Goal: Information Seeking & Learning: Learn about a topic

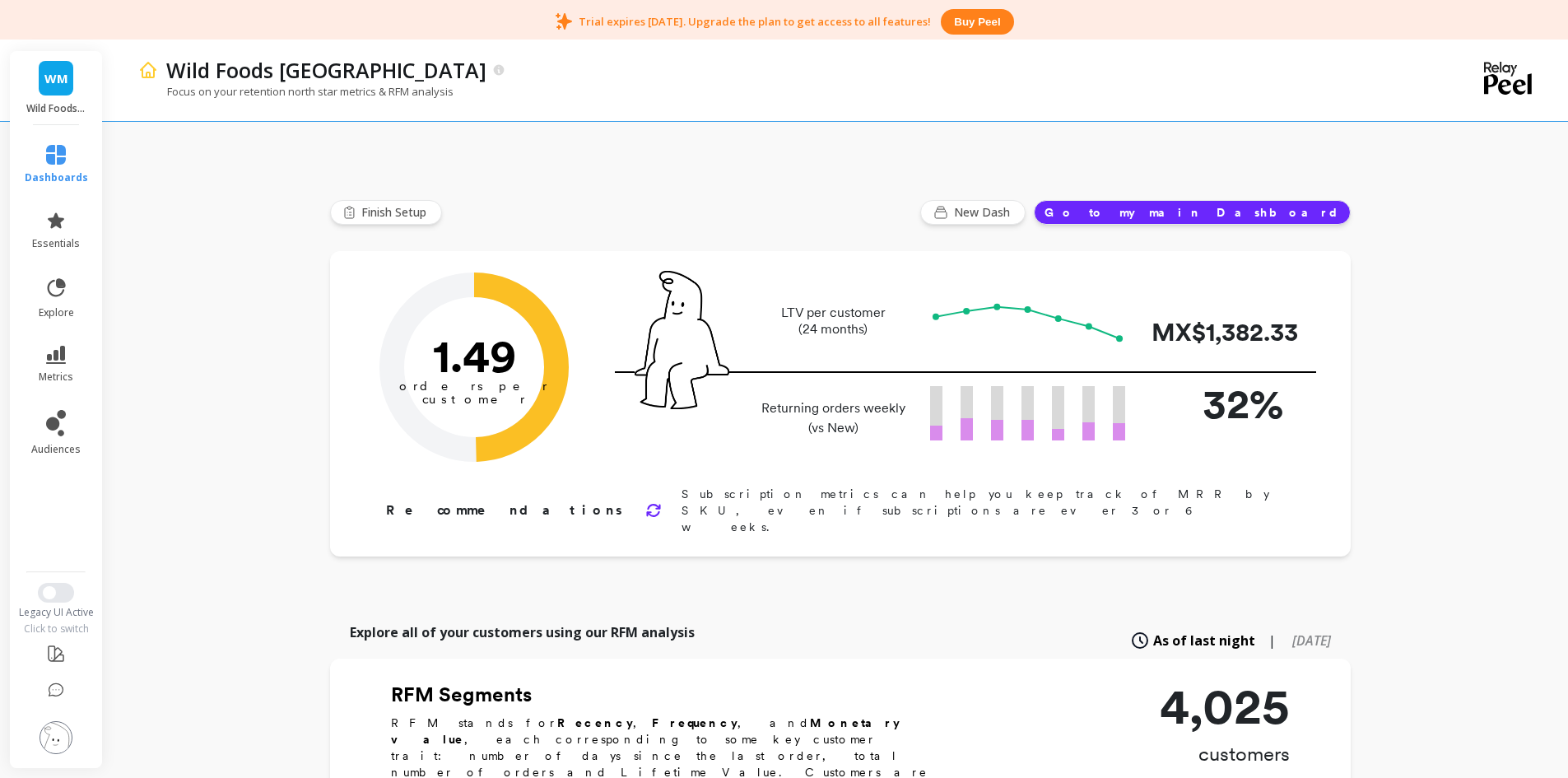
click at [64, 340] on li "metrics" at bounding box center [57, 365] width 84 height 57
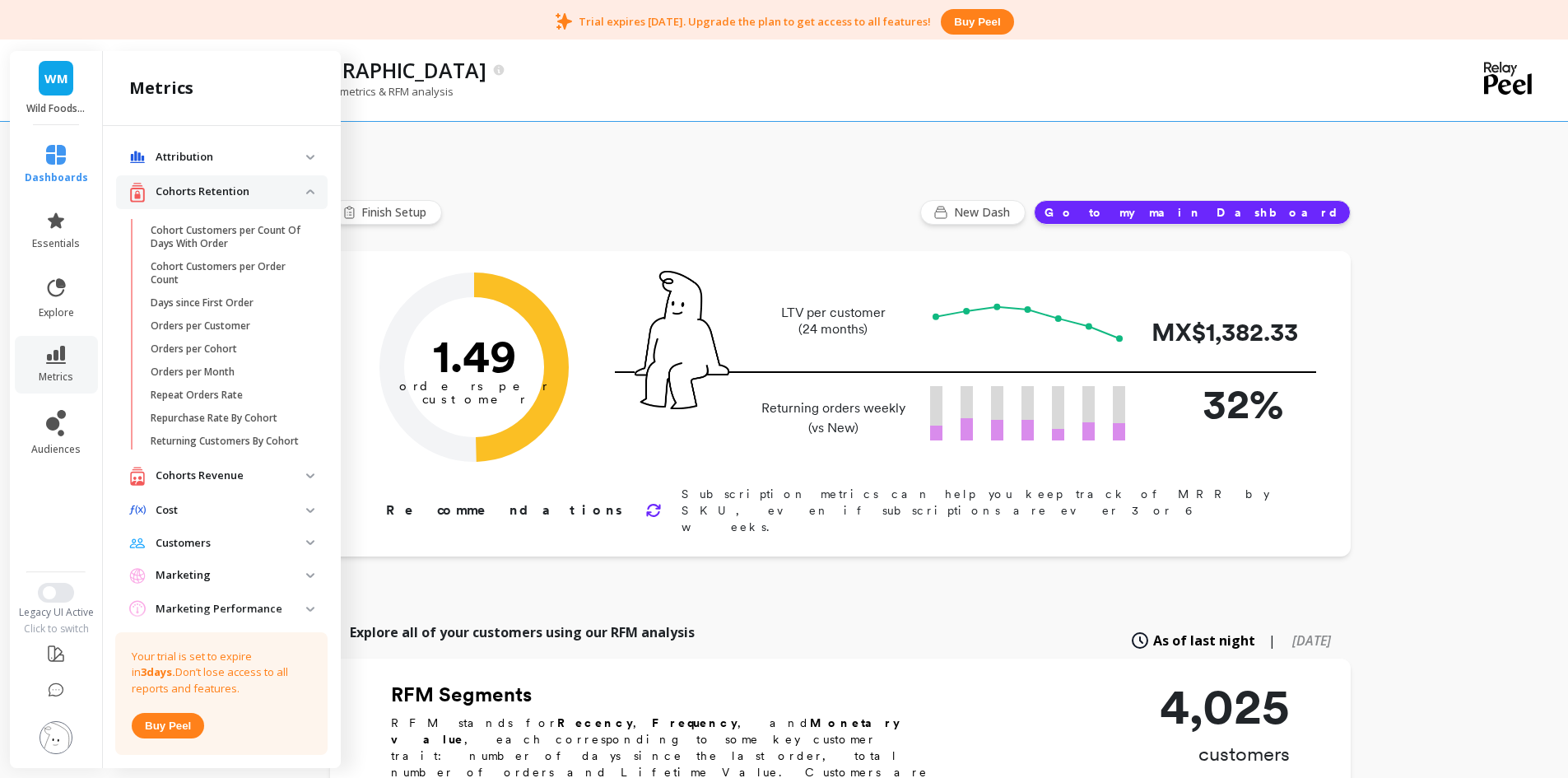
click at [268, 484] on p "Cohorts Revenue" at bounding box center [230, 476] width 151 height 17
click at [256, 191] on p "Cohorts Retention" at bounding box center [230, 192] width 151 height 17
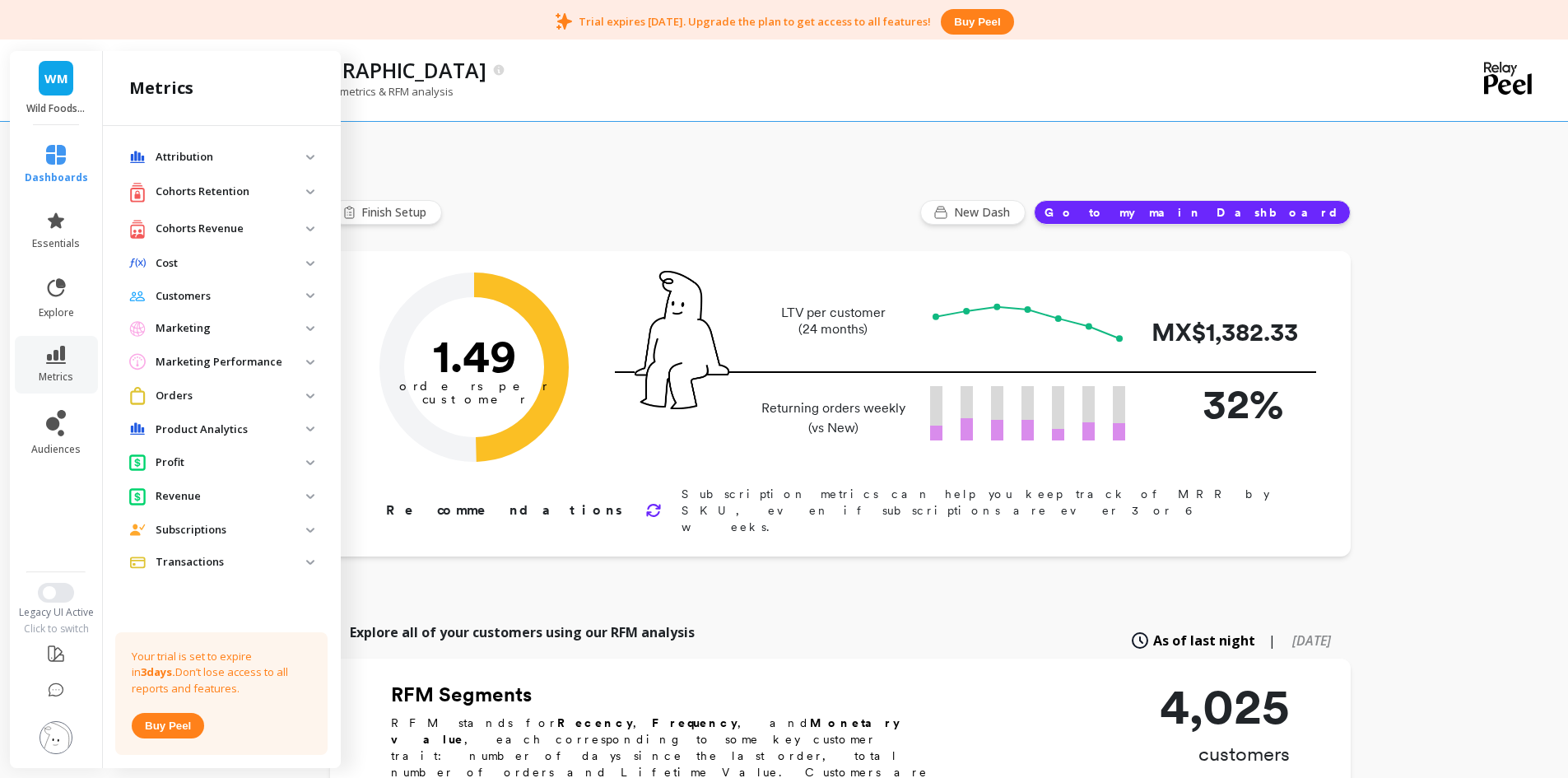
click at [245, 297] on p "Customers" at bounding box center [230, 297] width 151 height 17
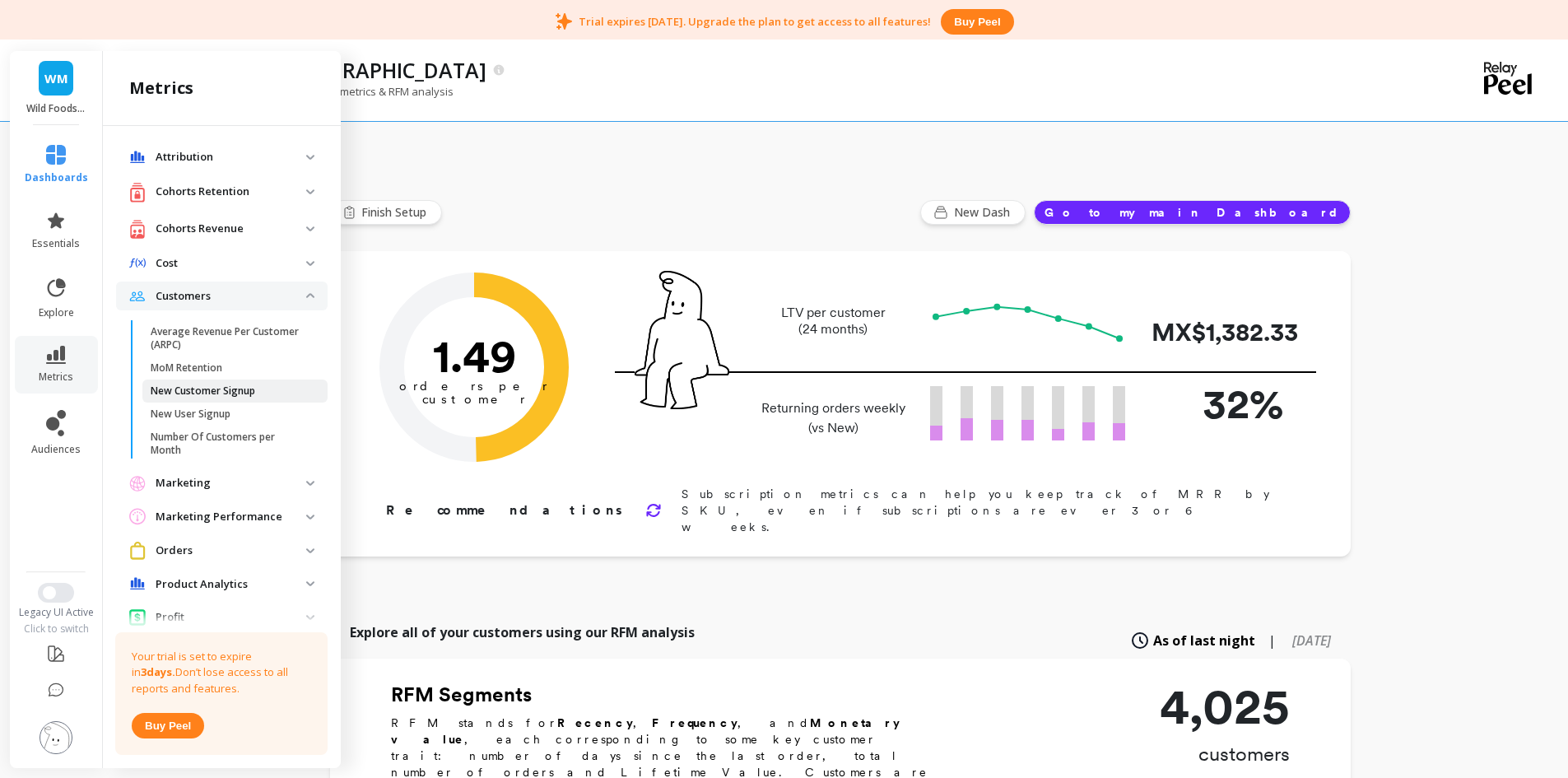
click at [246, 399] on link "New Customer Signup" at bounding box center [235, 391] width 186 height 23
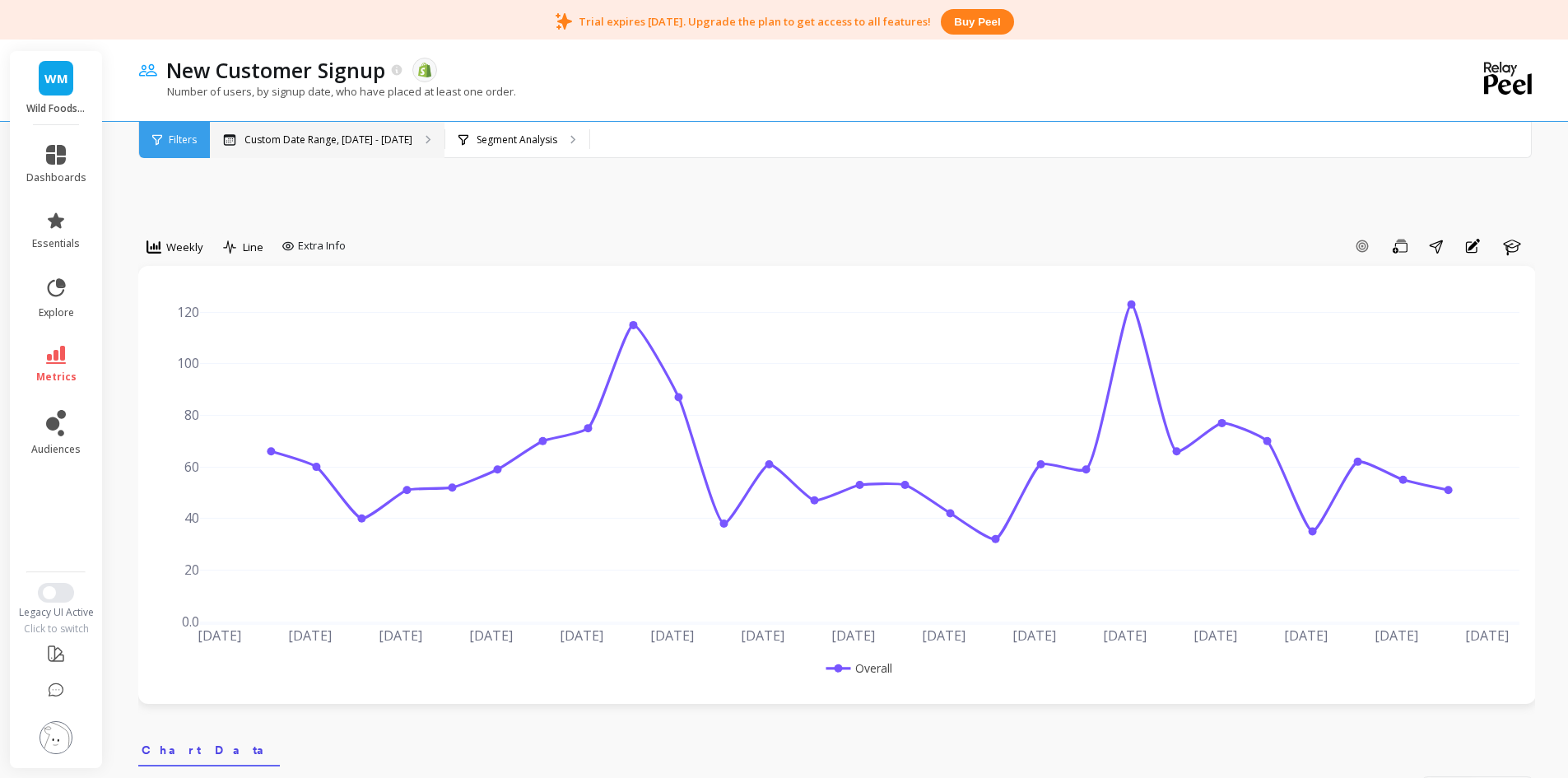
click at [345, 152] on div "Custom Date Range, [DATE] - [DATE]" at bounding box center [327, 139] width 234 height 36
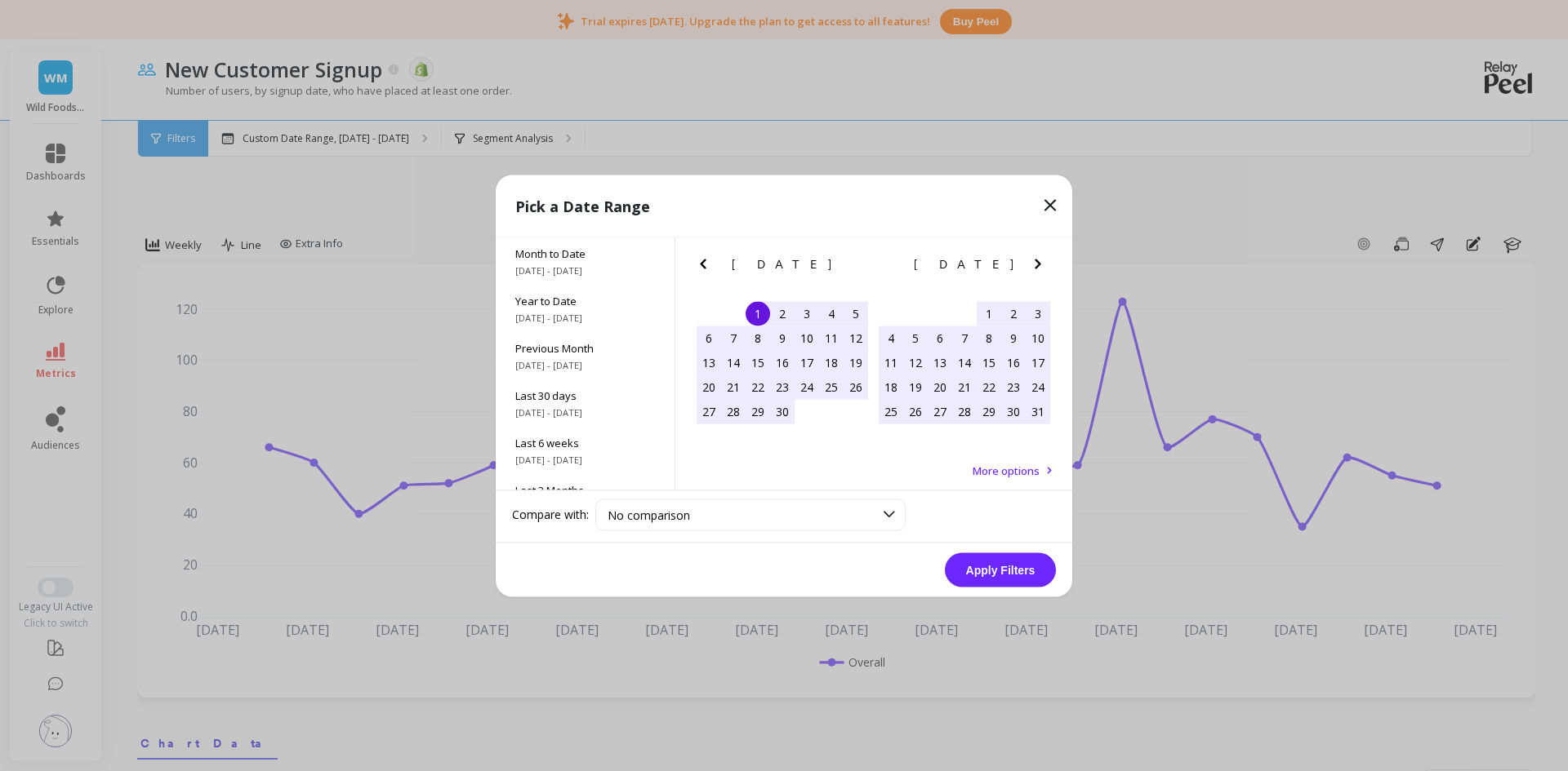
click at [701, 258] on icon "Previous Month" at bounding box center [703, 263] width 19 height 19
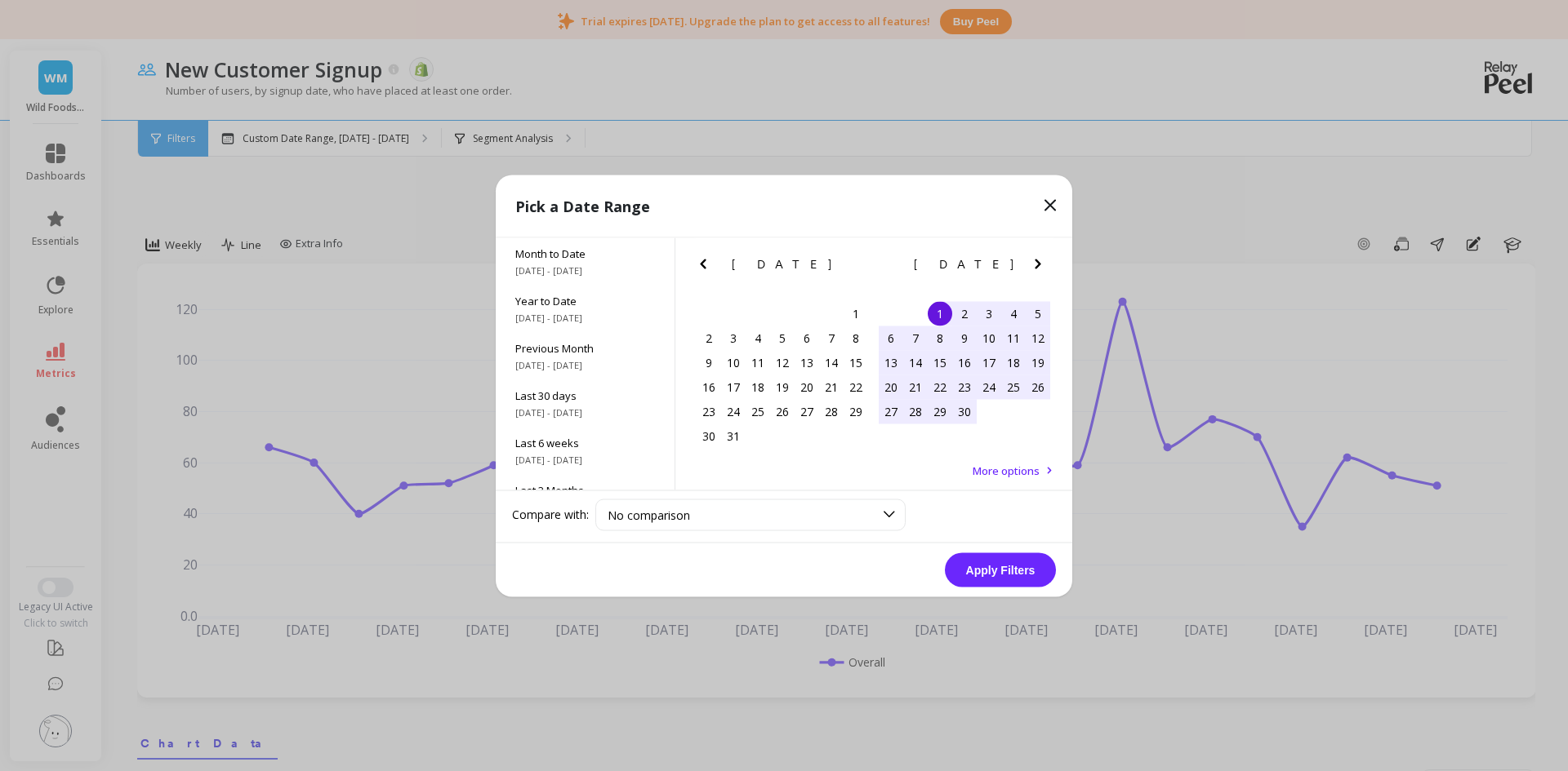
click at [945, 319] on div "1" at bounding box center [940, 313] width 24 height 24
click at [966, 416] on div "30" at bounding box center [964, 411] width 24 height 24
click at [1009, 570] on button "Apply Filters" at bounding box center [1000, 569] width 111 height 34
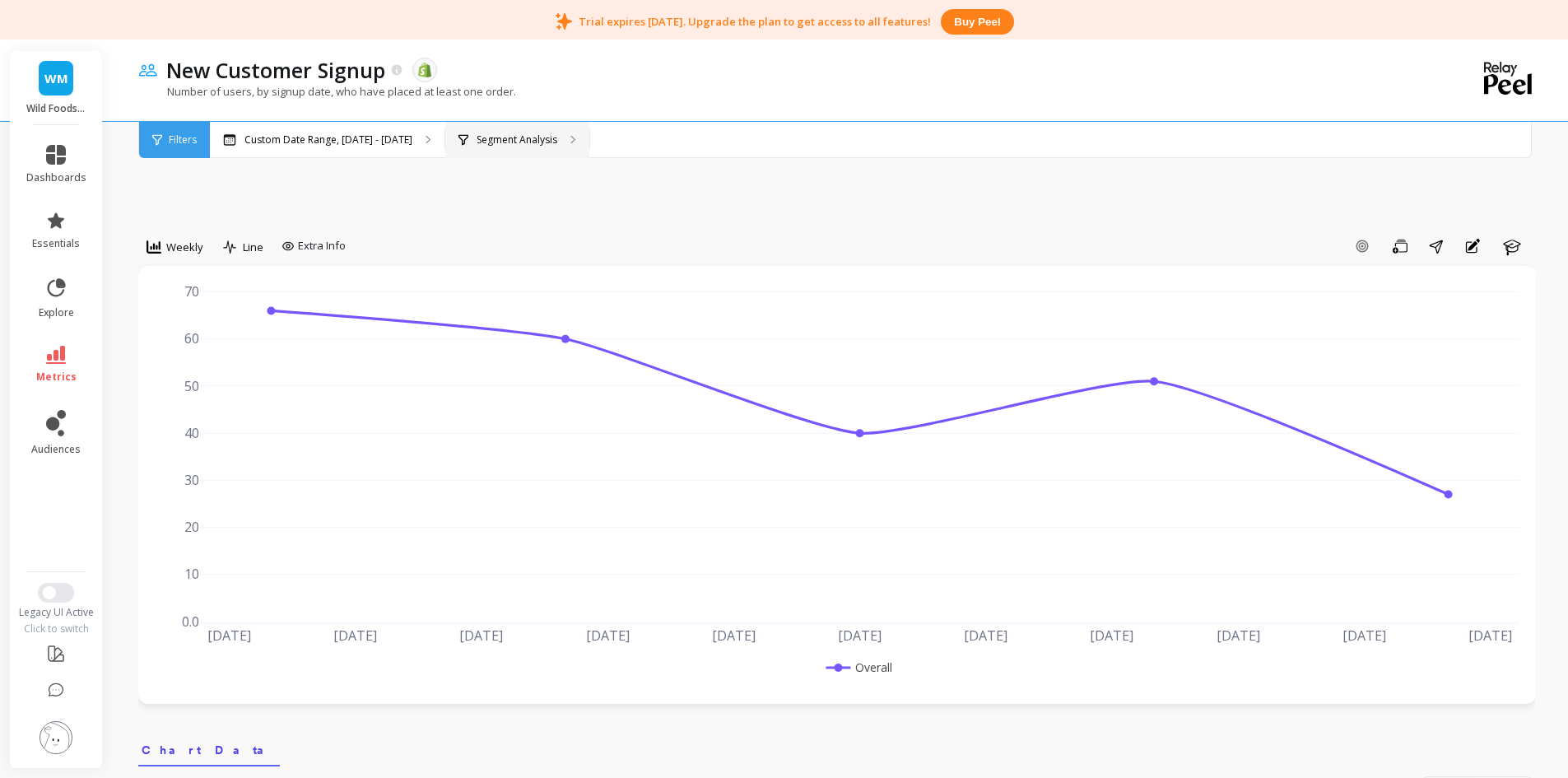
click at [509, 152] on div "Segment Analysis" at bounding box center [517, 139] width 144 height 36
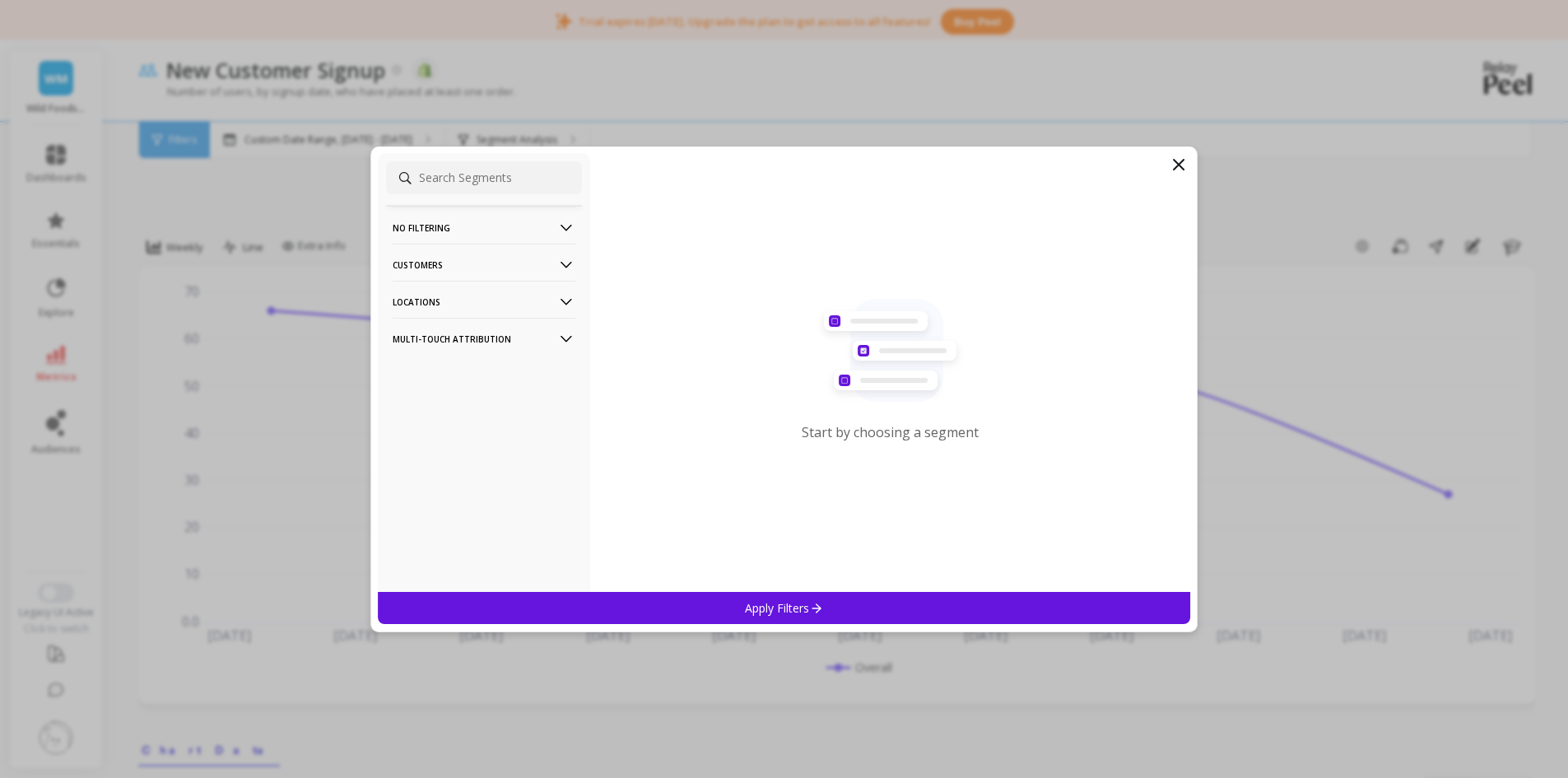
click at [492, 335] on p "Multi-Touch Attribution" at bounding box center [484, 339] width 183 height 42
click at [498, 301] on p "Locations" at bounding box center [484, 302] width 183 height 42
click at [495, 261] on p "Customers" at bounding box center [484, 265] width 183 height 42
click at [493, 257] on p "Customers" at bounding box center [484, 265] width 183 height 42
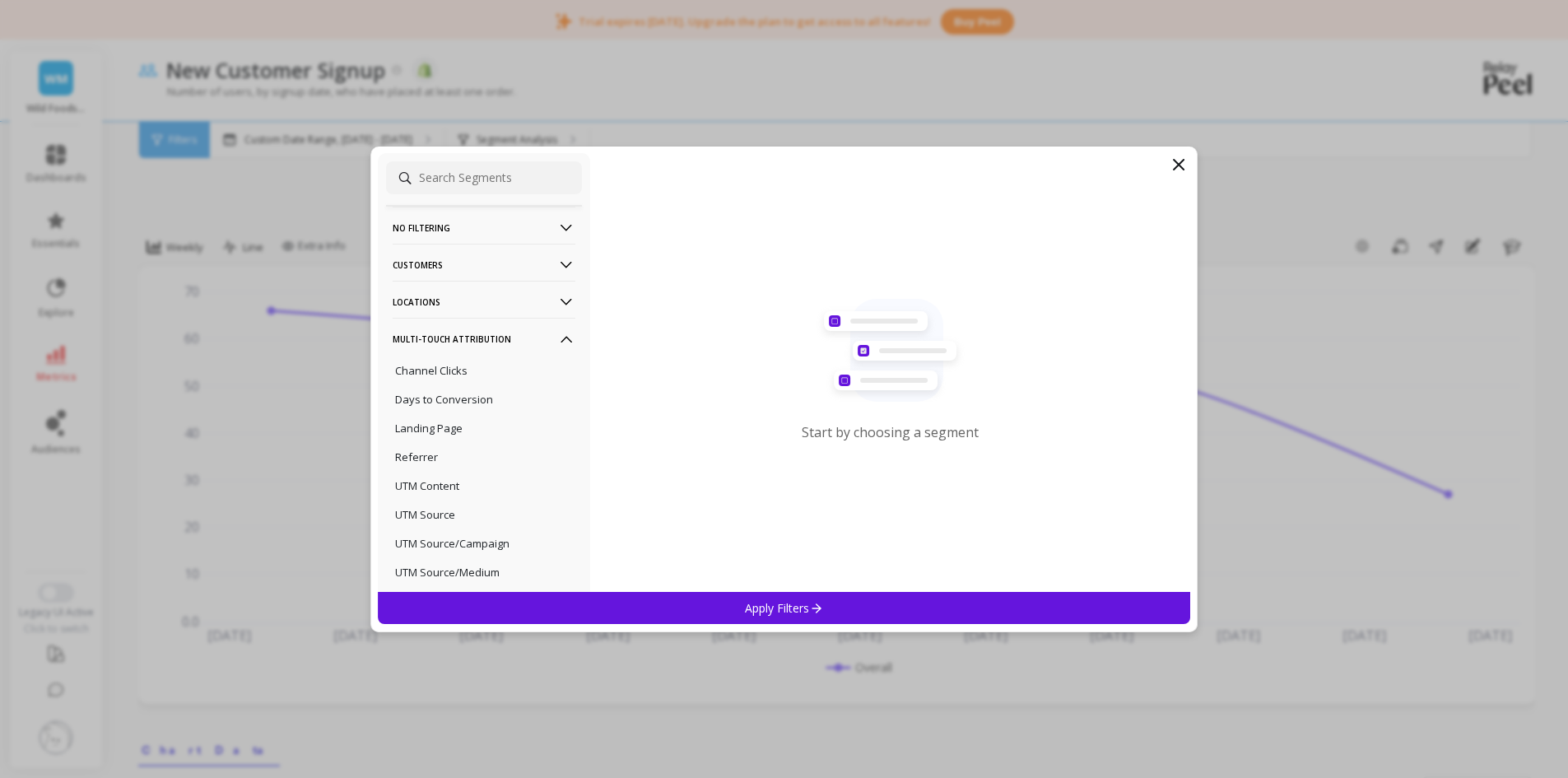
click at [502, 219] on p "No filtering" at bounding box center [484, 228] width 183 height 42
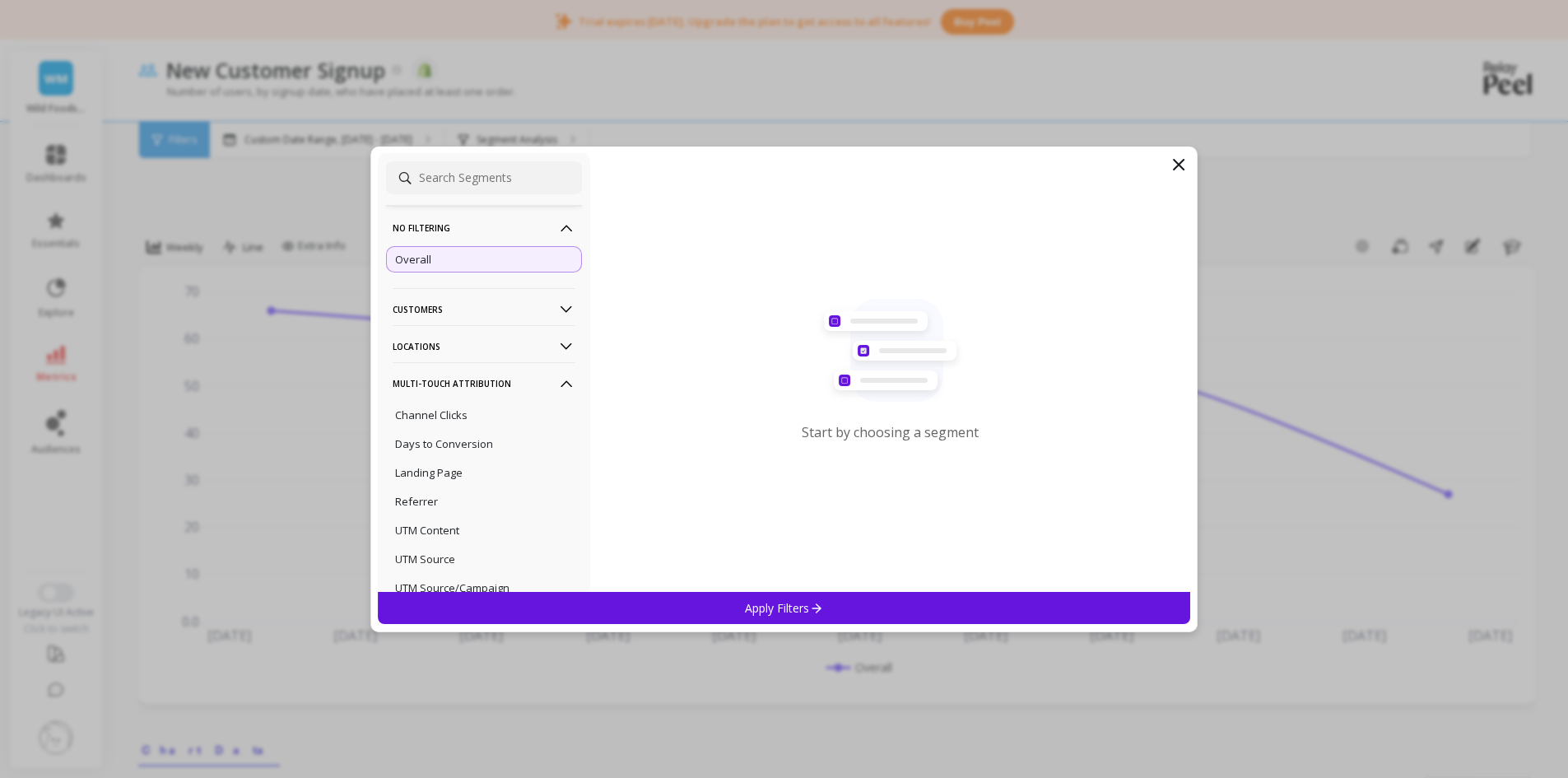
click at [498, 222] on p "No filtering" at bounding box center [484, 228] width 183 height 42
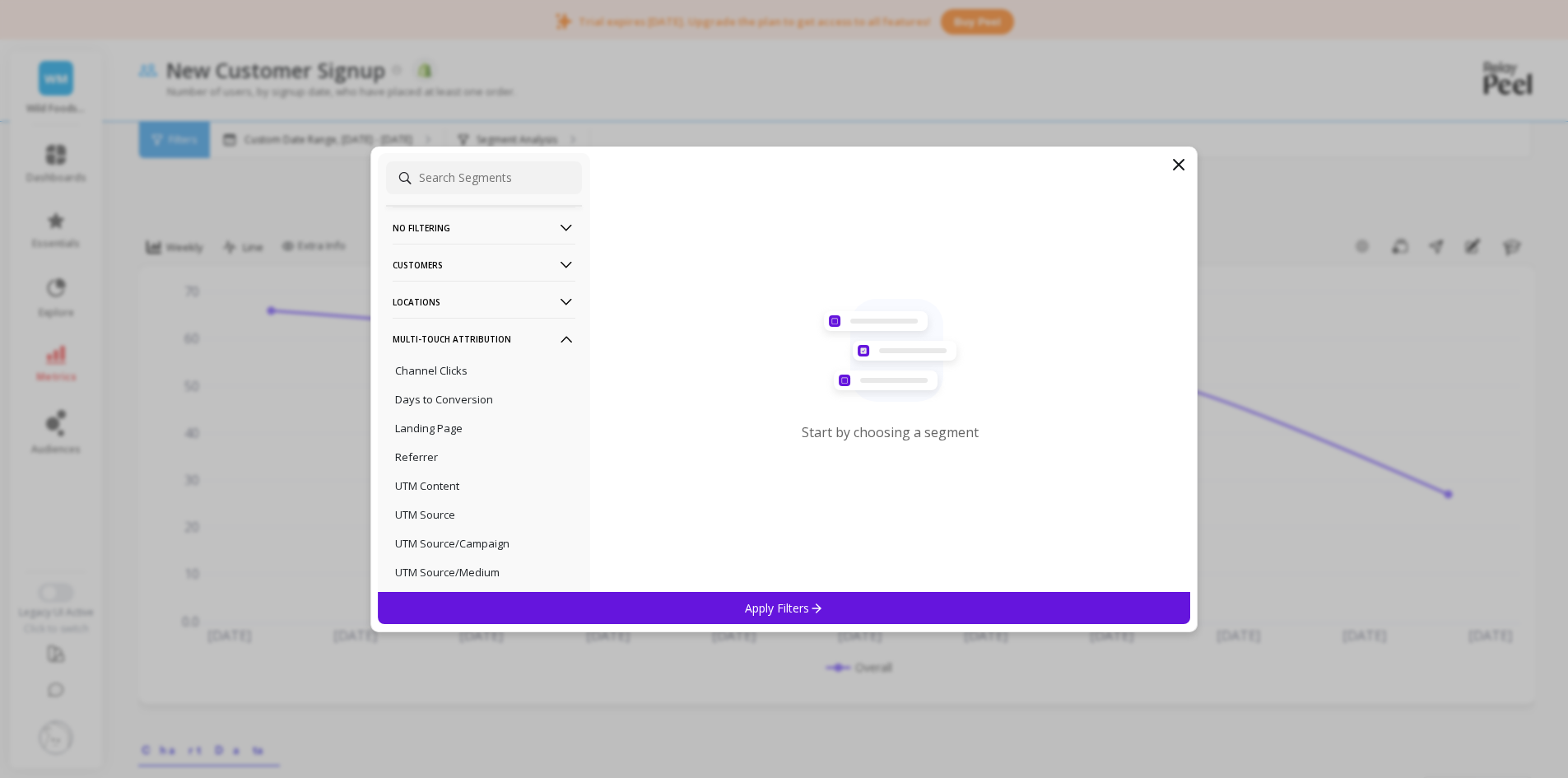
click at [773, 147] on div "No filtering Overall Customers Data Source Locations Cities Countries States Mu…" at bounding box center [784, 390] width 828 height 486
click at [1163, 176] on div "Start by choosing a segment" at bounding box center [891, 373] width 601 height 439
click at [1186, 165] on icon at bounding box center [1178, 164] width 19 height 19
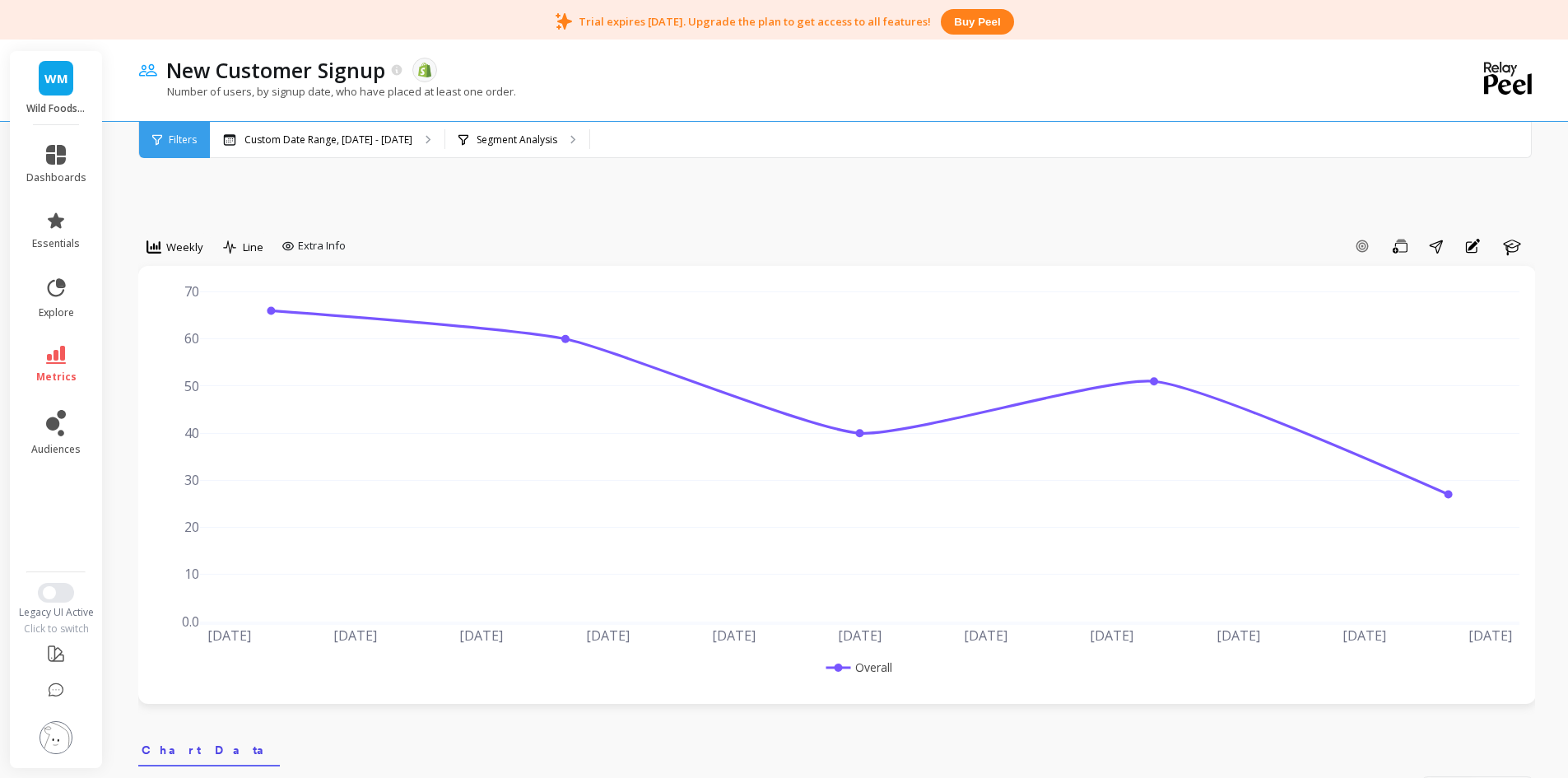
click at [184, 140] on span "Filters" at bounding box center [182, 140] width 28 height 14
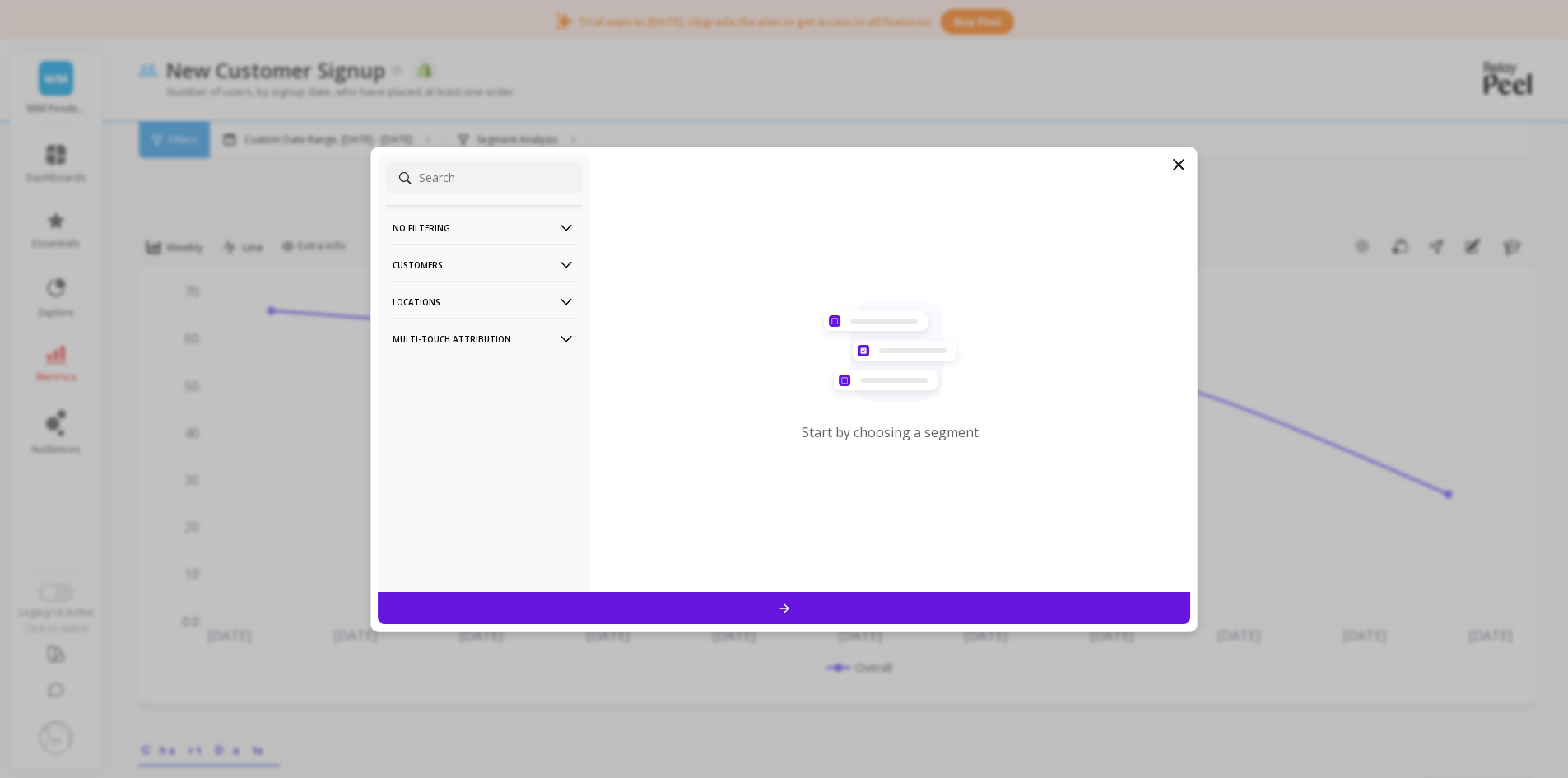
click at [1188, 165] on icon at bounding box center [1178, 164] width 19 height 19
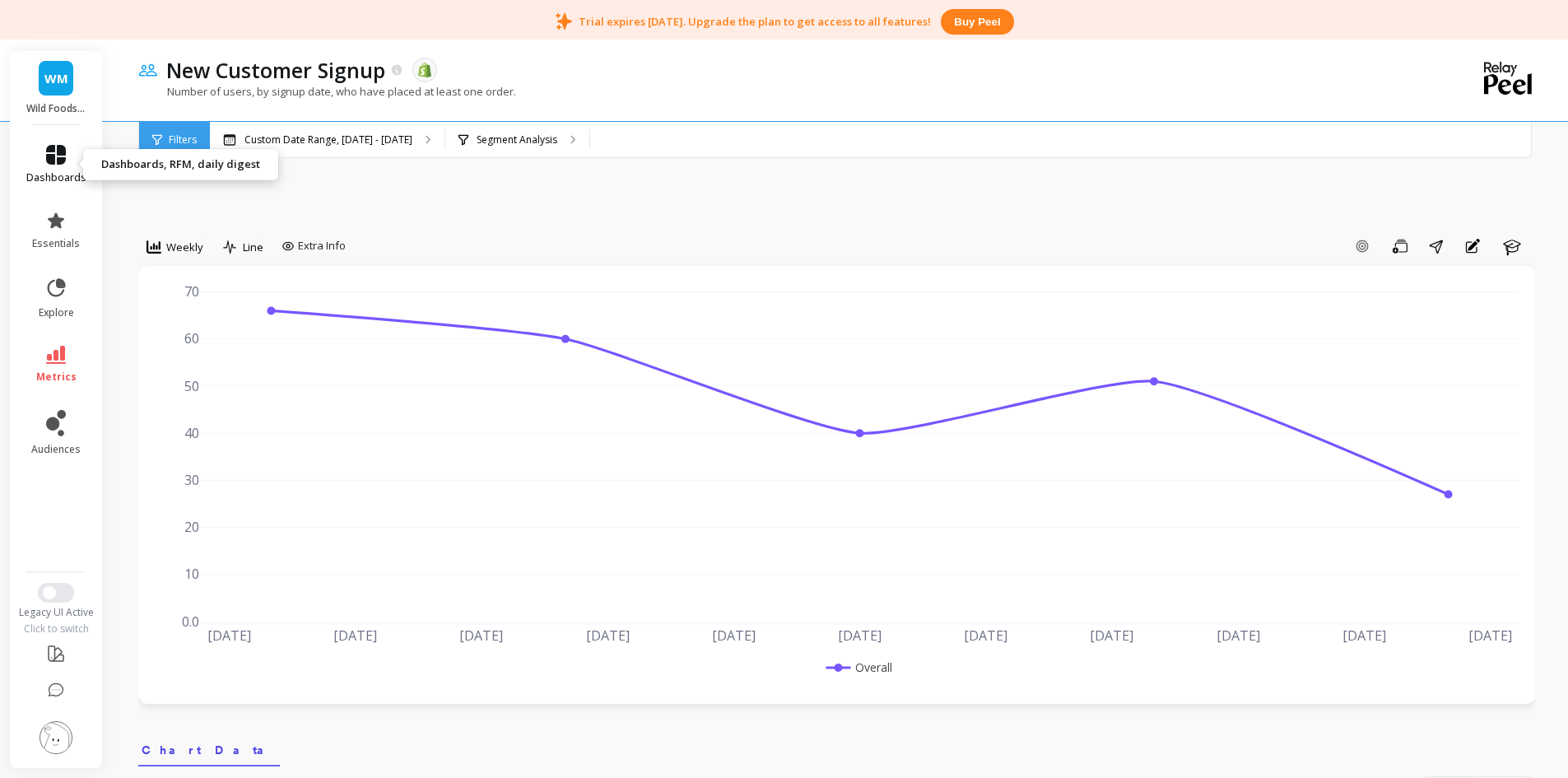
click at [51, 167] on link "dashboards" at bounding box center [56, 165] width 60 height 40
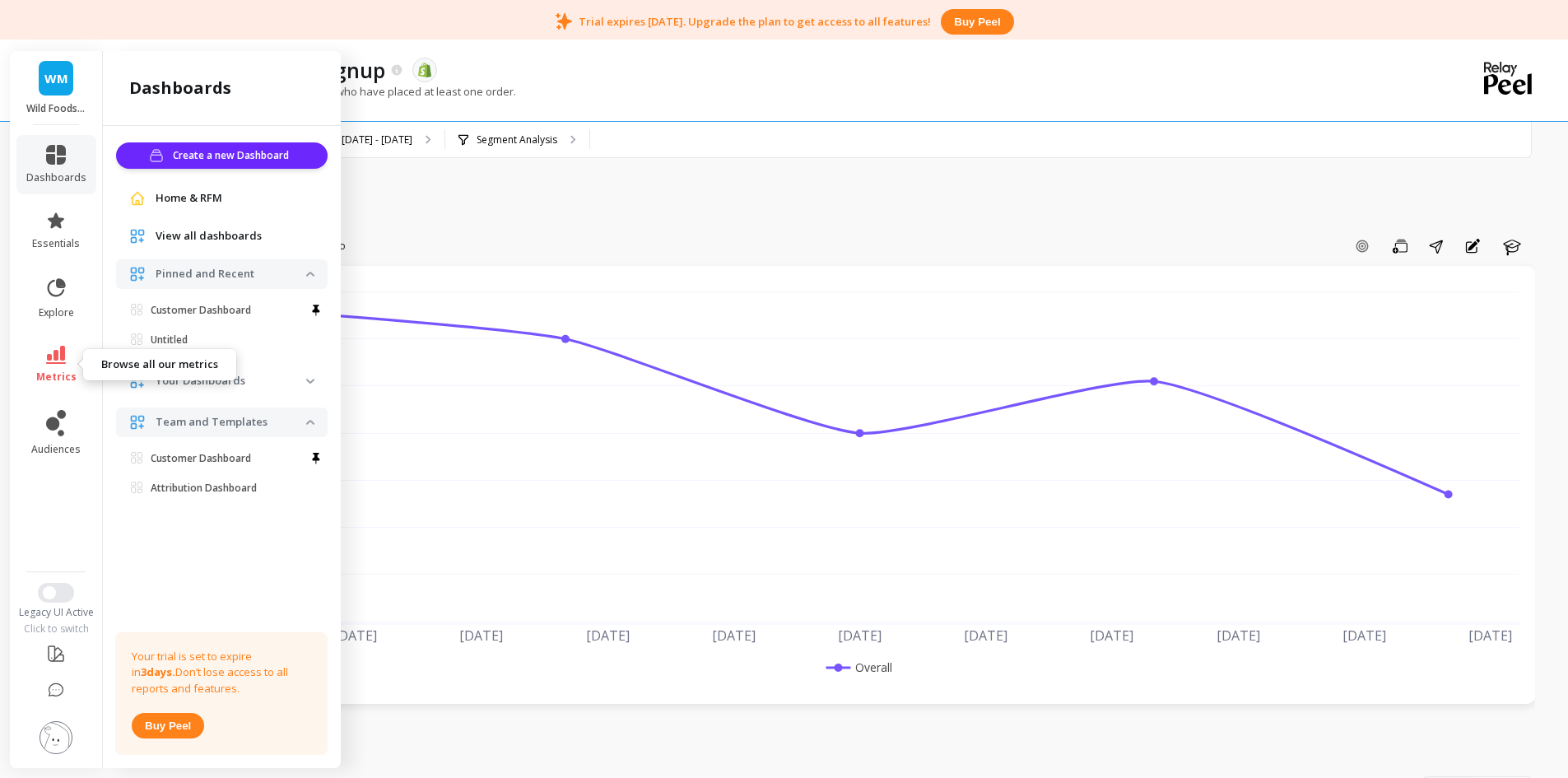
click at [62, 363] on icon at bounding box center [56, 354] width 19 height 18
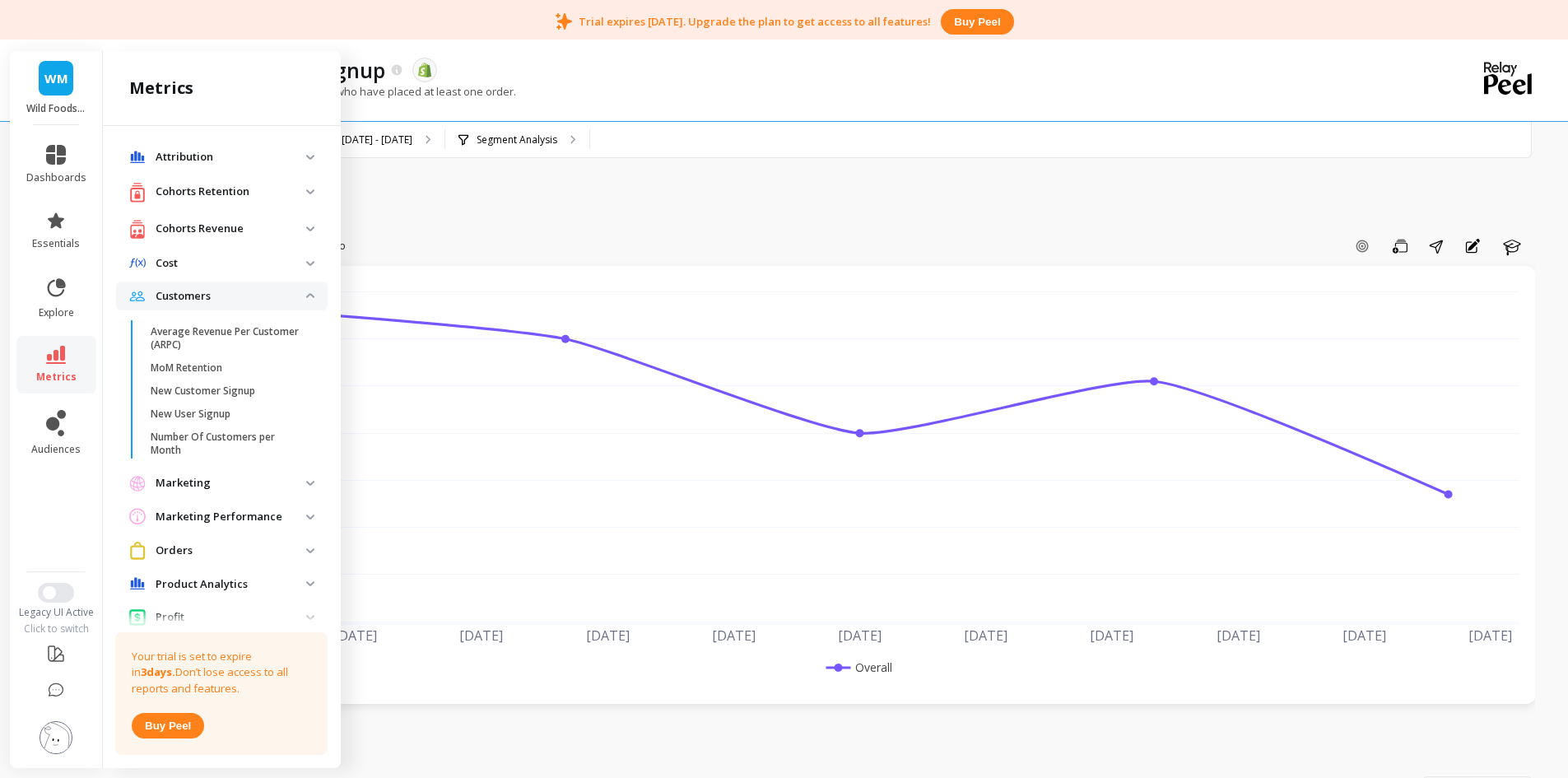
click at [240, 191] on p "Cohorts Retention" at bounding box center [230, 192] width 151 height 17
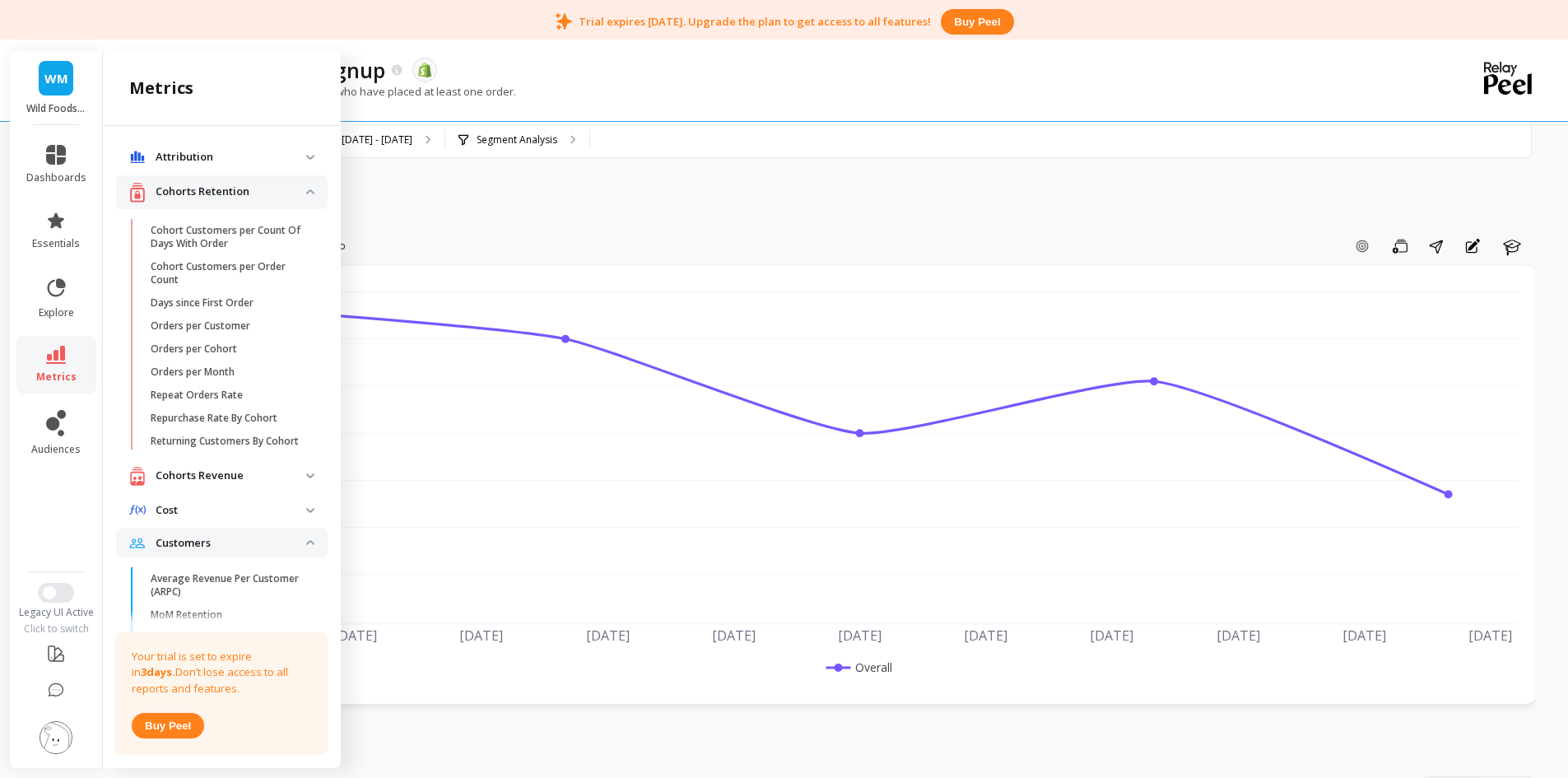
click at [231, 484] on p "Cohorts Revenue" at bounding box center [230, 476] width 151 height 17
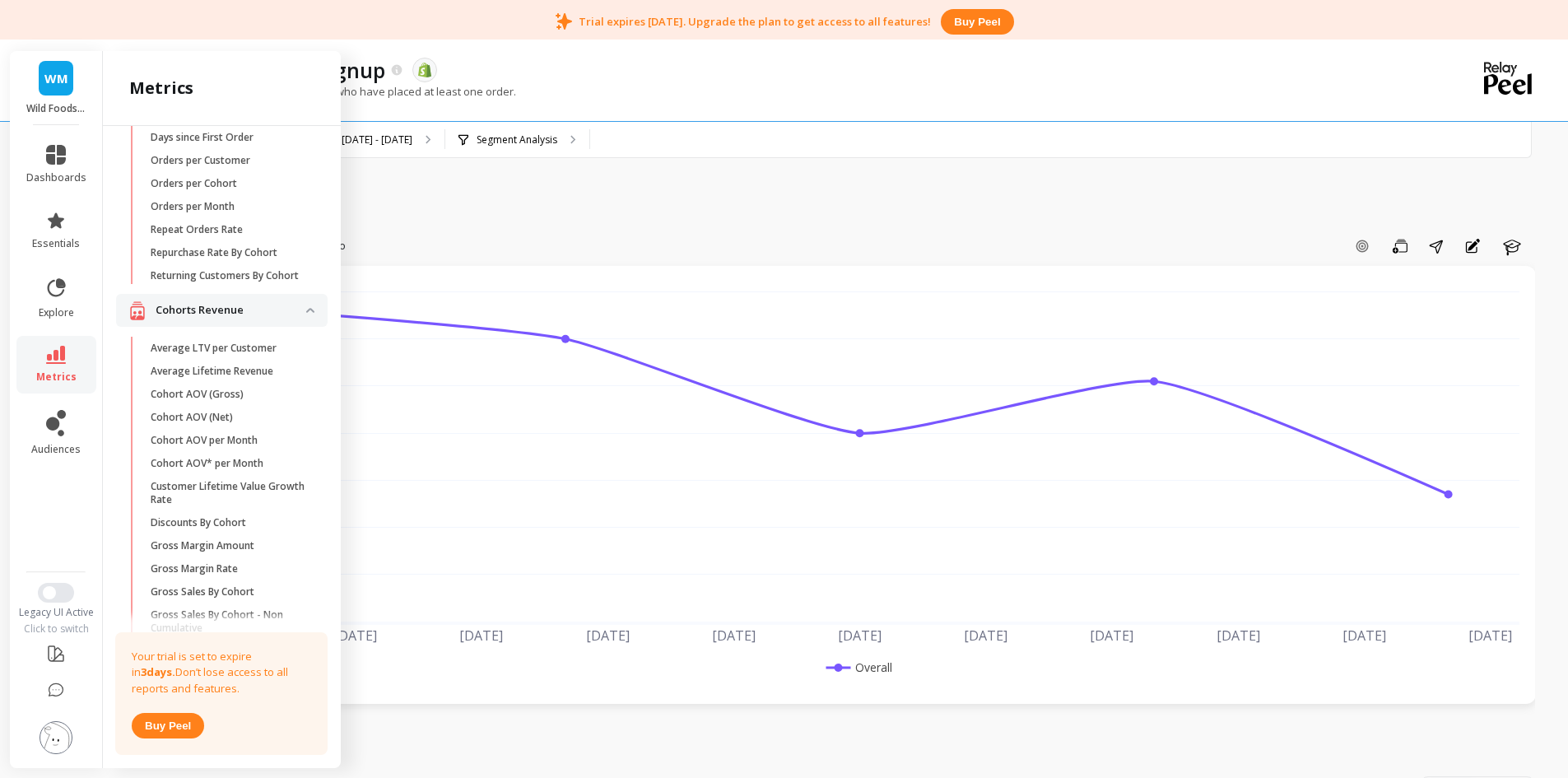
scroll to position [165, 0]
click at [237, 320] on p "Cohorts Revenue" at bounding box center [230, 311] width 151 height 17
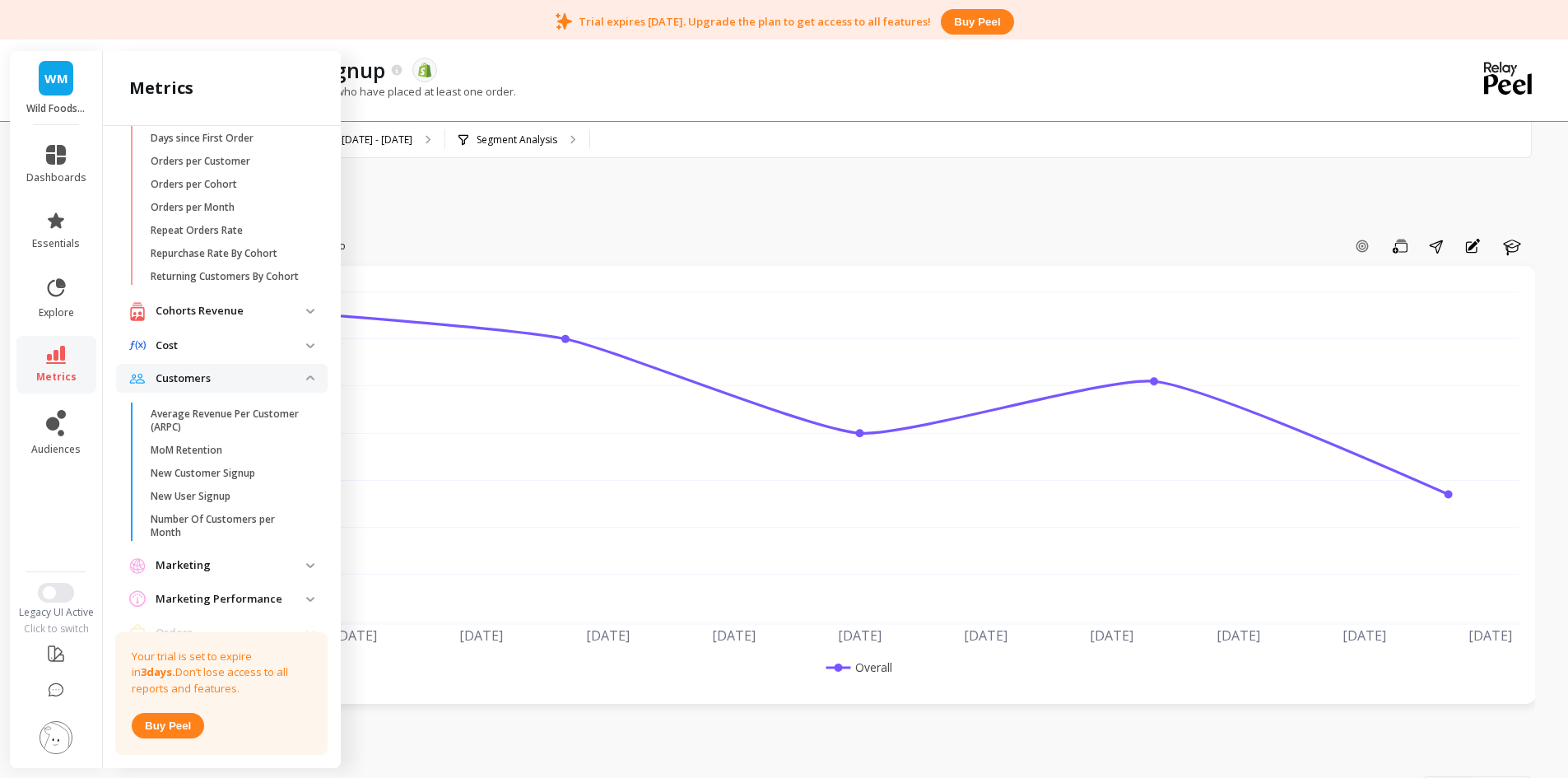
scroll to position [247, 0]
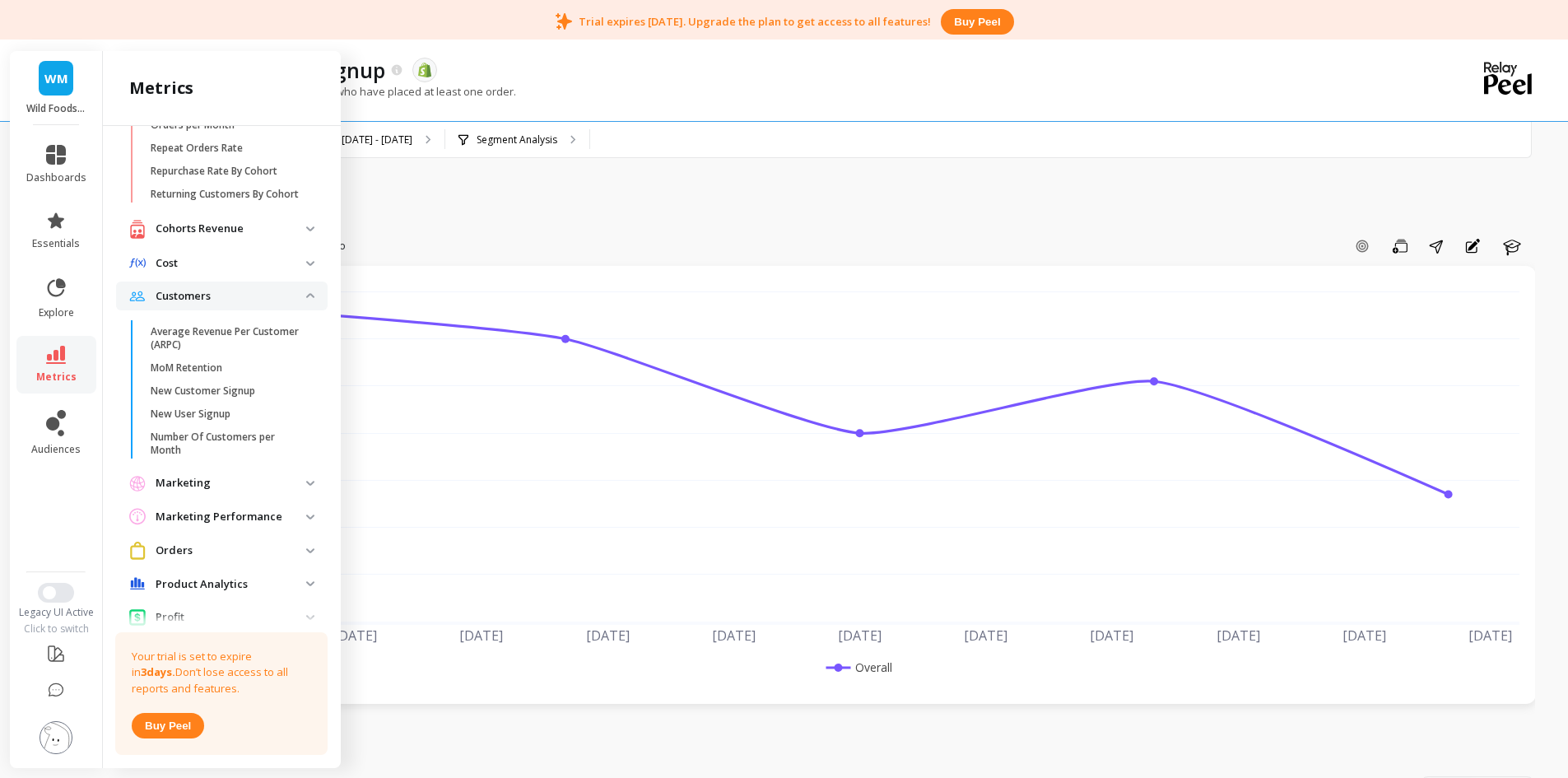
click at [251, 526] on p "Marketing Performance" at bounding box center [230, 517] width 151 height 17
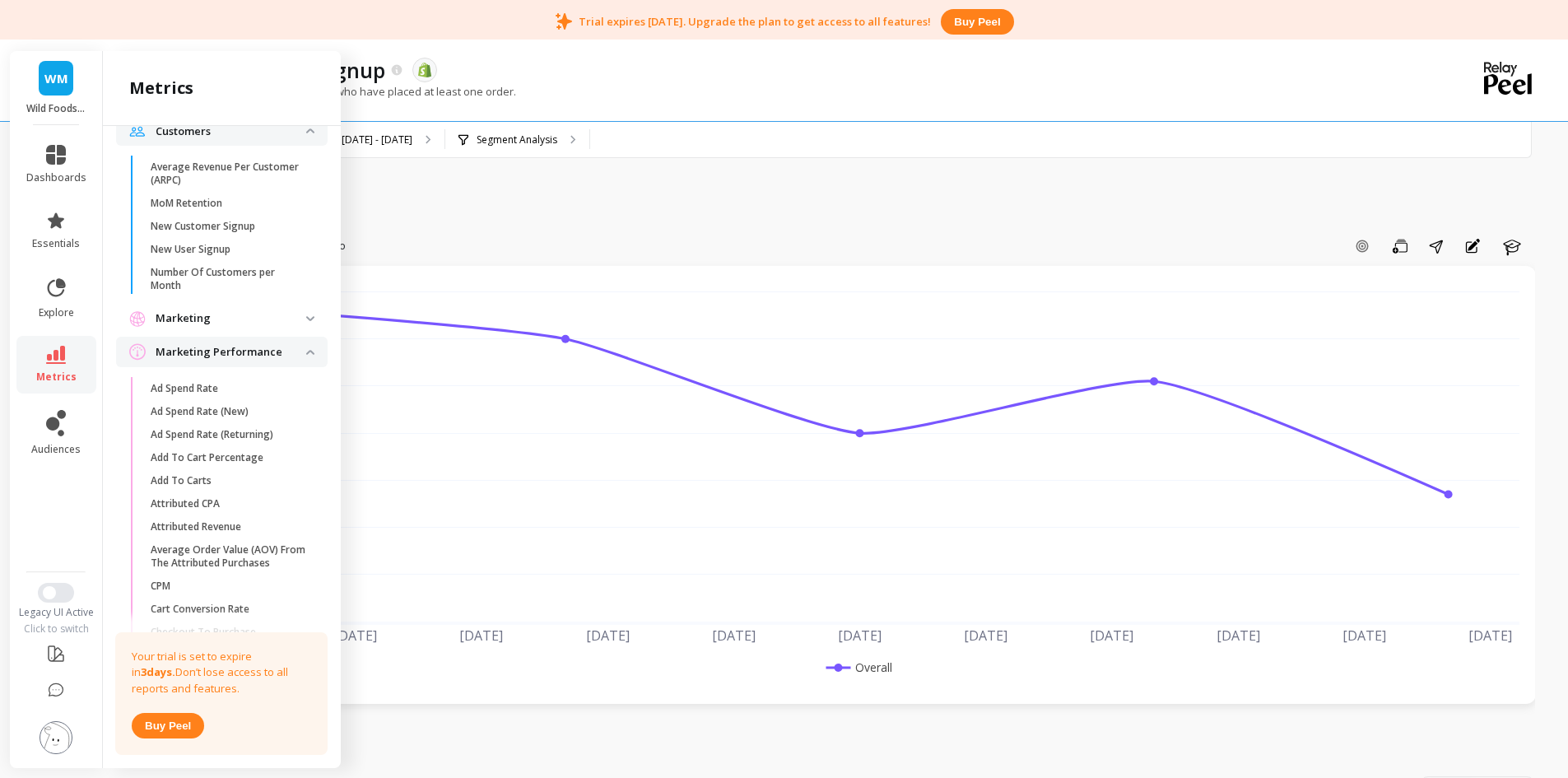
click at [245, 360] on p "Marketing Performance" at bounding box center [230, 353] width 151 height 17
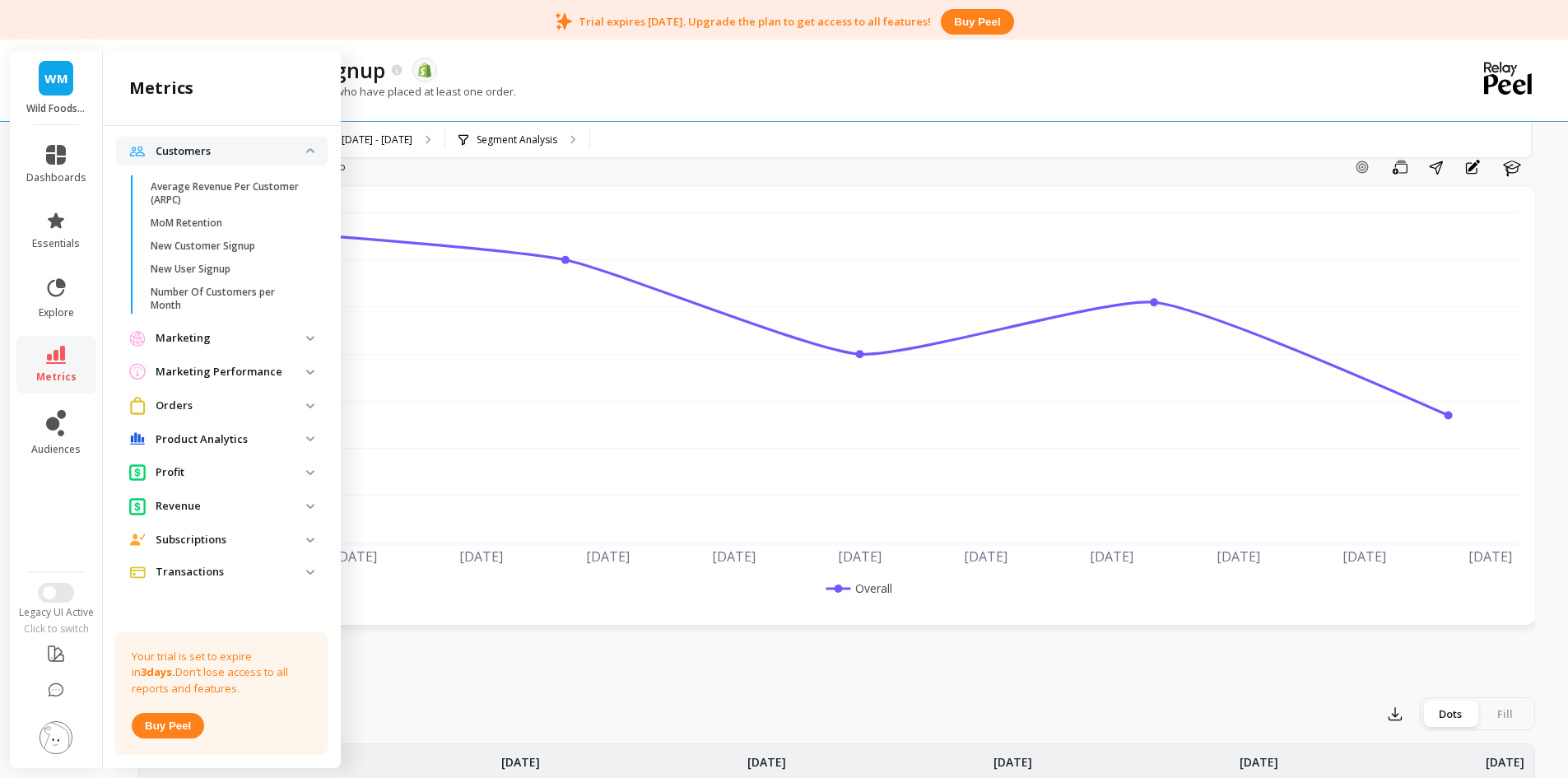
scroll to position [165, 0]
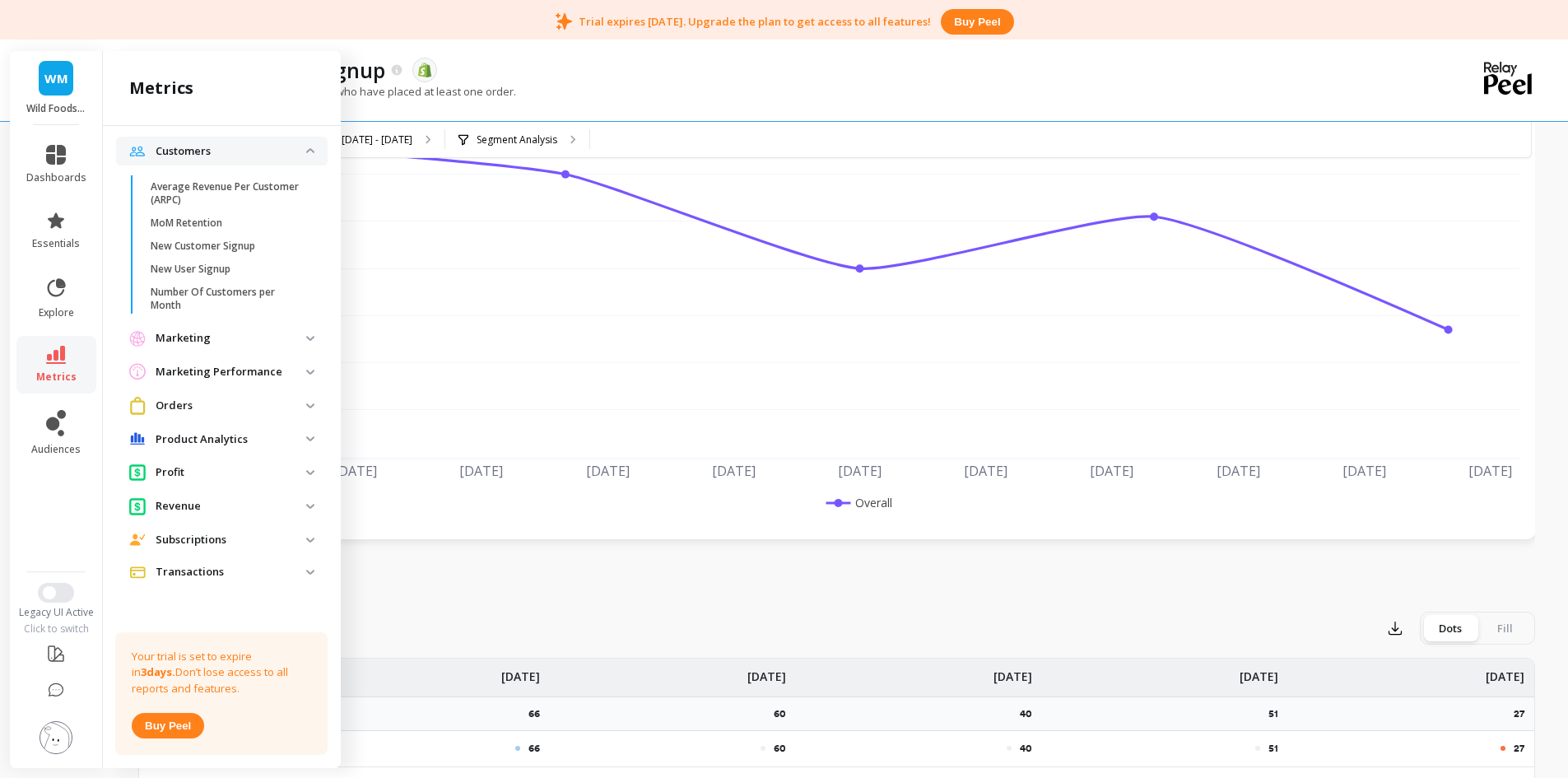
click at [224, 574] on p "Transactions" at bounding box center [230, 573] width 151 height 17
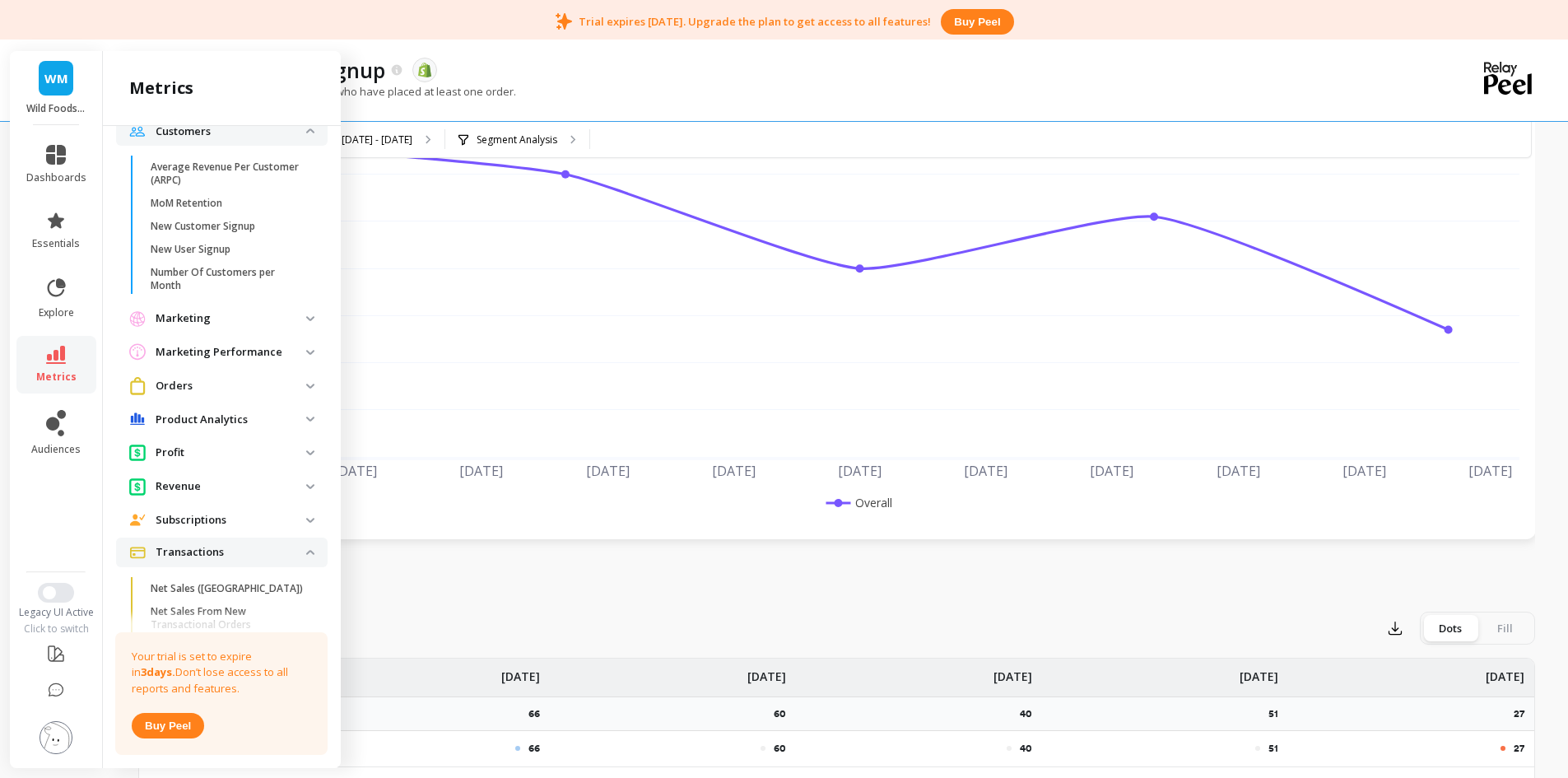
click at [225, 561] on p "Transactions" at bounding box center [230, 553] width 151 height 17
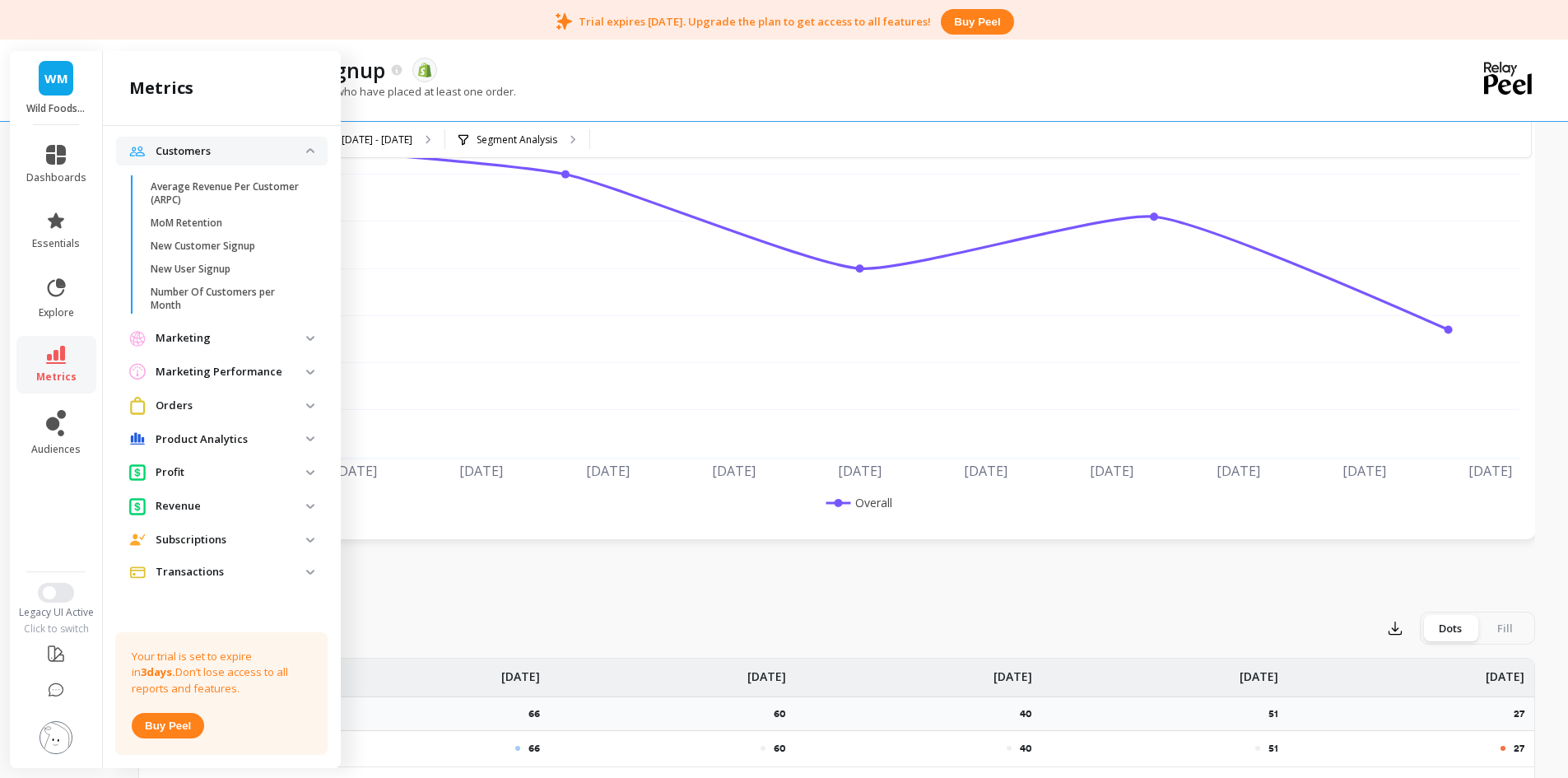
click at [229, 476] on p "Profit" at bounding box center [230, 473] width 151 height 17
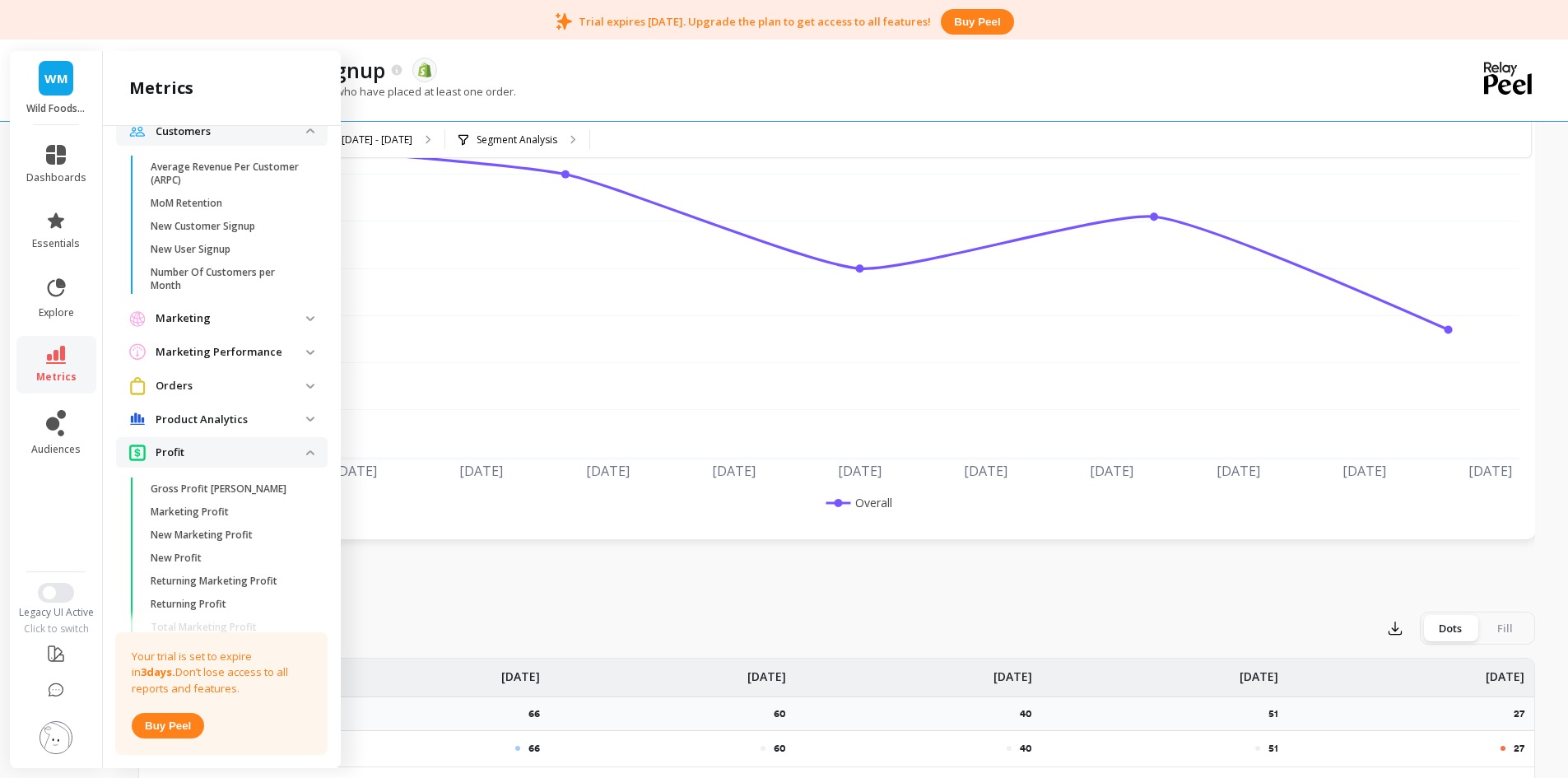
click at [227, 462] on p "Profit" at bounding box center [230, 453] width 151 height 17
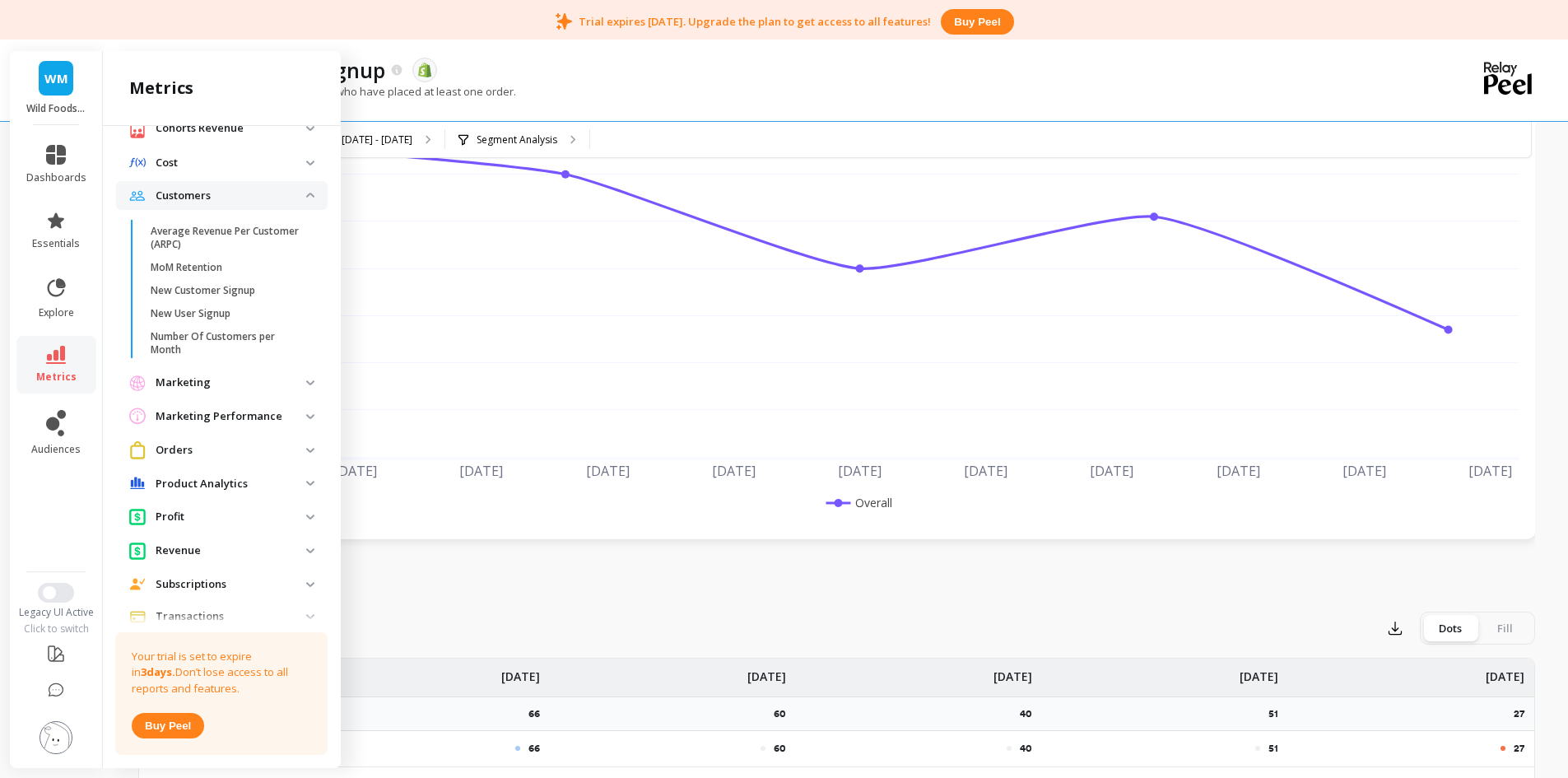
scroll to position [323, 0]
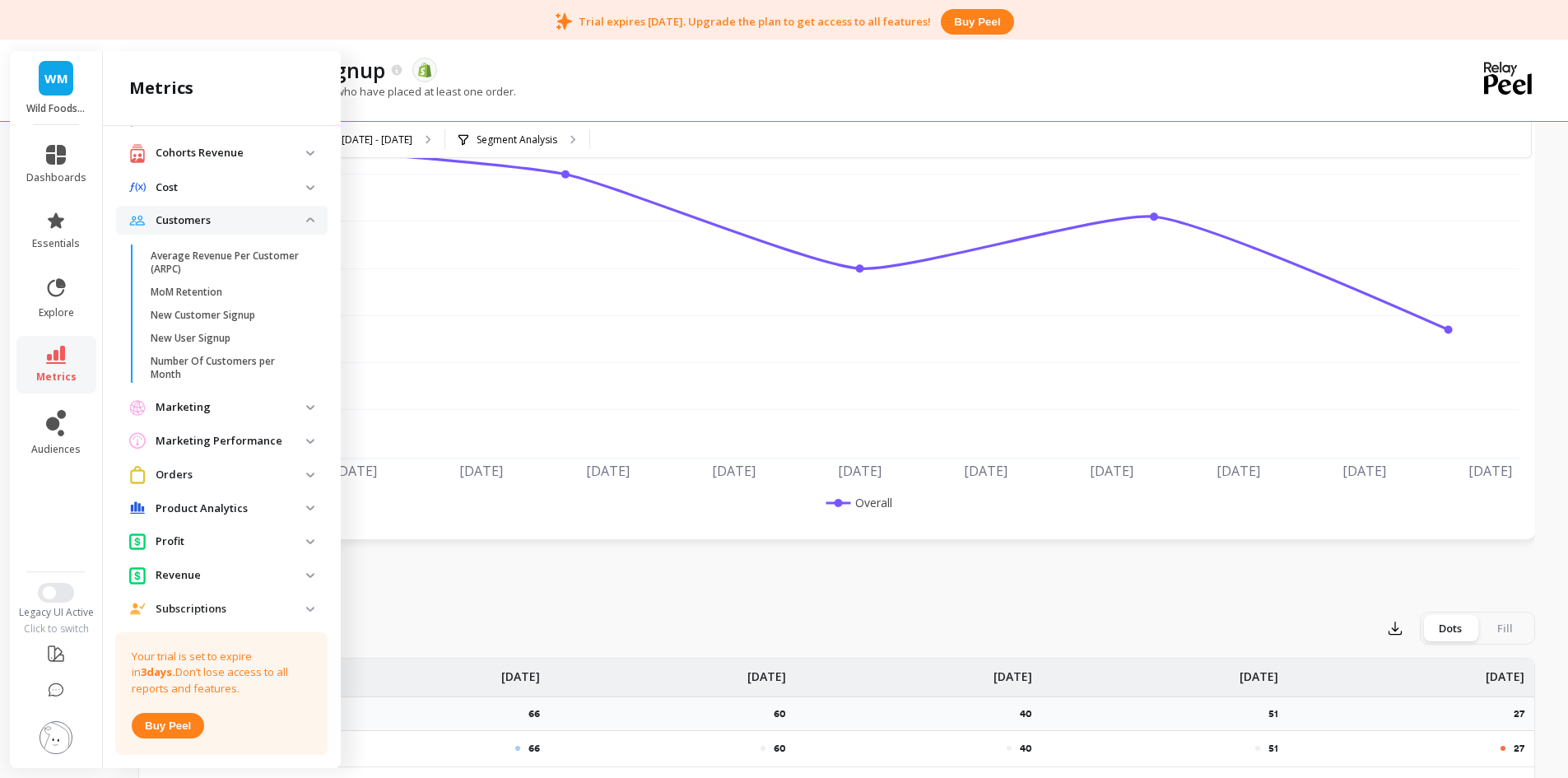
click at [231, 450] on p "Marketing Performance" at bounding box center [230, 441] width 151 height 17
click at [233, 450] on p "Marketing Performance" at bounding box center [230, 441] width 151 height 17
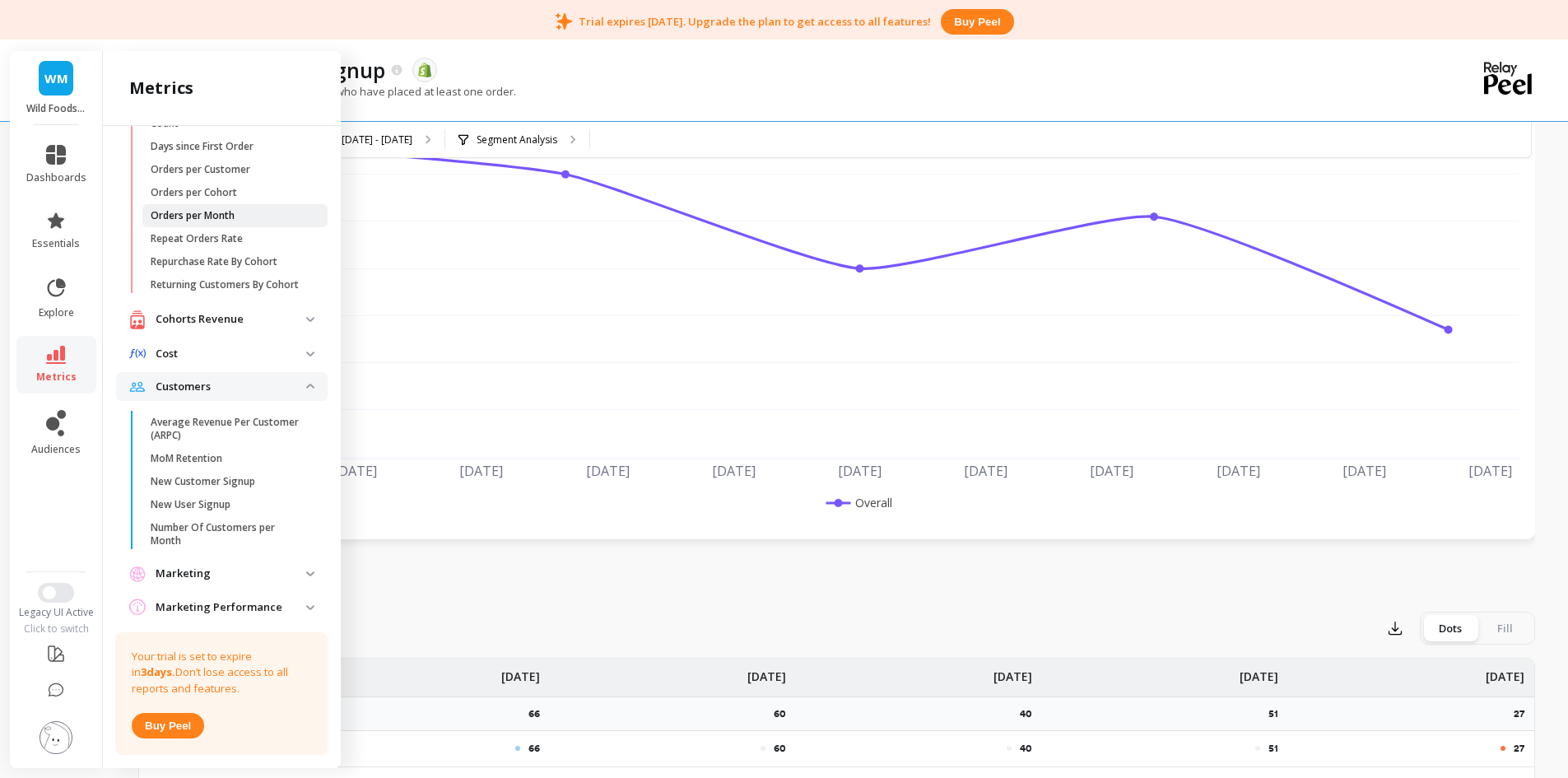
scroll to position [76, 0]
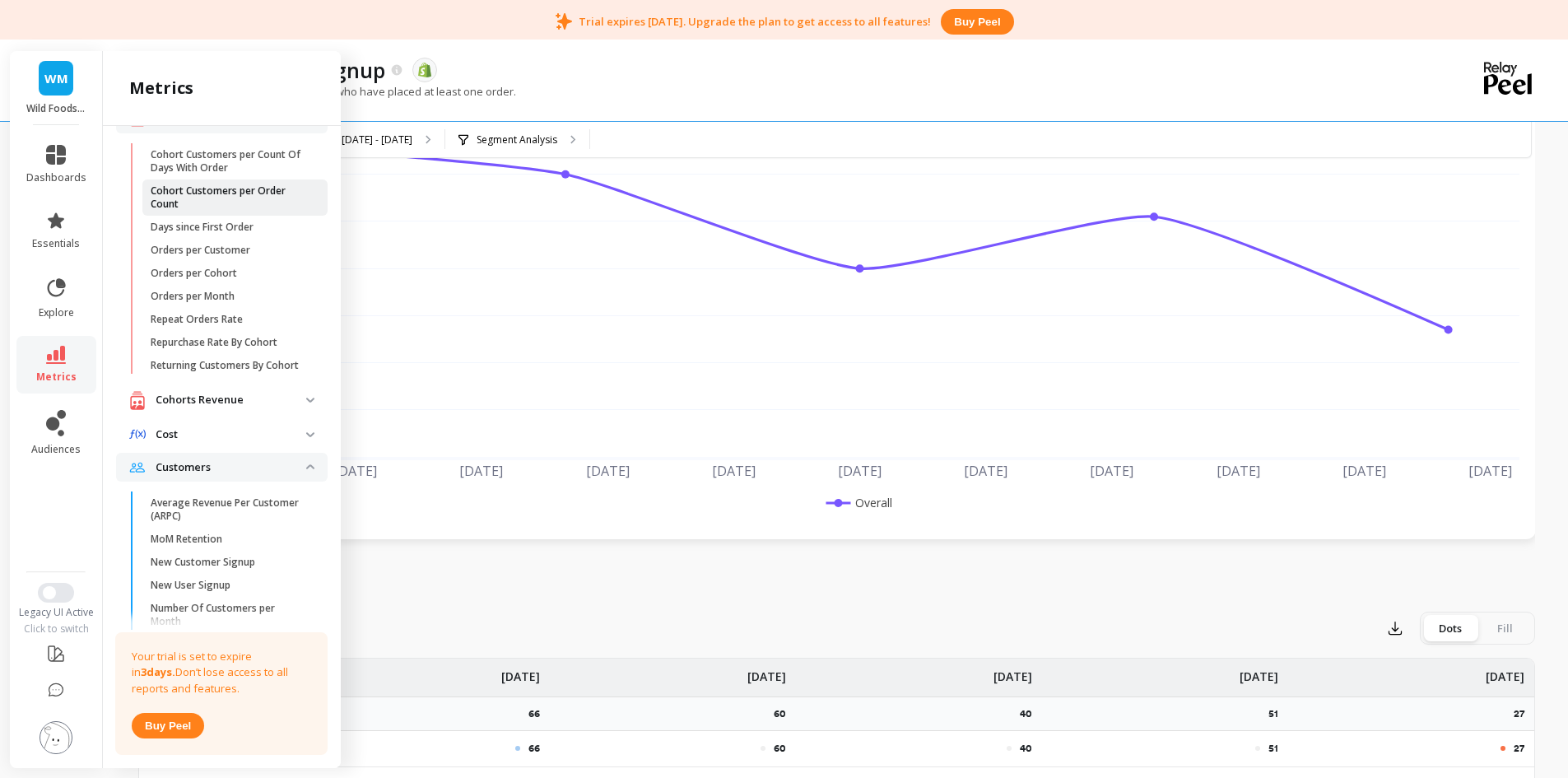
click at [243, 206] on p "Cohort Customers per Order Count" at bounding box center [229, 197] width 157 height 26
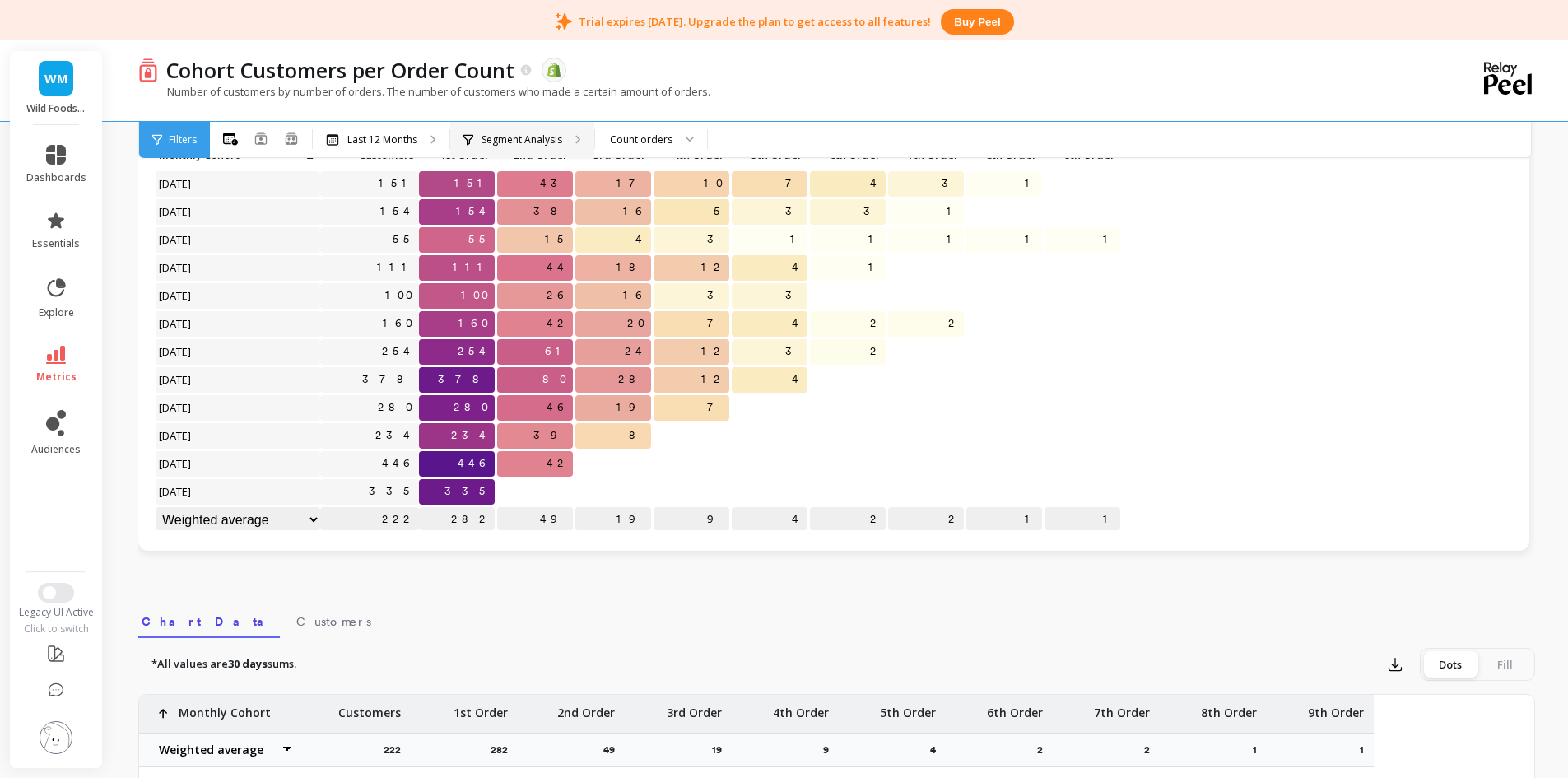
click at [475, 145] on div "Segment Analysis" at bounding box center [513, 140] width 99 height 14
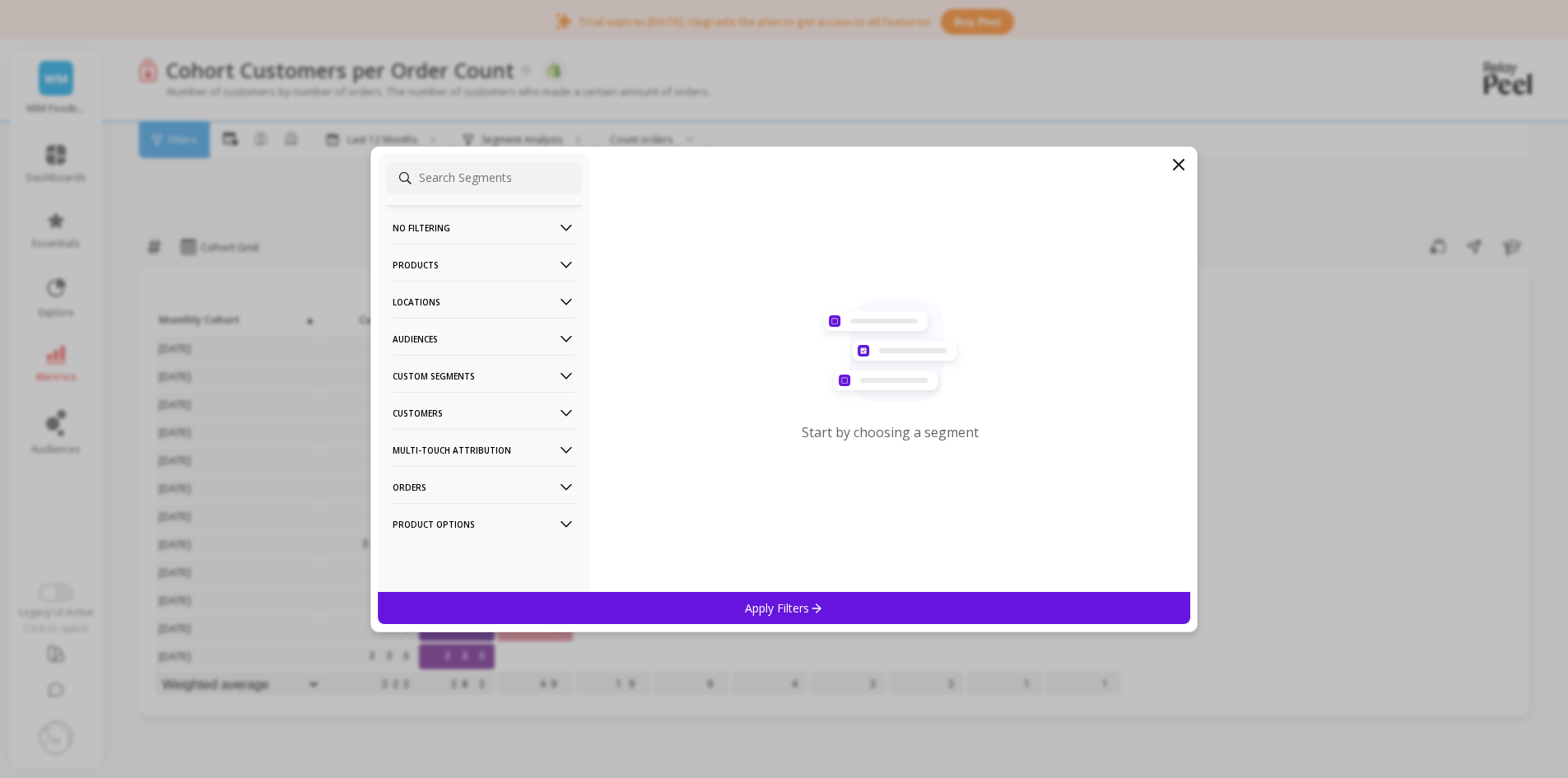
click at [496, 413] on p "Customers" at bounding box center [484, 413] width 183 height 42
click at [1182, 165] on icon at bounding box center [1178, 164] width 19 height 19
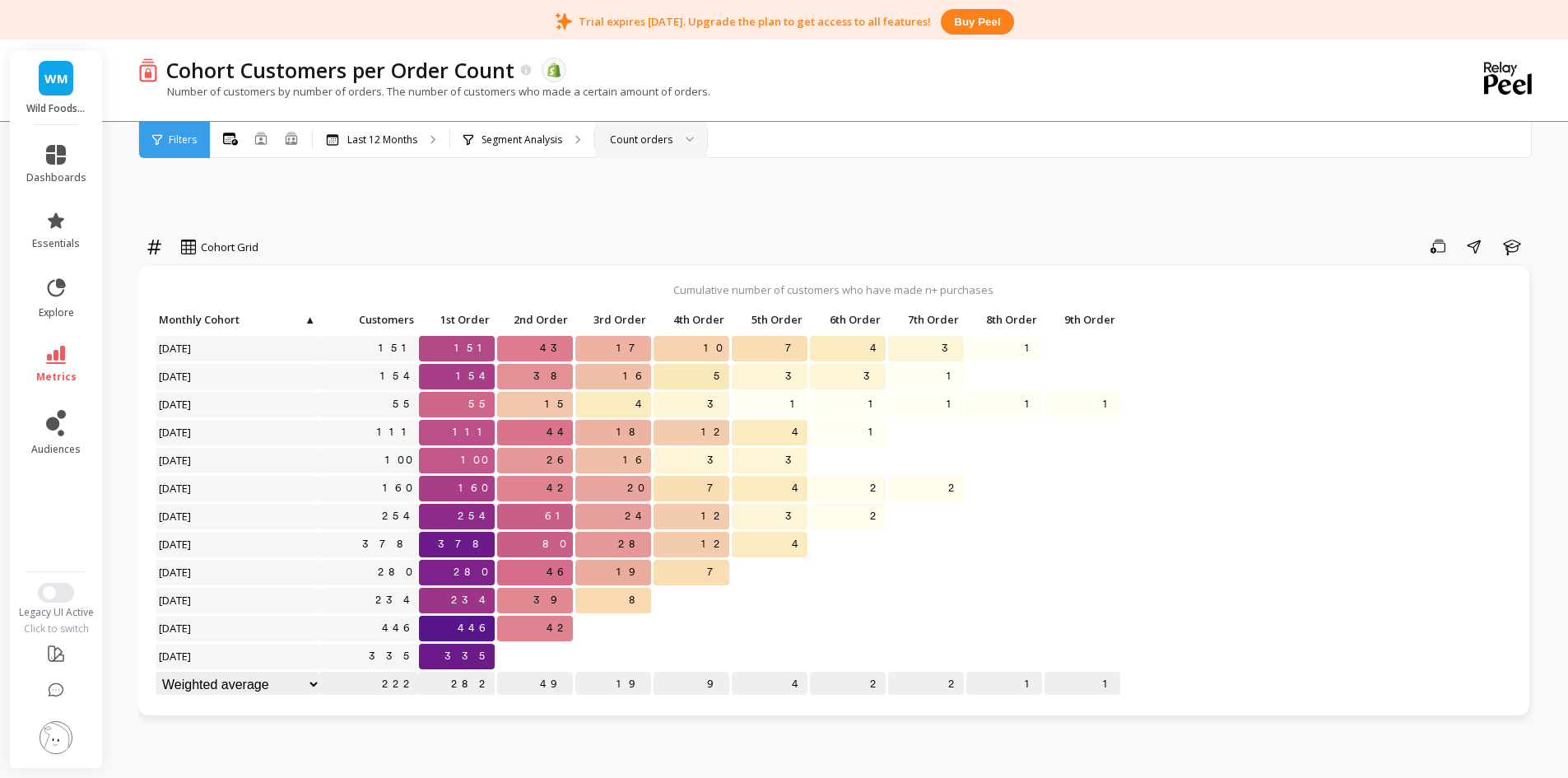
click at [649, 152] on div "Count orders" at bounding box center [651, 139] width 112 height 36
click at [810, 213] on div "Cohort Grid Save Share Learn Cumulative number of customers who have made n+ pu…" at bounding box center [837, 766] width 1397 height 1316
click at [401, 140] on p "Last 12 Months" at bounding box center [382, 140] width 70 height 14
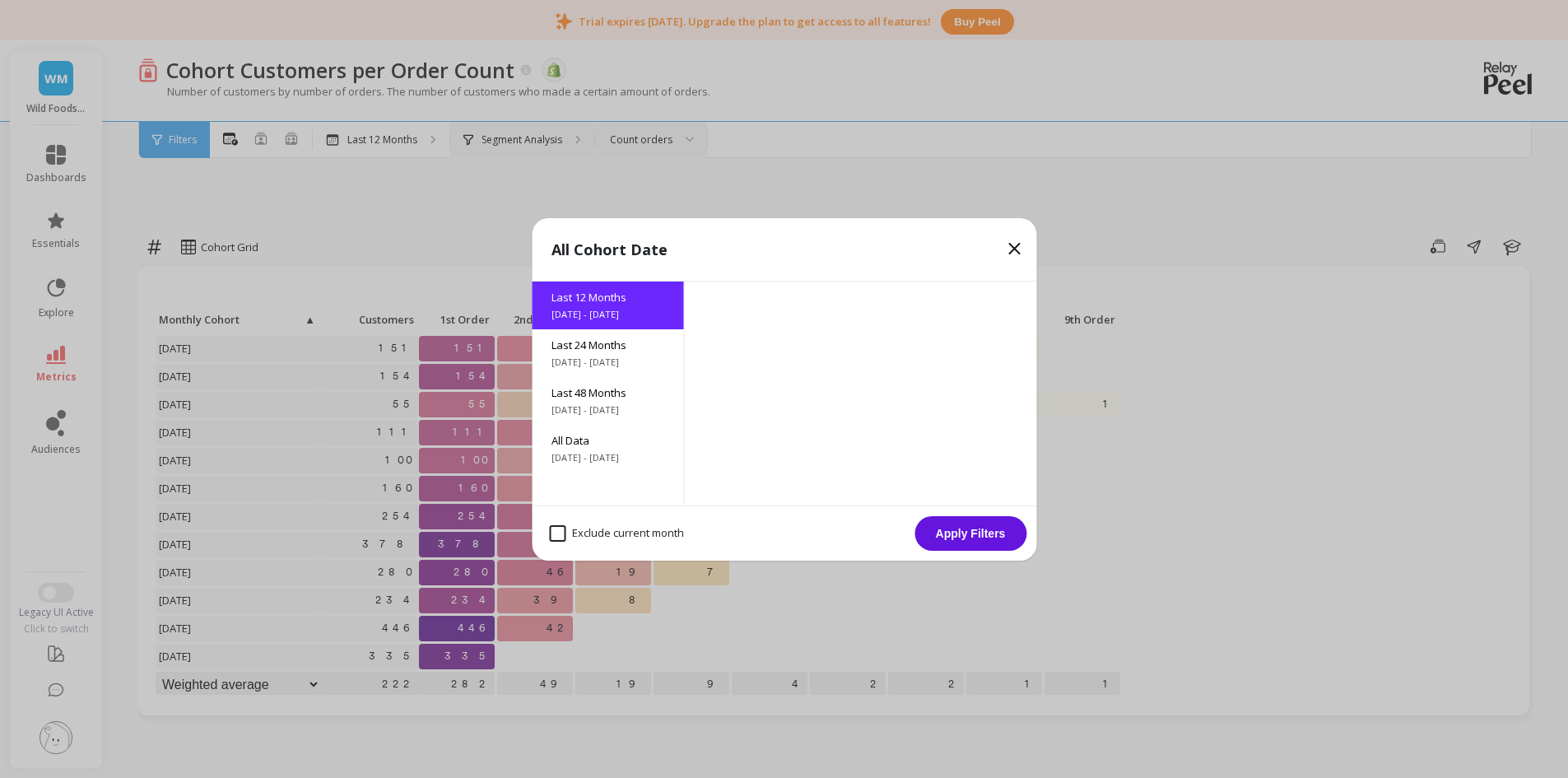
click at [551, 145] on p "Segment Analysis" at bounding box center [522, 140] width 81 height 14
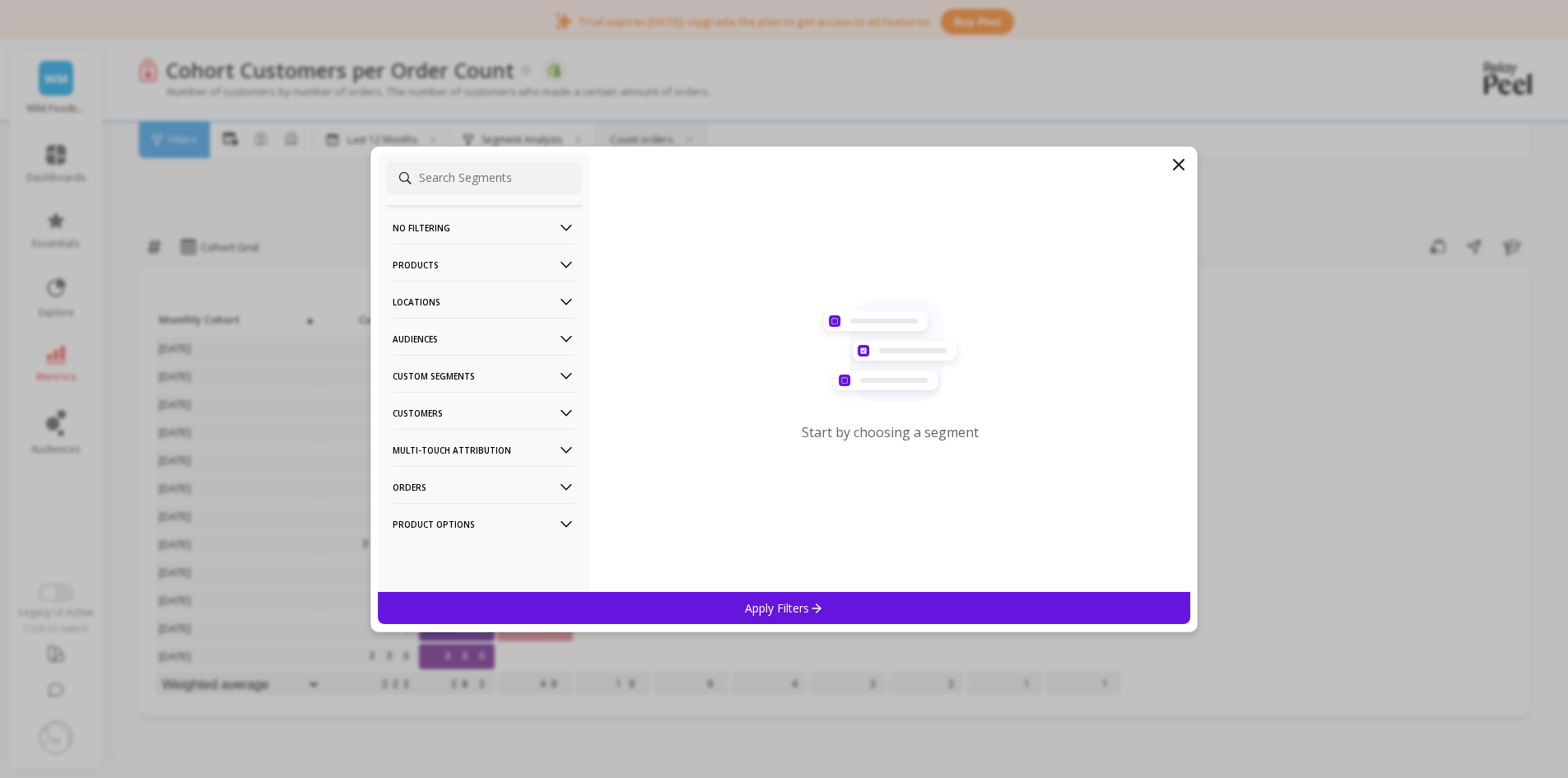
click at [466, 265] on p "Products" at bounding box center [484, 265] width 183 height 42
click at [442, 392] on div "Products" at bounding box center [484, 382] width 196 height 26
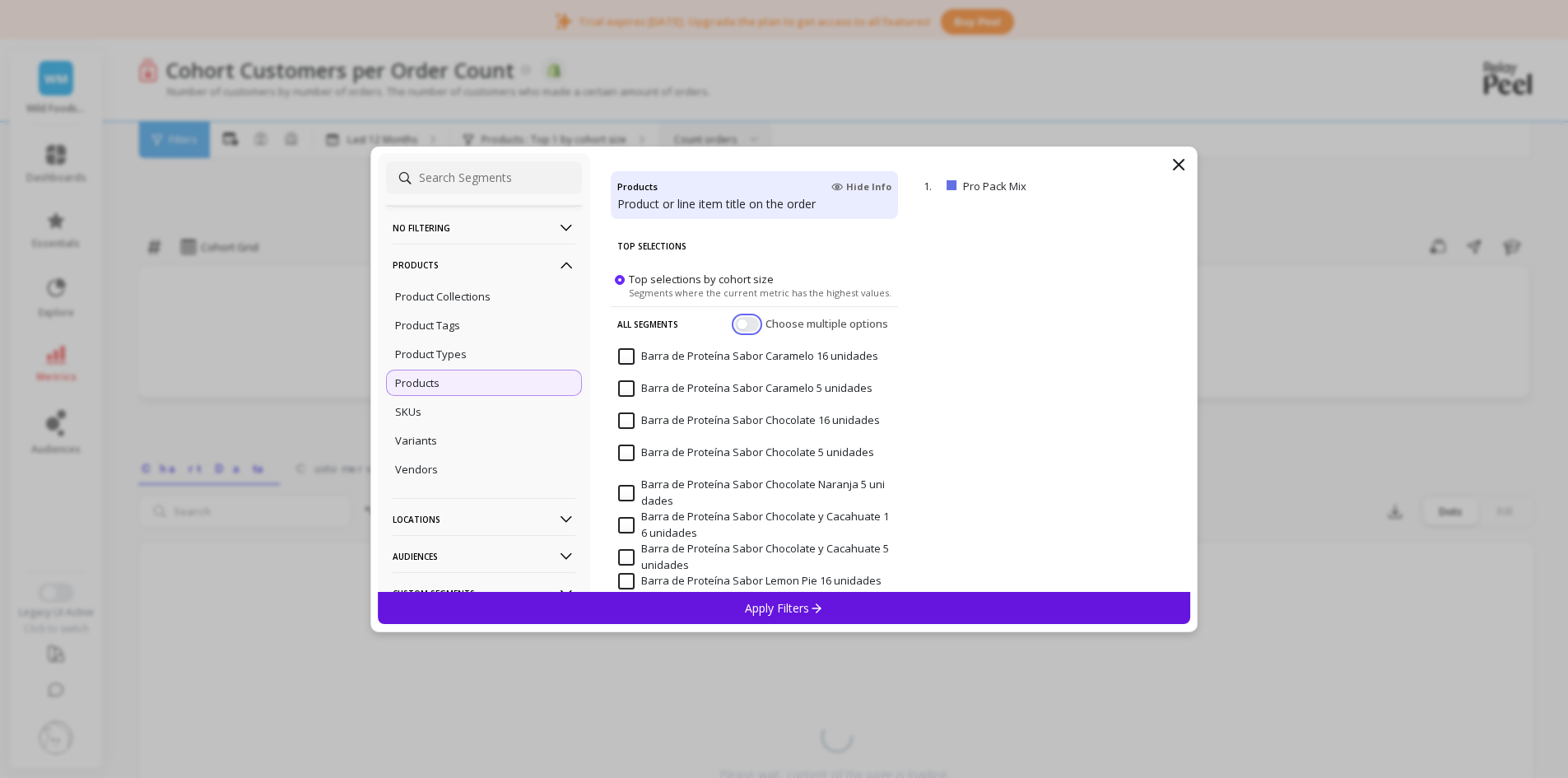
click at [737, 327] on button "button" at bounding box center [747, 324] width 24 height 15
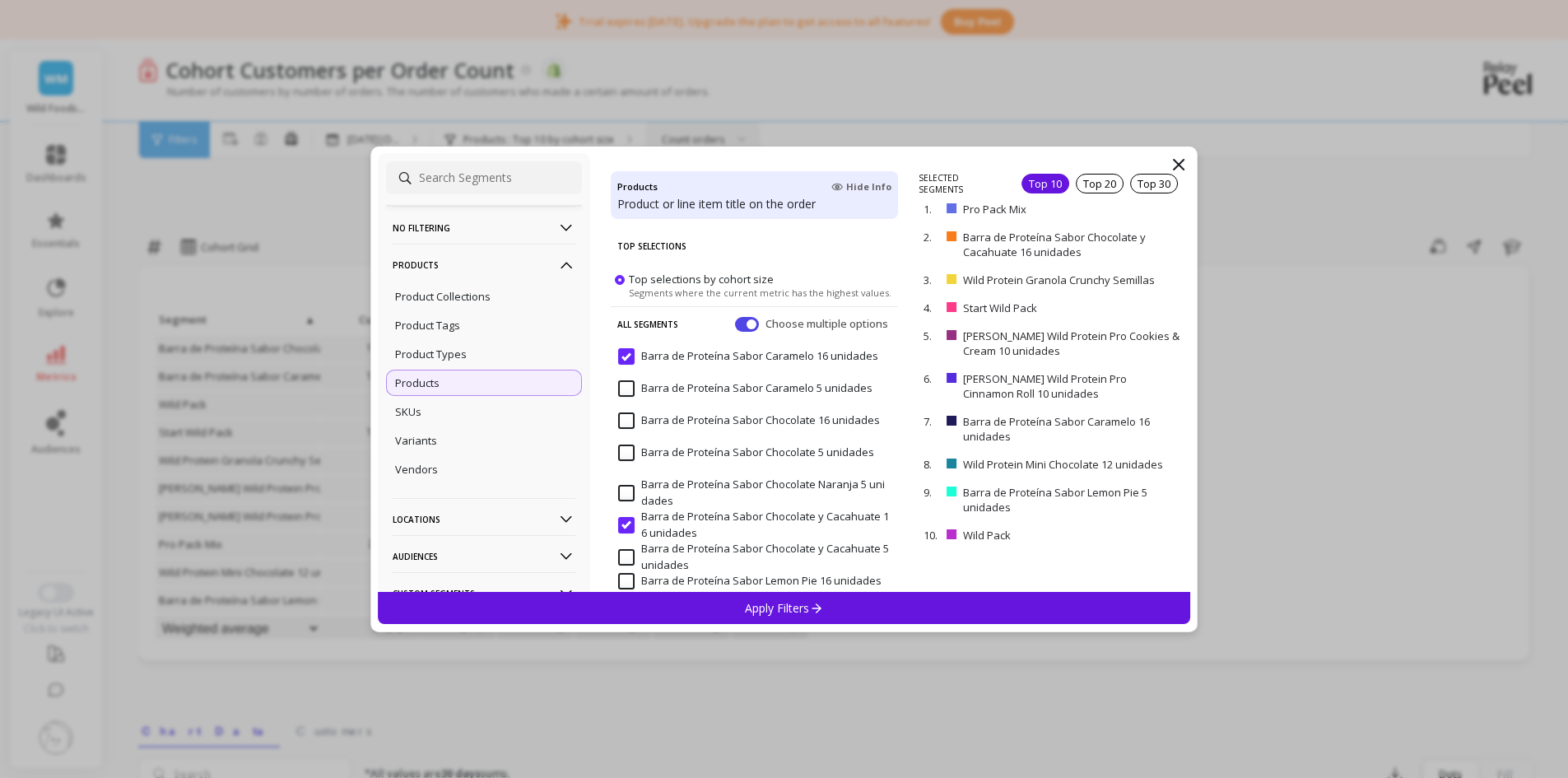
click at [635, 360] on input "Barra de Proteína Sabor Caramelo 16 unidades" at bounding box center [748, 357] width 260 height 17
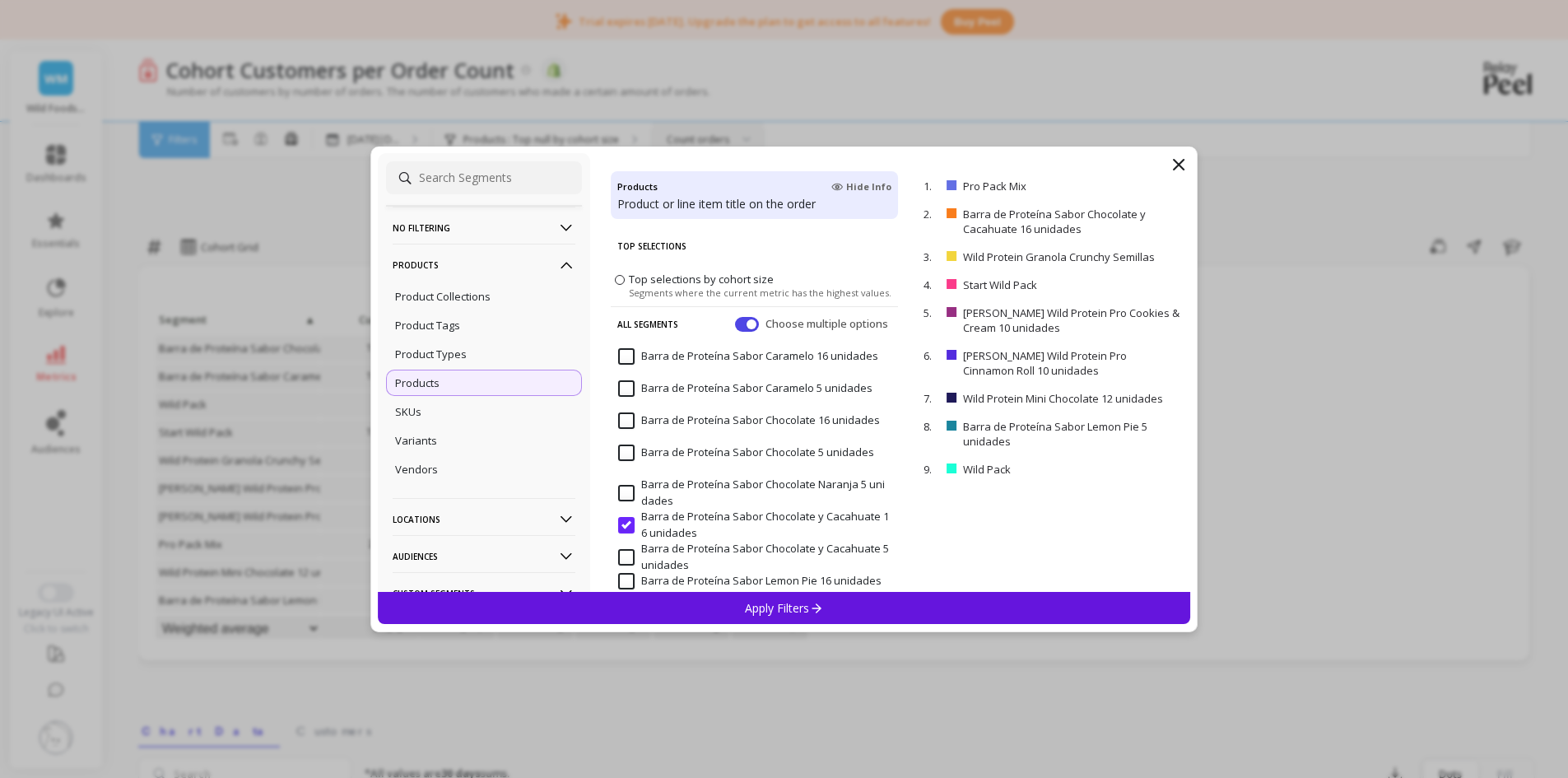
click at [631, 348] on input "Barra de Proteína Sabor Caramelo 16 unidades" at bounding box center [748, 357] width 260 height 17
click at [632, 360] on input "Barra de Proteína Sabor Caramelo 16 unidades" at bounding box center [748, 357] width 260 height 17
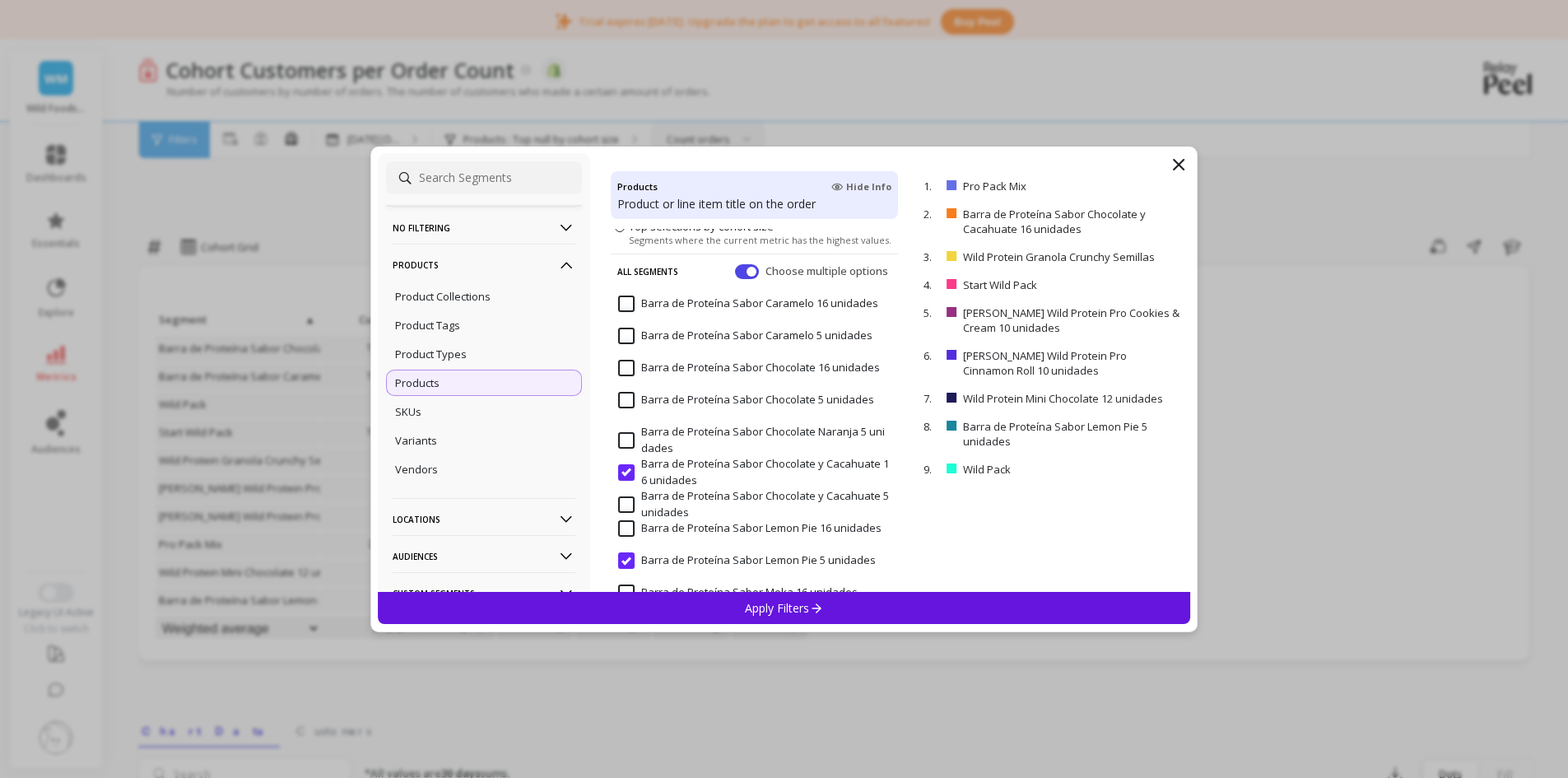
scroll to position [83, 0]
click at [629, 447] on input "Barra de Proteína Sabor Chocolate y Cacahuate 16 unidades" at bounding box center [754, 443] width 272 height 32
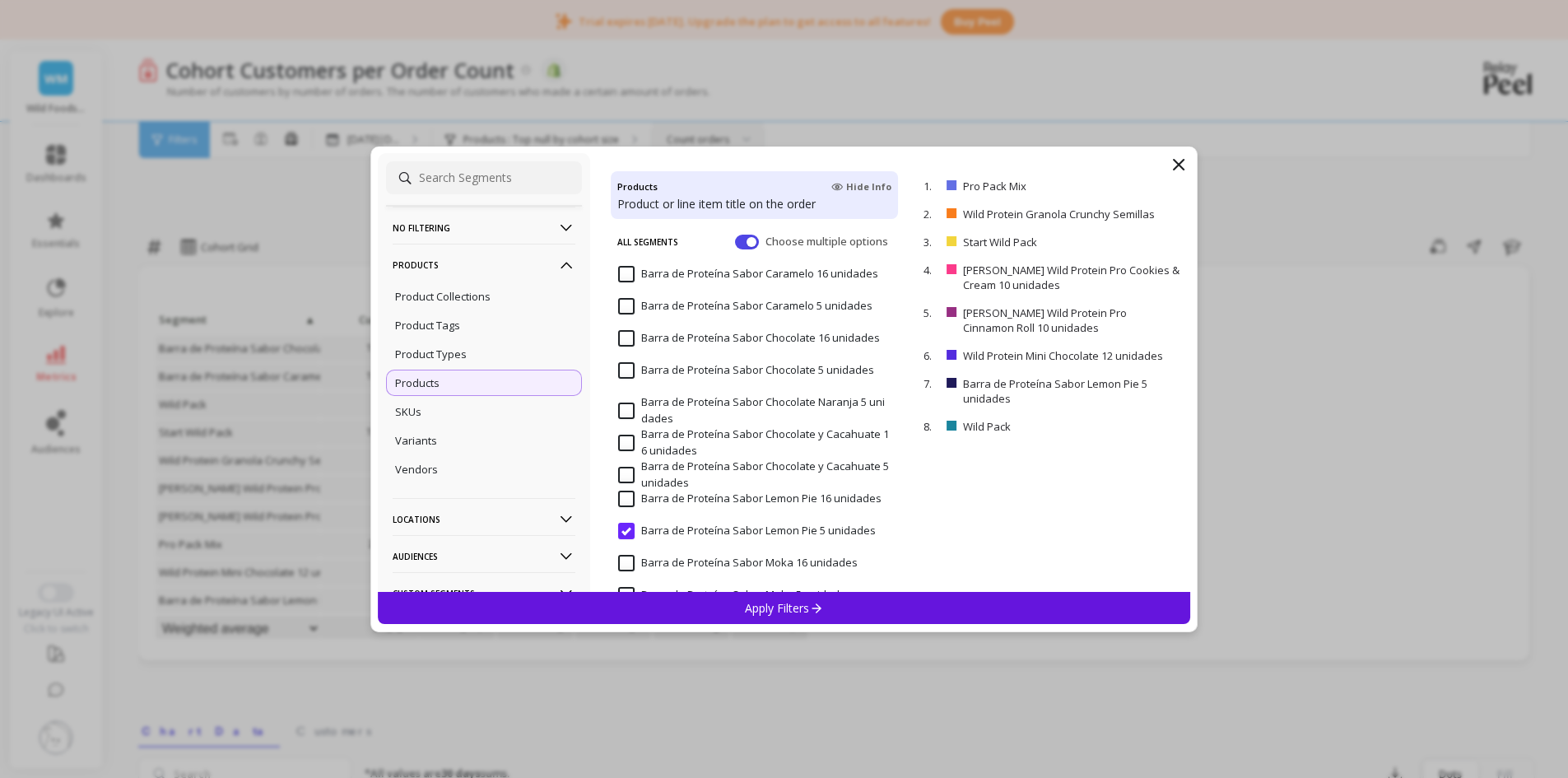
click at [627, 532] on input "Barra de Proteína Sabor Lemon Pie 5 unidades" at bounding box center [746, 532] width 257 height 17
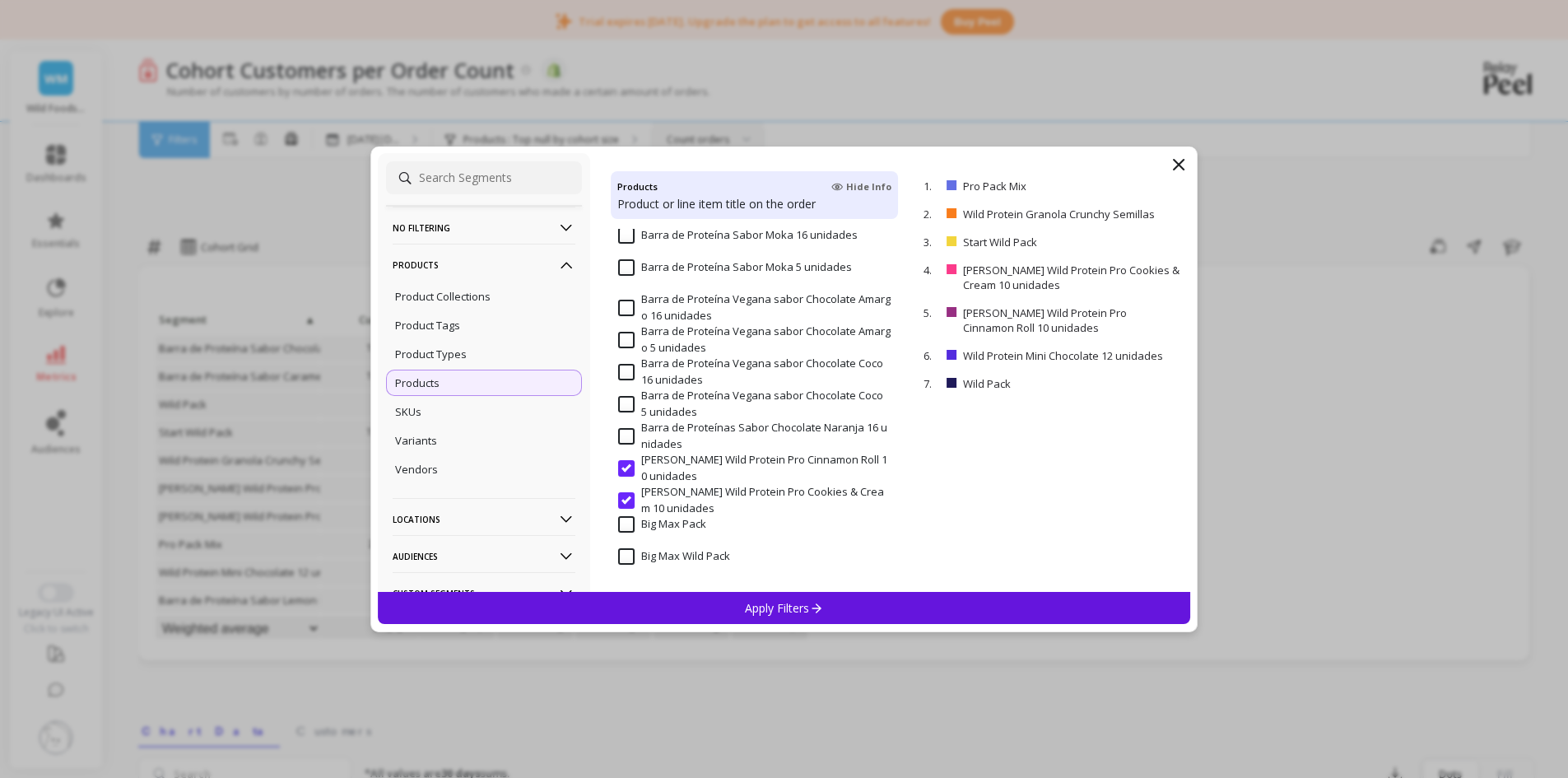
scroll to position [412, 0]
click at [625, 466] on input "[PERSON_NAME] Wild Protein Pro Cinnamon Roll 10 unidades" at bounding box center [754, 467] width 272 height 32
click at [625, 493] on input "[PERSON_NAME] Wild Protein Pro Cookies & Cream 10 unidades" at bounding box center [754, 499] width 272 height 32
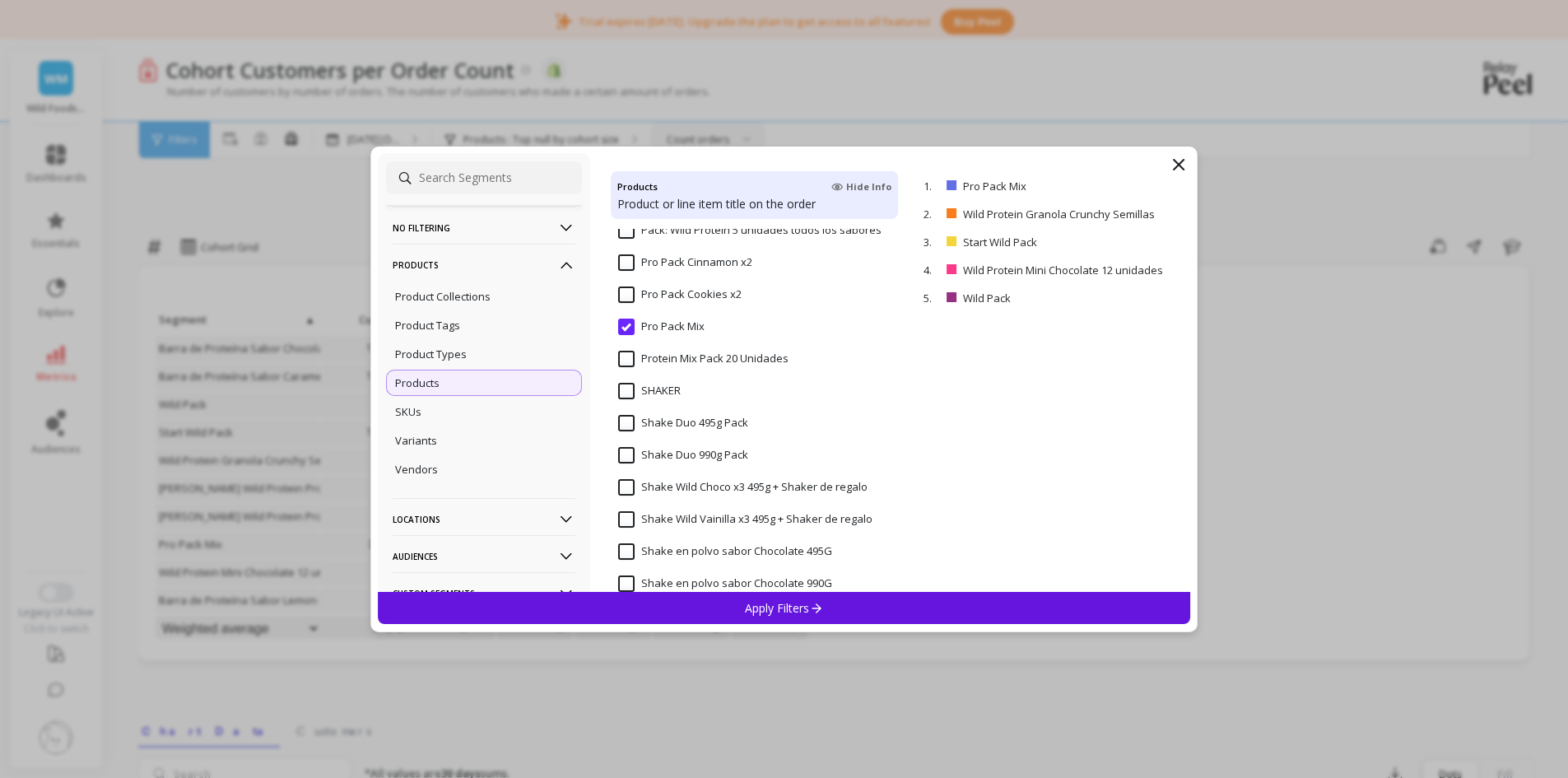
scroll to position [1894, 0]
click at [628, 327] on input "Pro Pack Mix" at bounding box center [661, 326] width 86 height 17
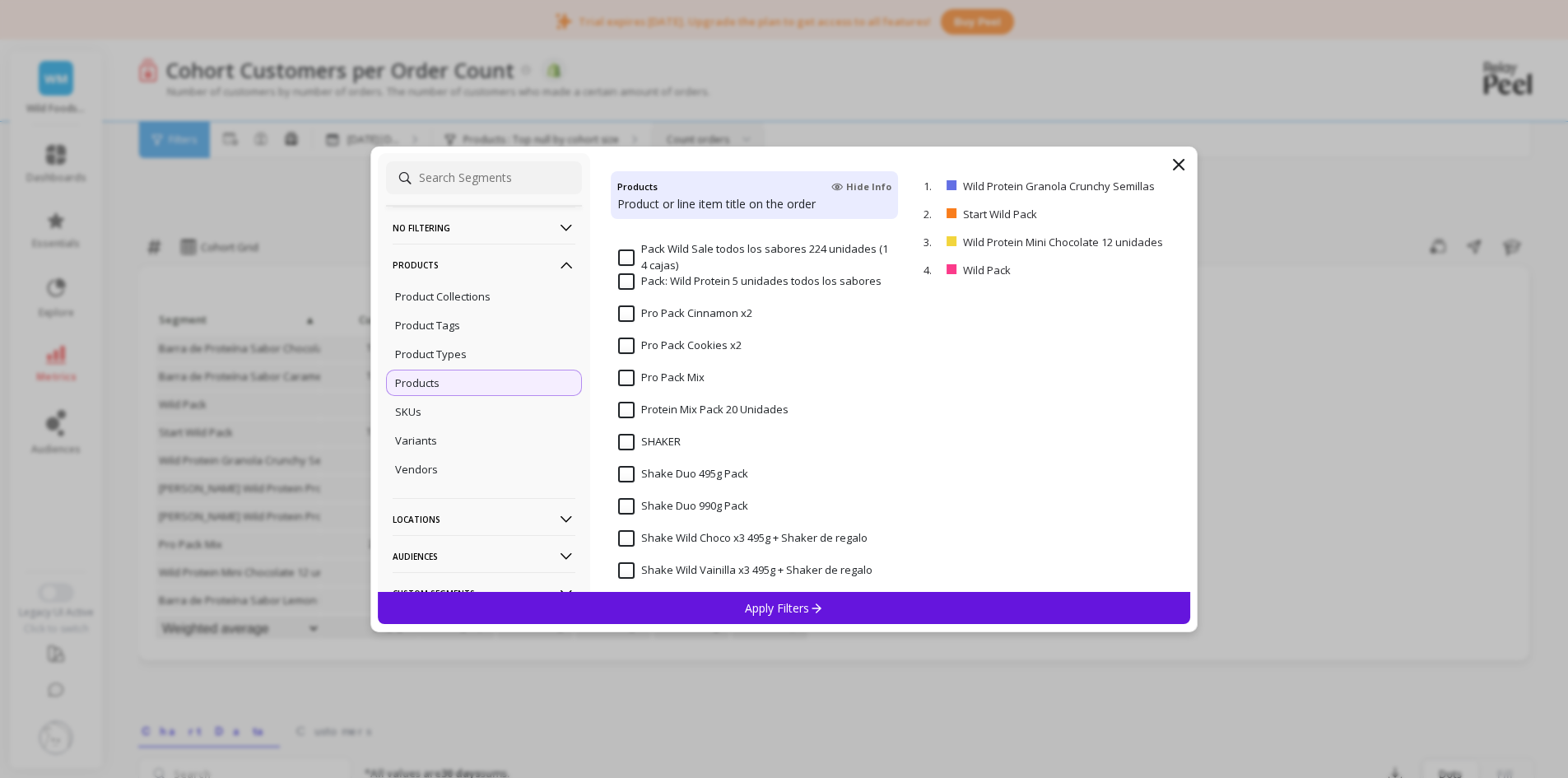
scroll to position [1812, 0]
click at [627, 347] on input "Pro Pack Cinnamon x2" at bounding box center [685, 343] width 134 height 17
click at [627, 376] on input "Pro Pack Cookies x2" at bounding box center [680, 375] width 123 height 17
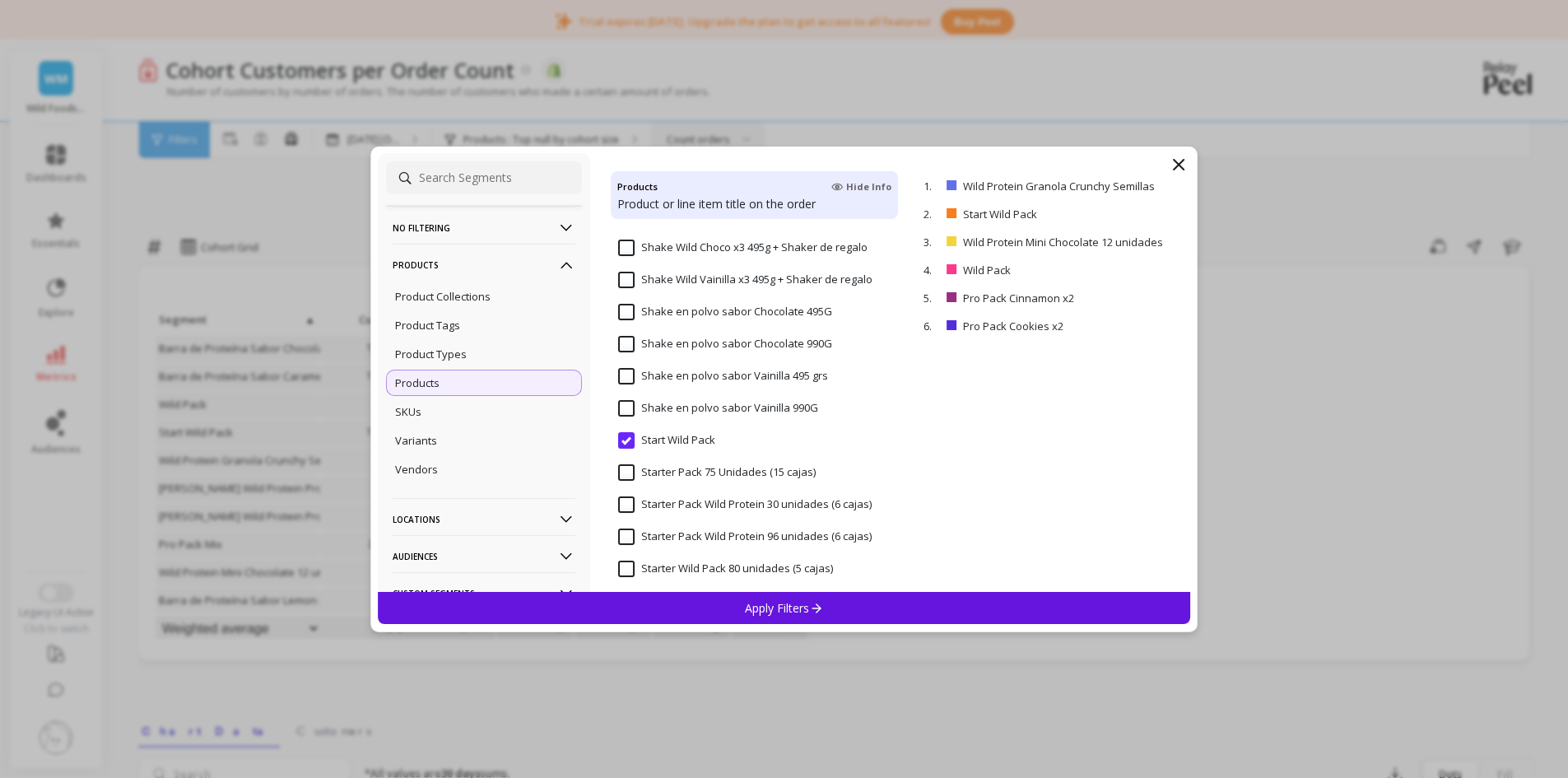
scroll to position [2142, 0]
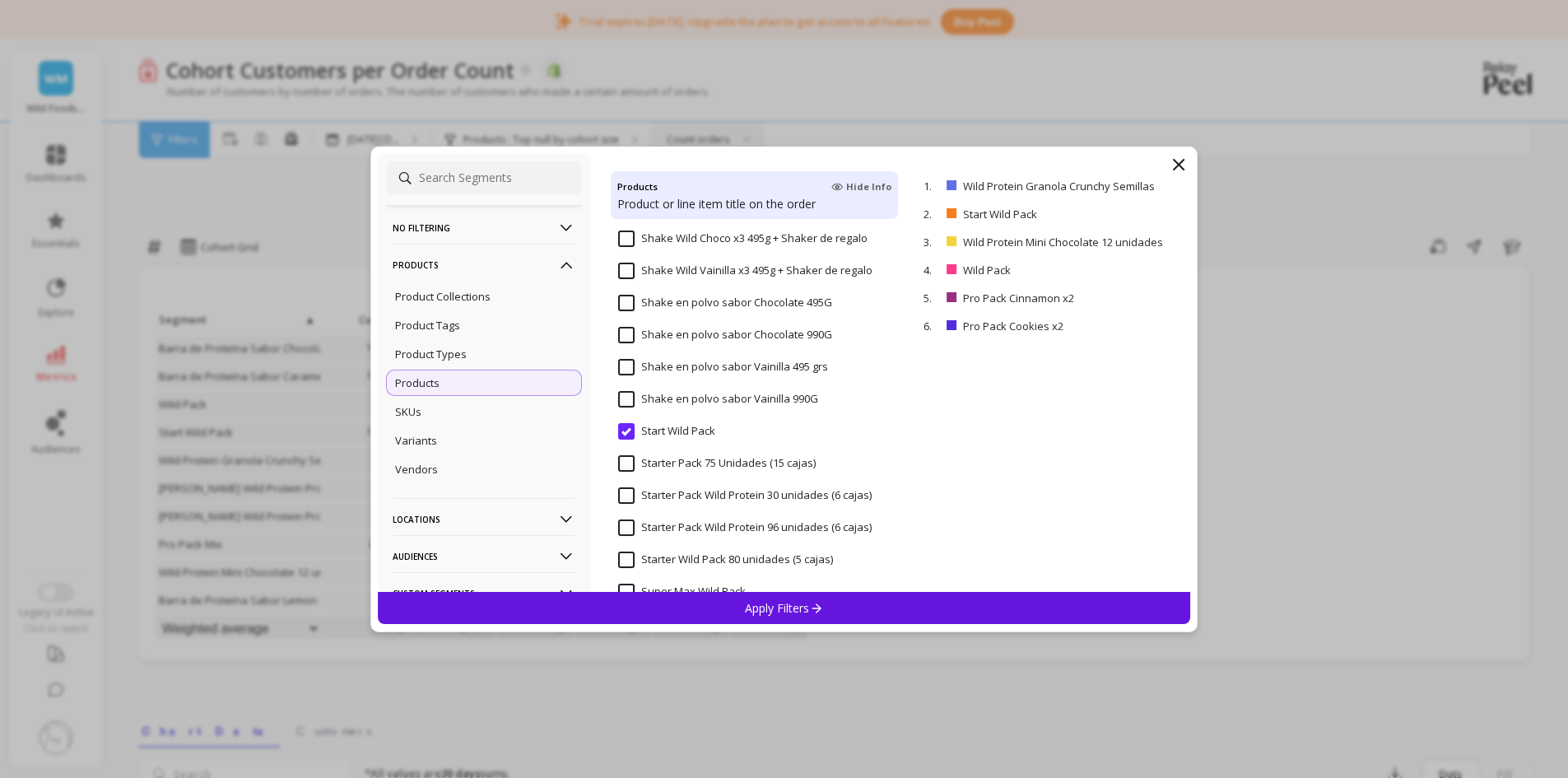
click at [626, 430] on input "Start Wild Pack" at bounding box center [666, 432] width 97 height 17
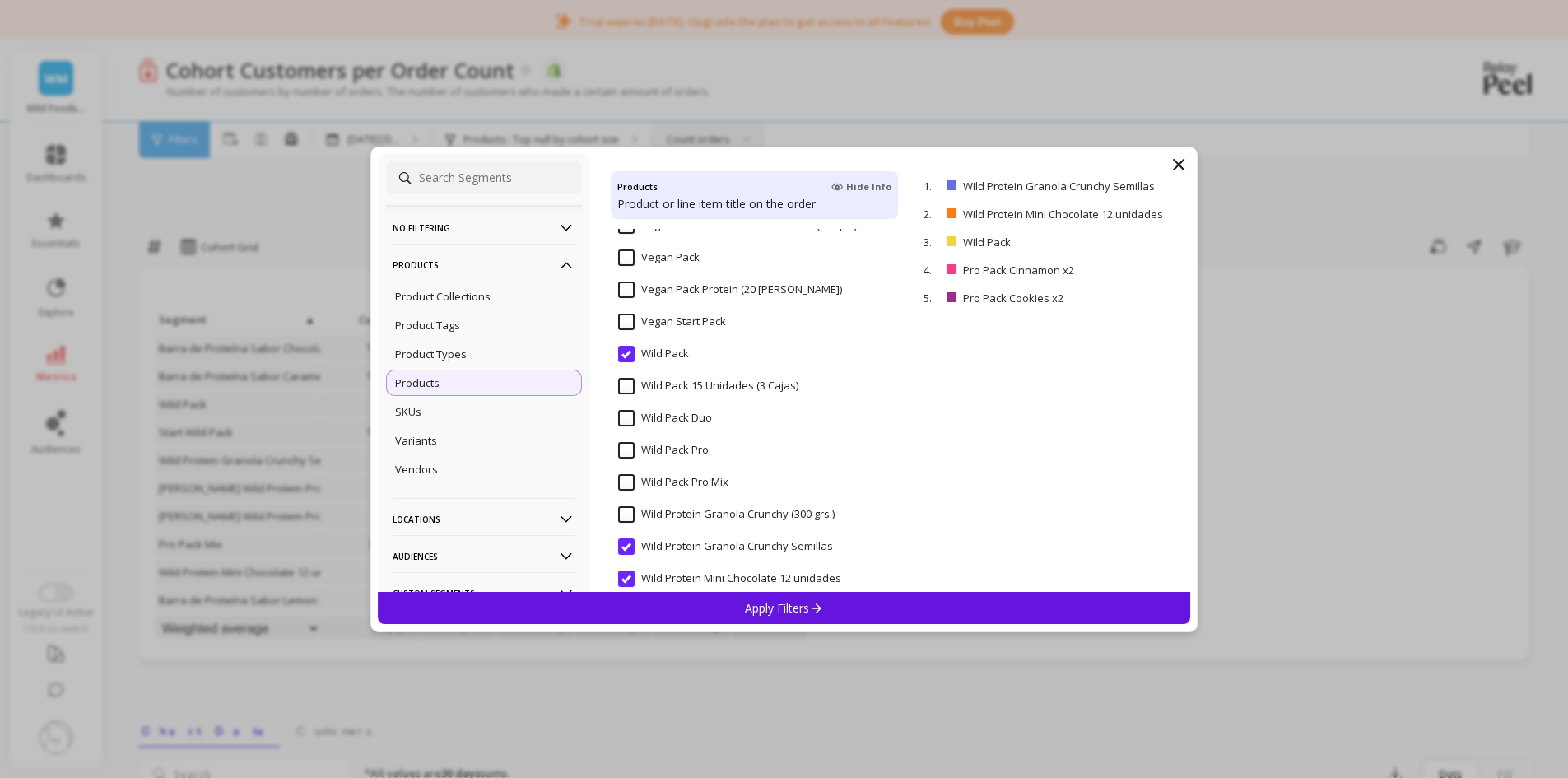
scroll to position [2718, 0]
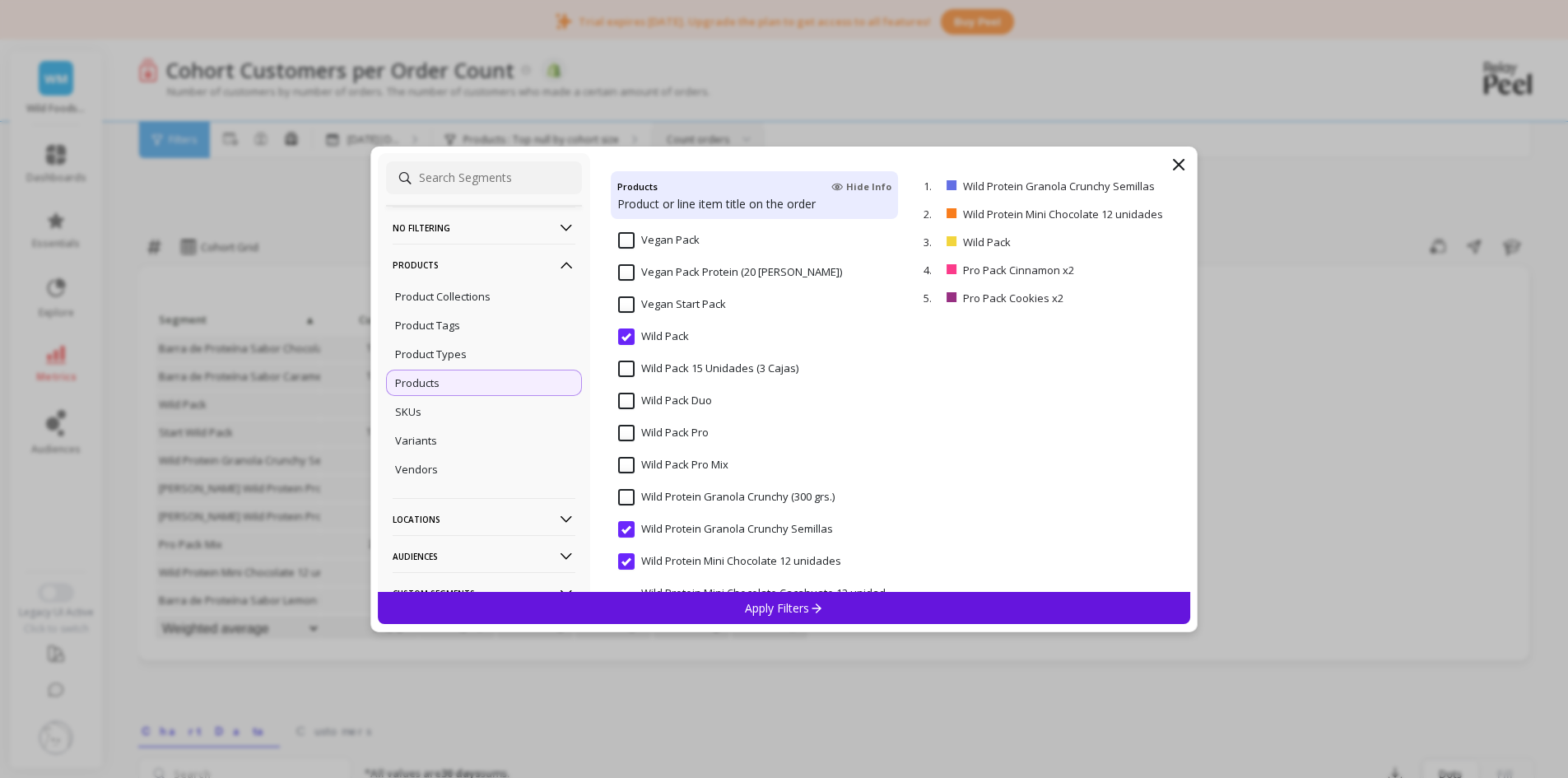
click at [621, 336] on input "Wild Pack" at bounding box center [654, 337] width 71 height 17
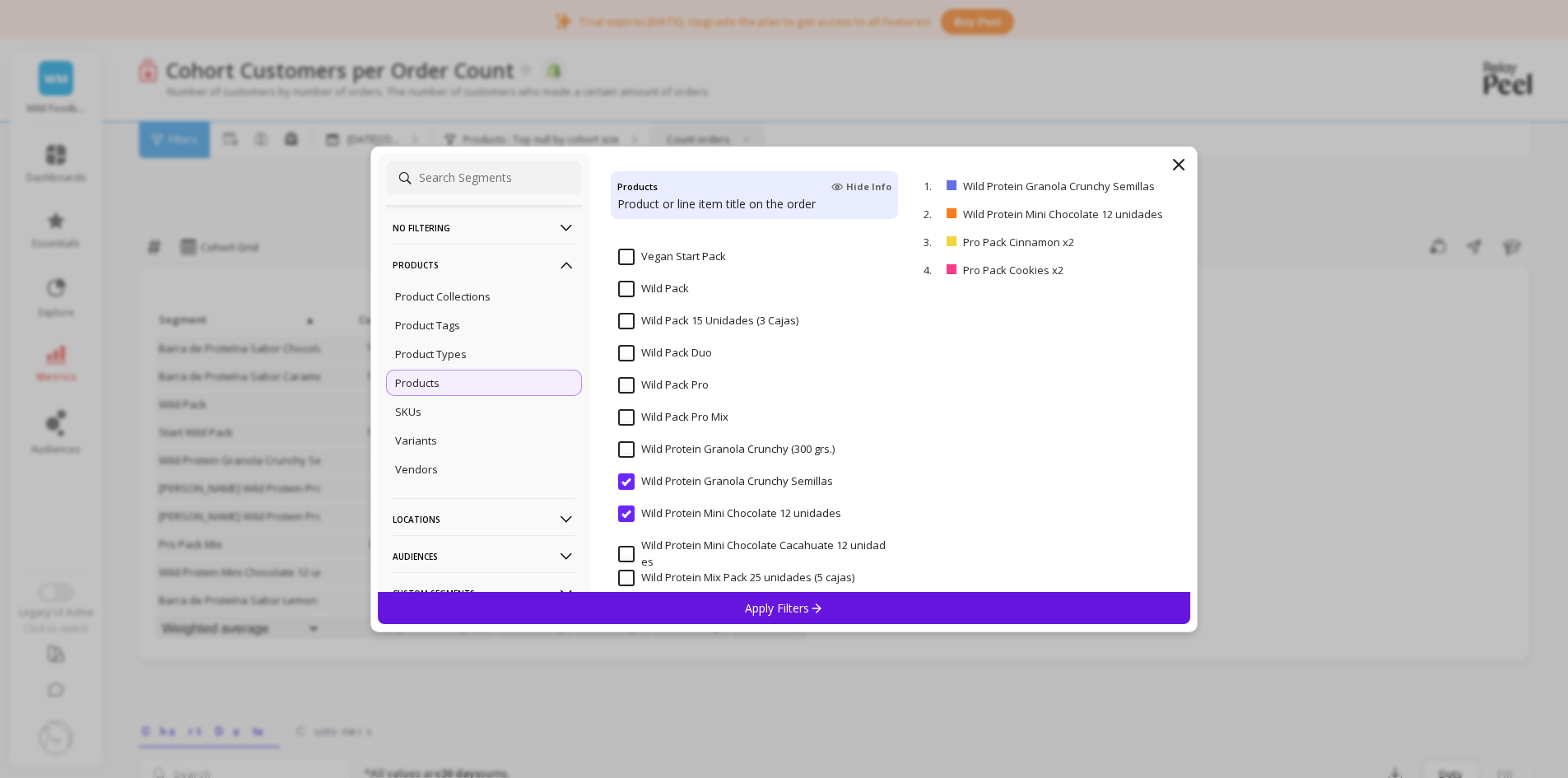
scroll to position [2818, 0]
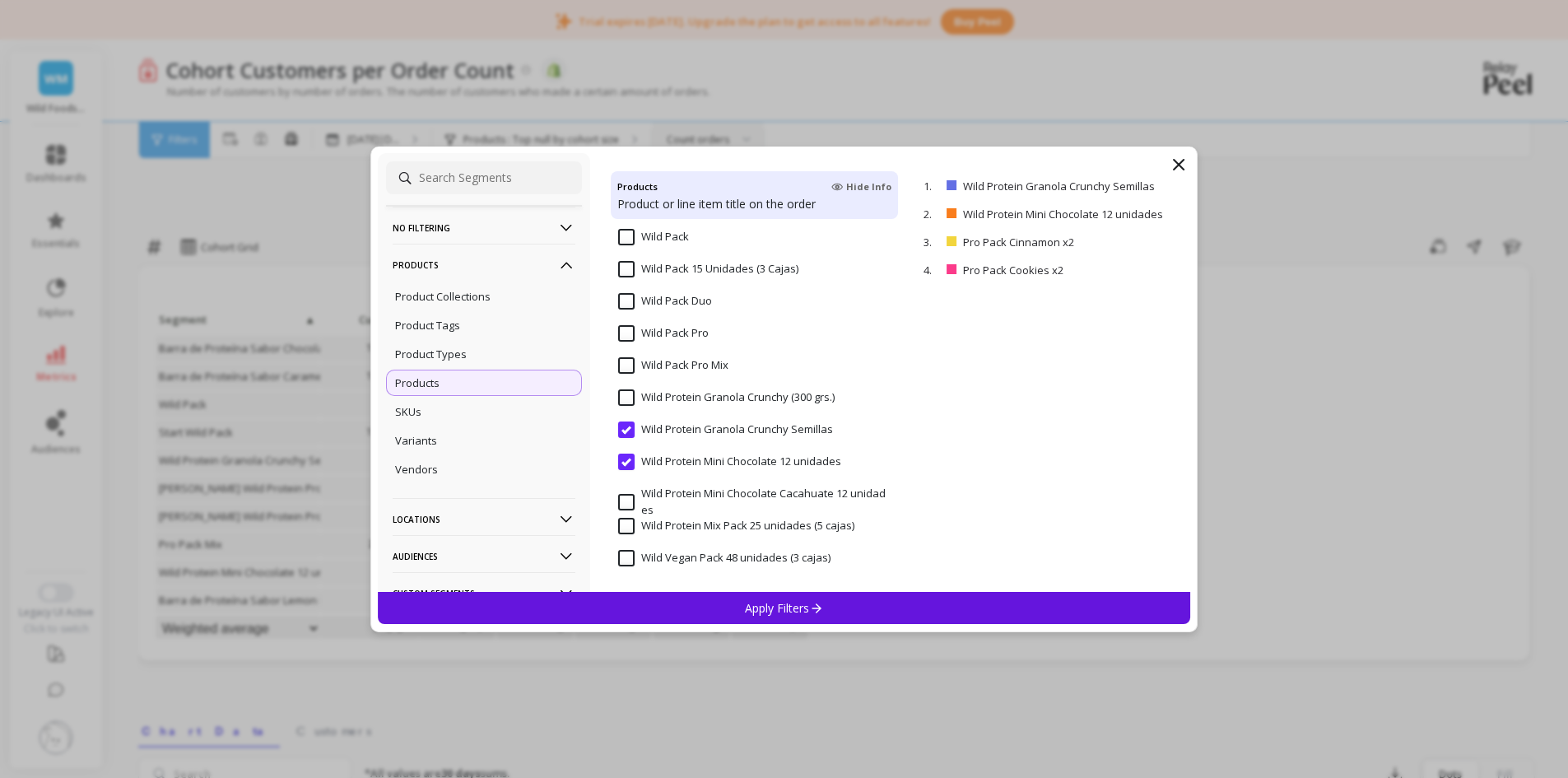
click at [629, 425] on input "Wild Protein Granola Crunchy Semillas" at bounding box center [725, 430] width 215 height 17
click at [633, 459] on input "Wild Protein Mini Chocolate 12 unidades" at bounding box center [730, 462] width 224 height 17
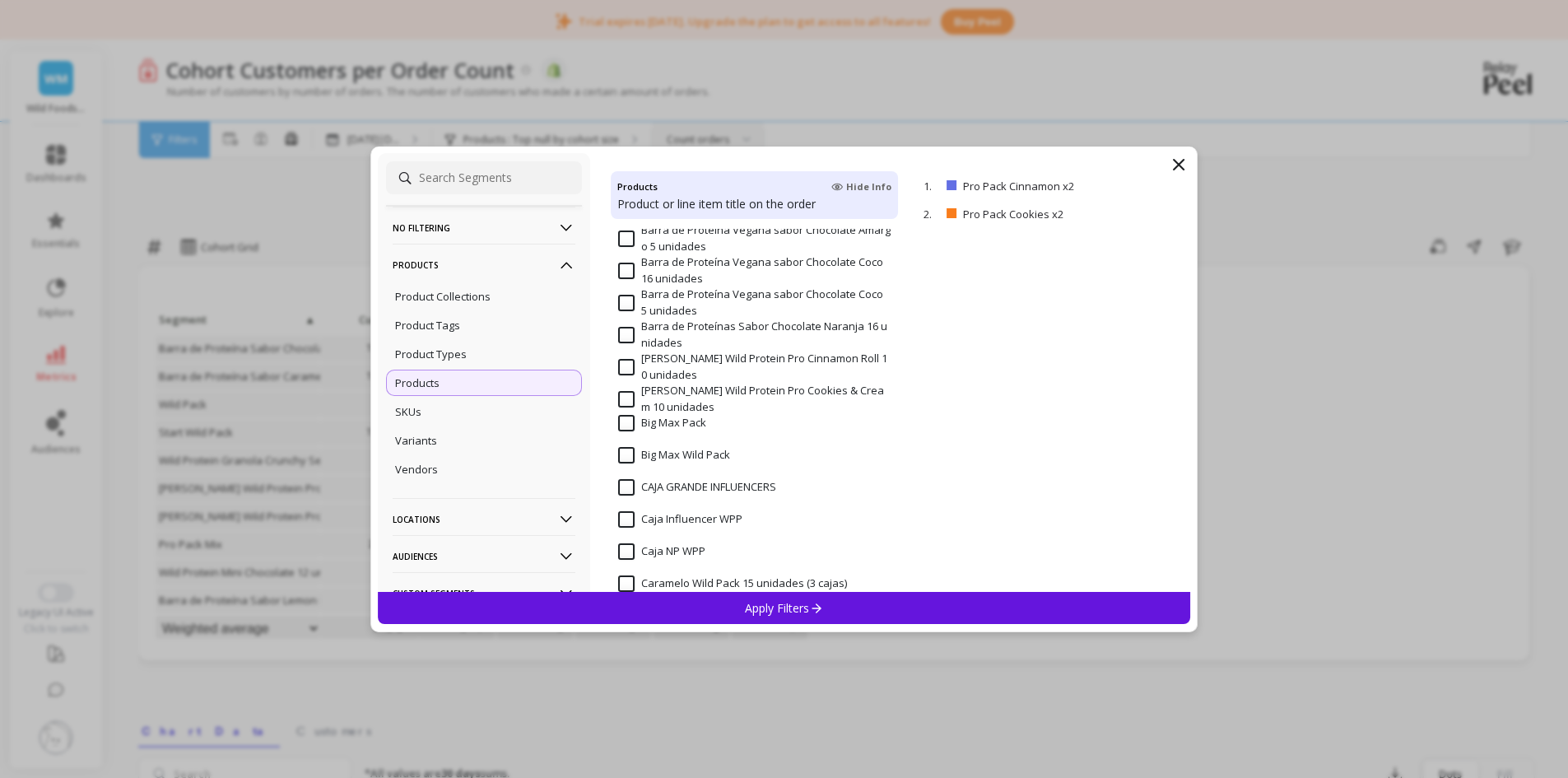
scroll to position [347, 0]
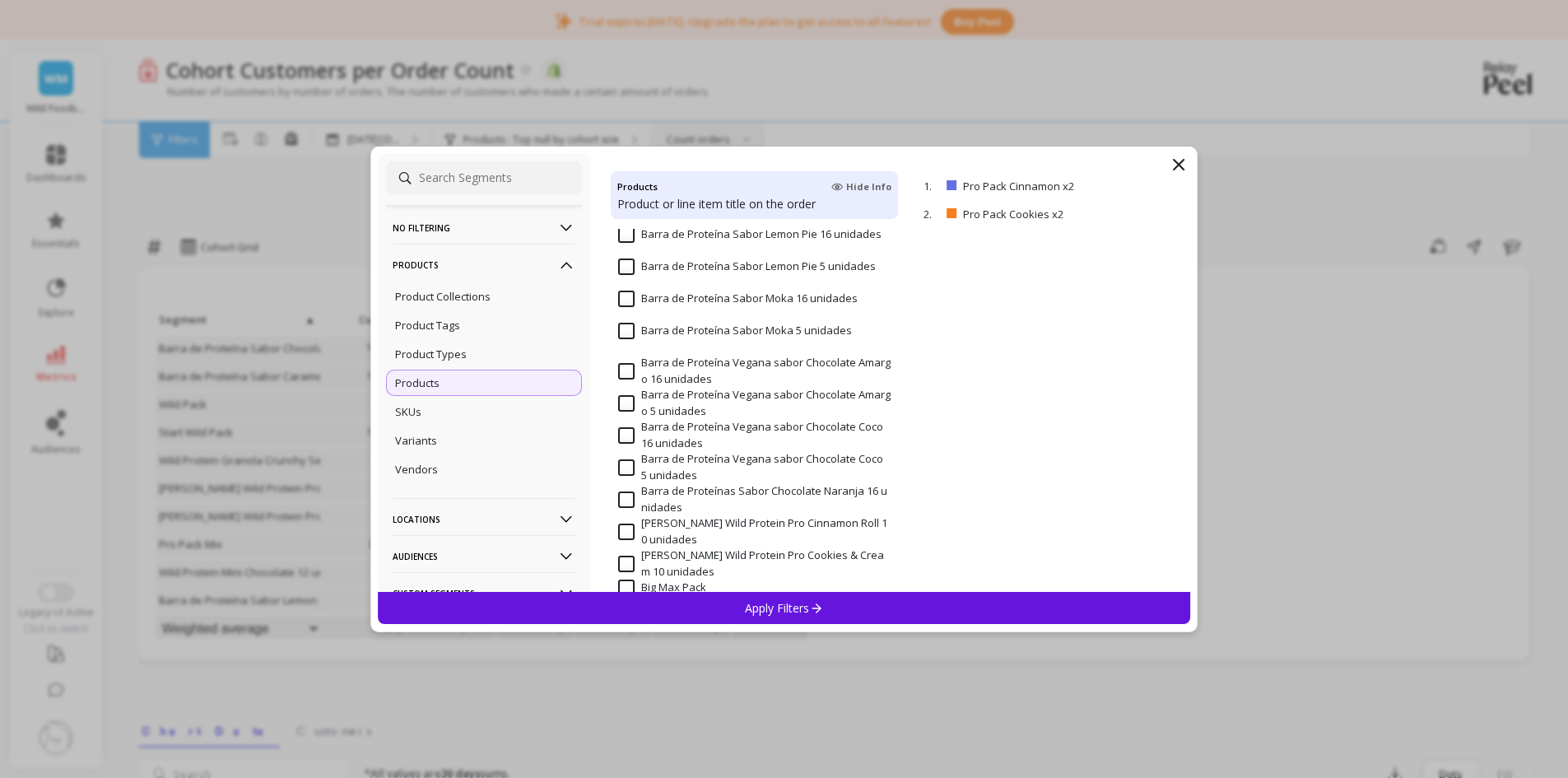
click at [635, 532] on input "[PERSON_NAME] Wild Protein Pro Cinnamon Roll 10 unidades" at bounding box center [754, 532] width 272 height 32
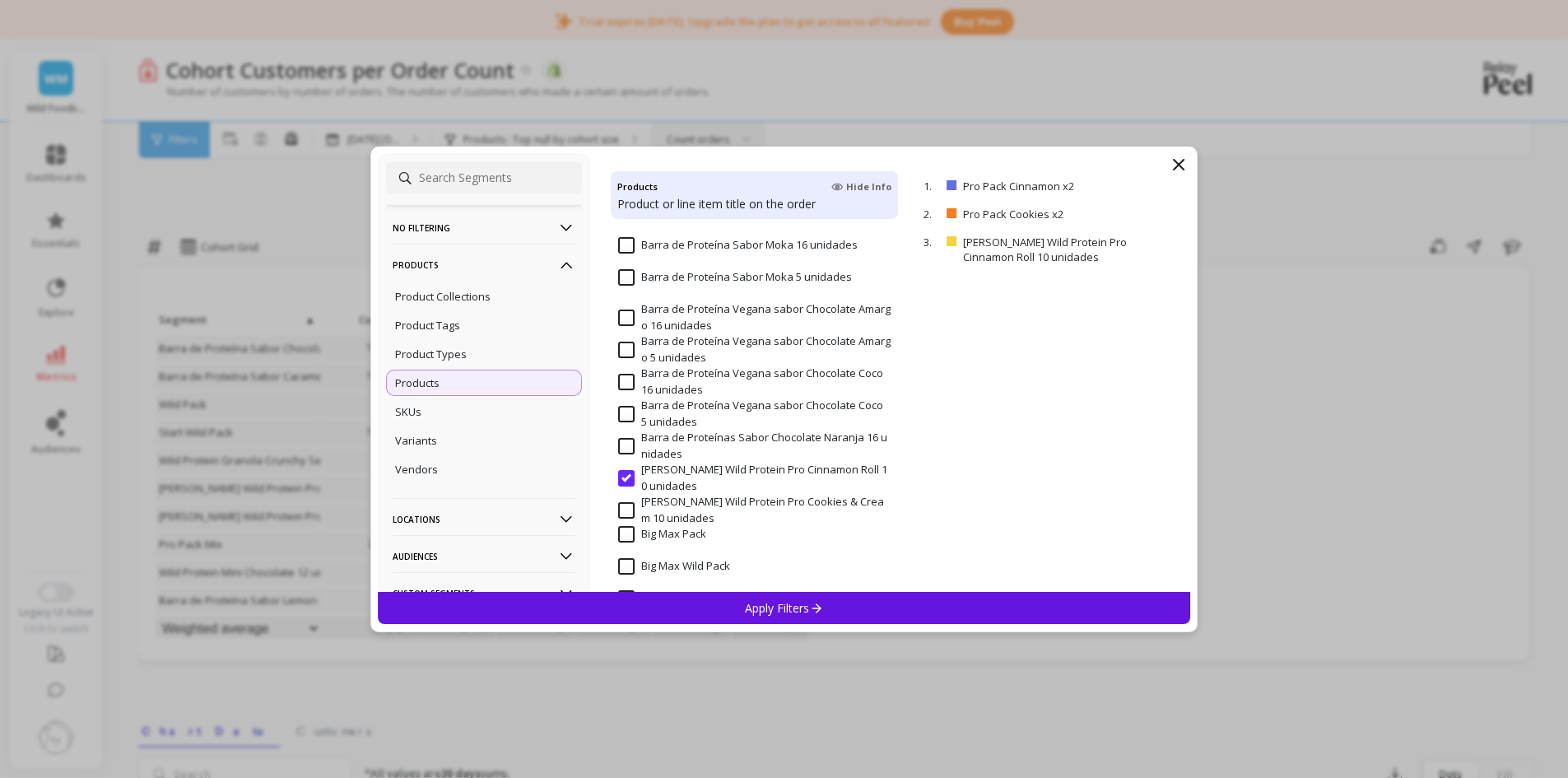
scroll to position [430, 0]
click at [628, 484] on input "[PERSON_NAME] Wild Protein Pro Cookies & Cream 10 unidades" at bounding box center [754, 481] width 272 height 32
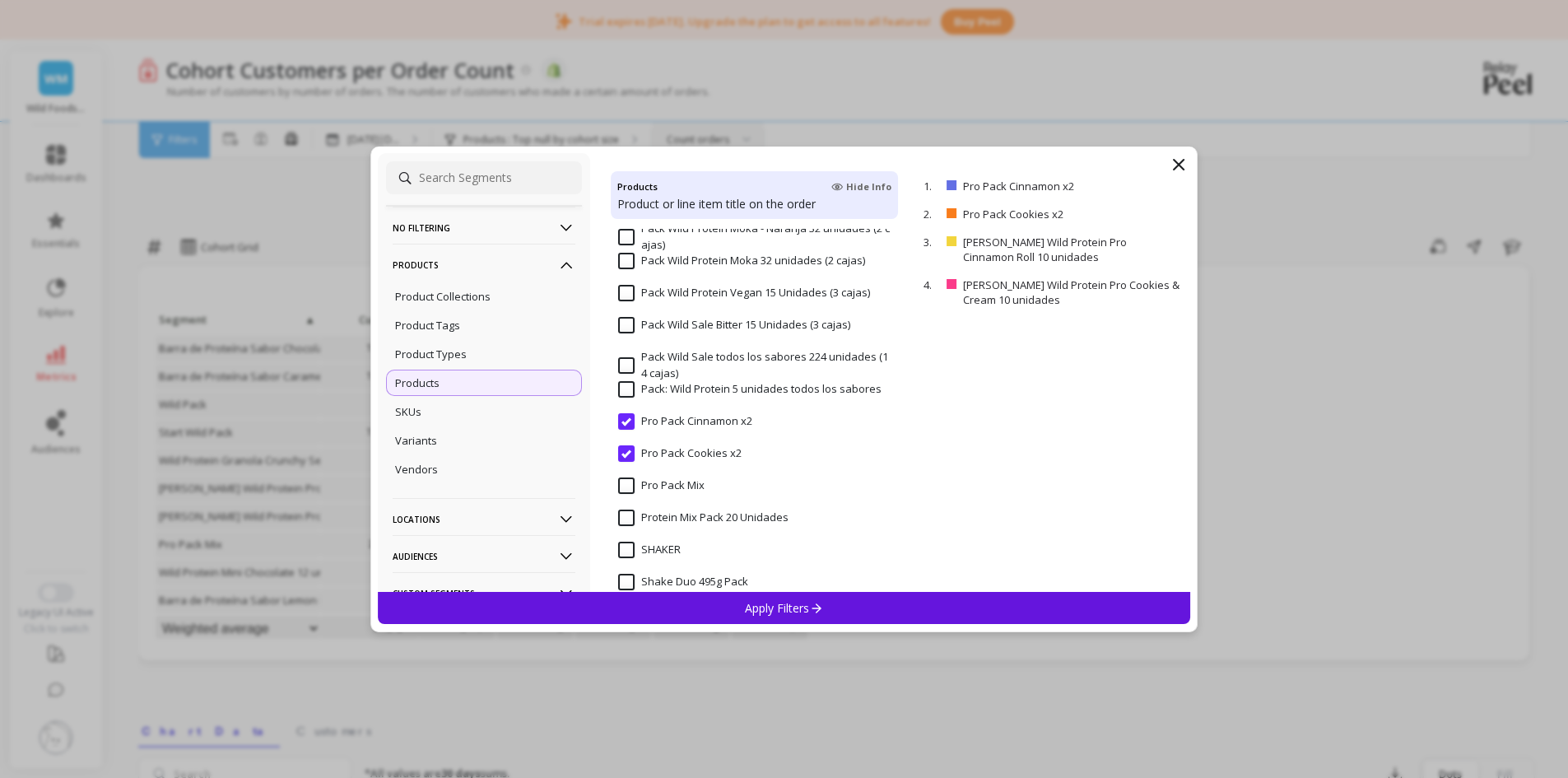
scroll to position [1829, 0]
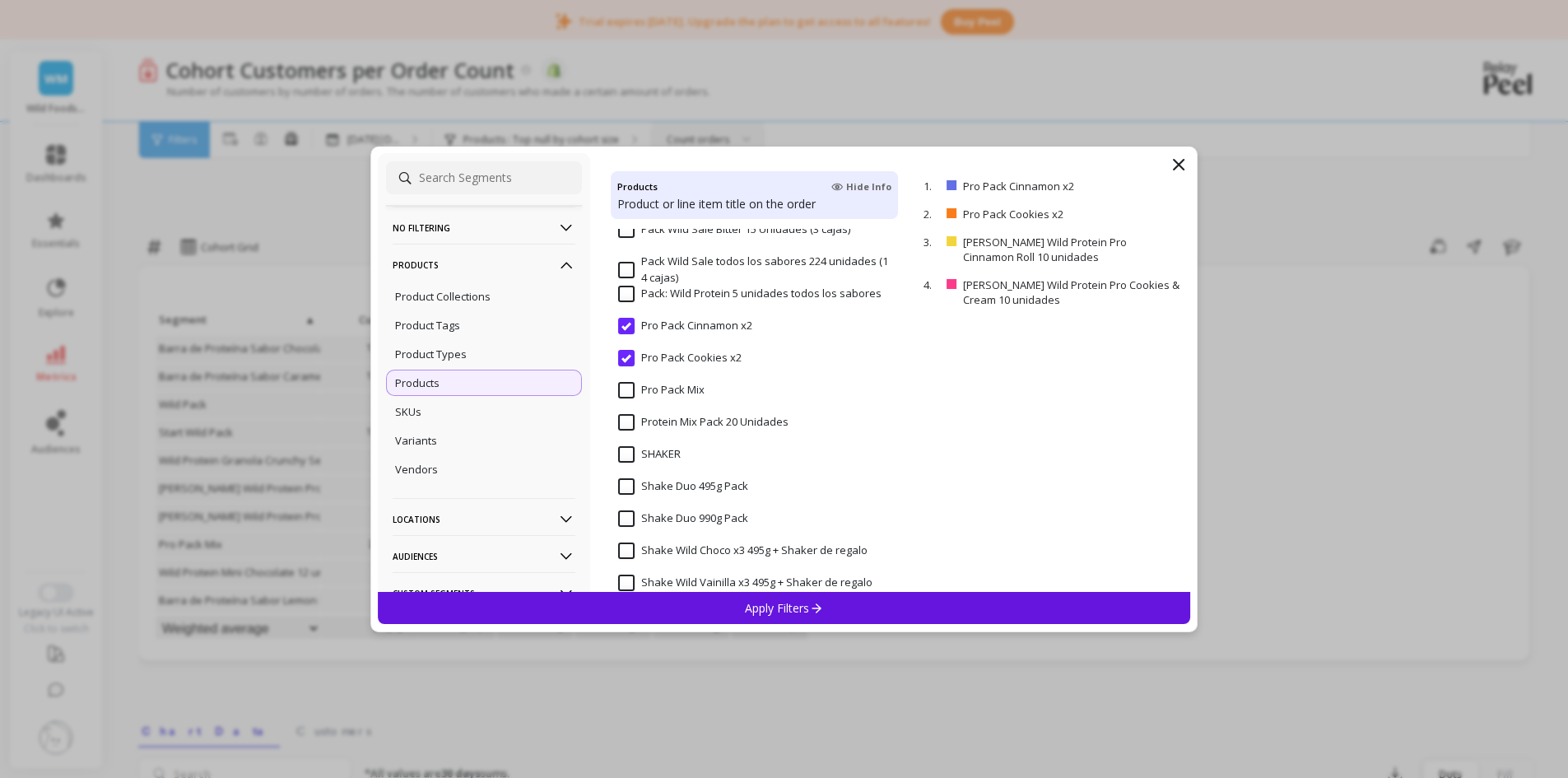
click at [633, 394] on input "Pro Pack Mix" at bounding box center [661, 391] width 86 height 17
click at [768, 611] on p "Apply Filters" at bounding box center [784, 608] width 78 height 16
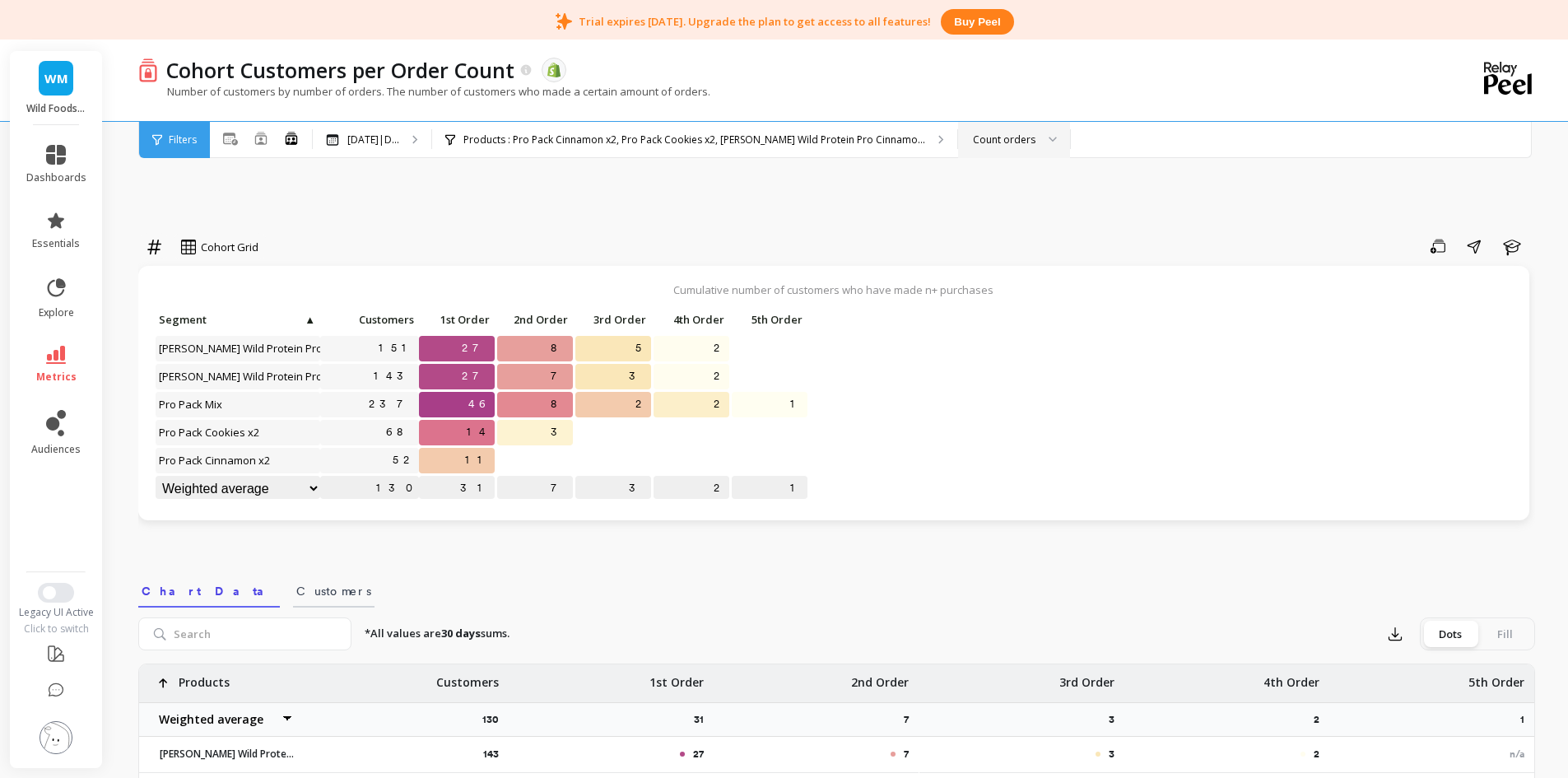
click at [296, 597] on span "Customers" at bounding box center [333, 592] width 75 height 17
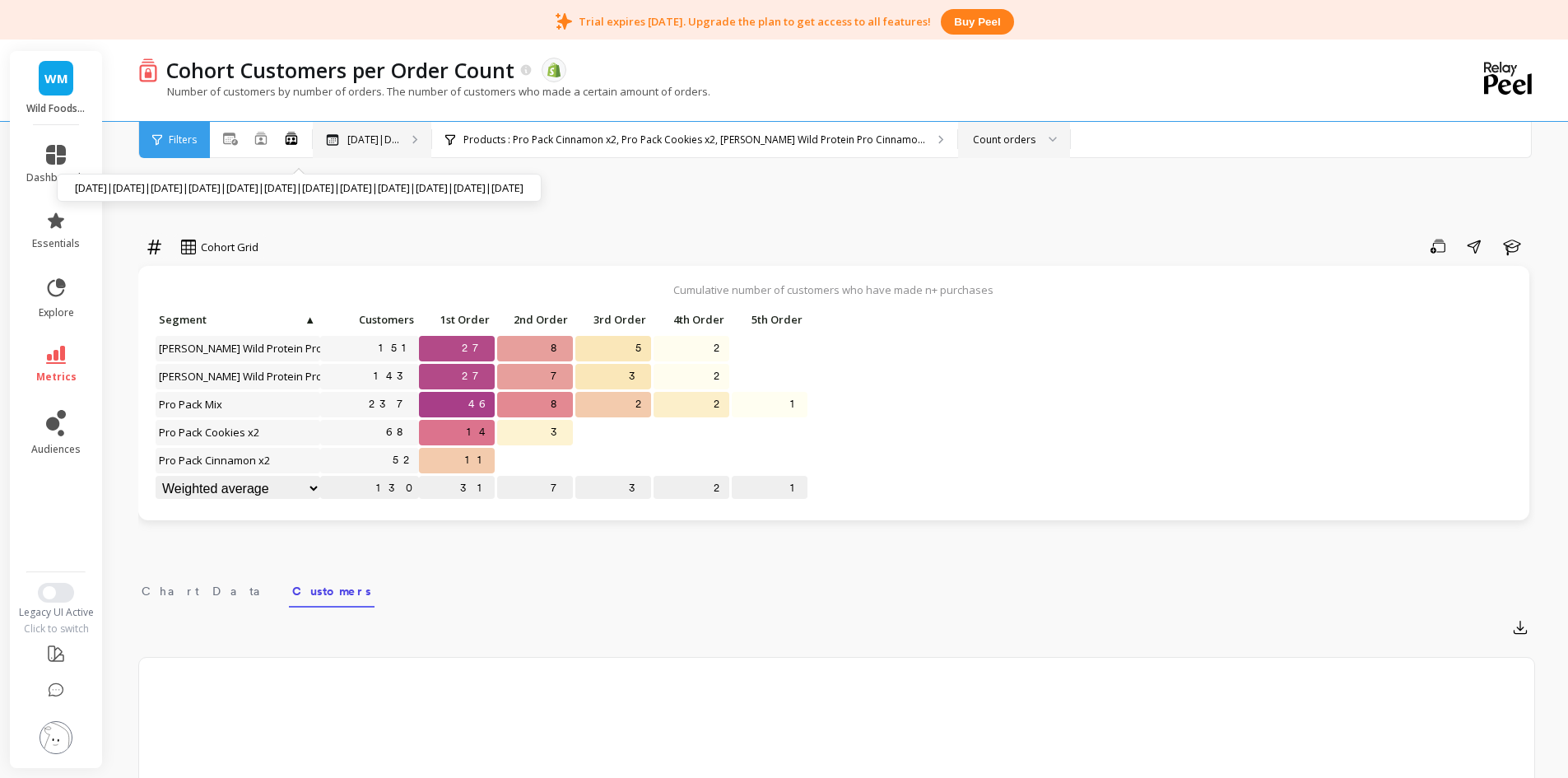
click at [385, 147] on div "[DATE]|D... [DATE]|[DATE]|[DATE]|[DATE]|[DATE]|[DATE]|[DATE]|[DATE]|[DATE]|[DAT…" at bounding box center [372, 139] width 119 height 36
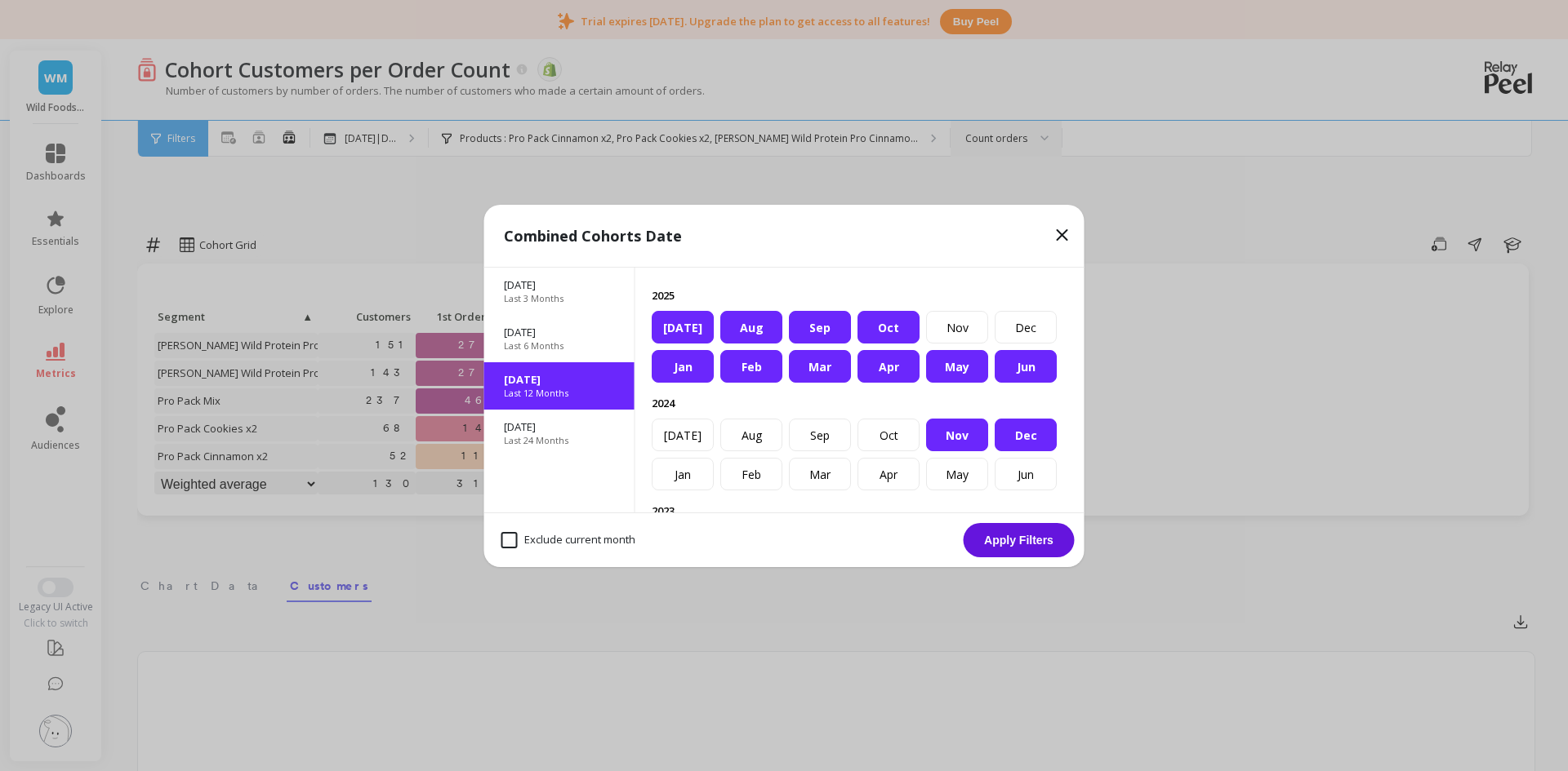
click at [995, 371] on div "Jun" at bounding box center [1026, 366] width 62 height 33
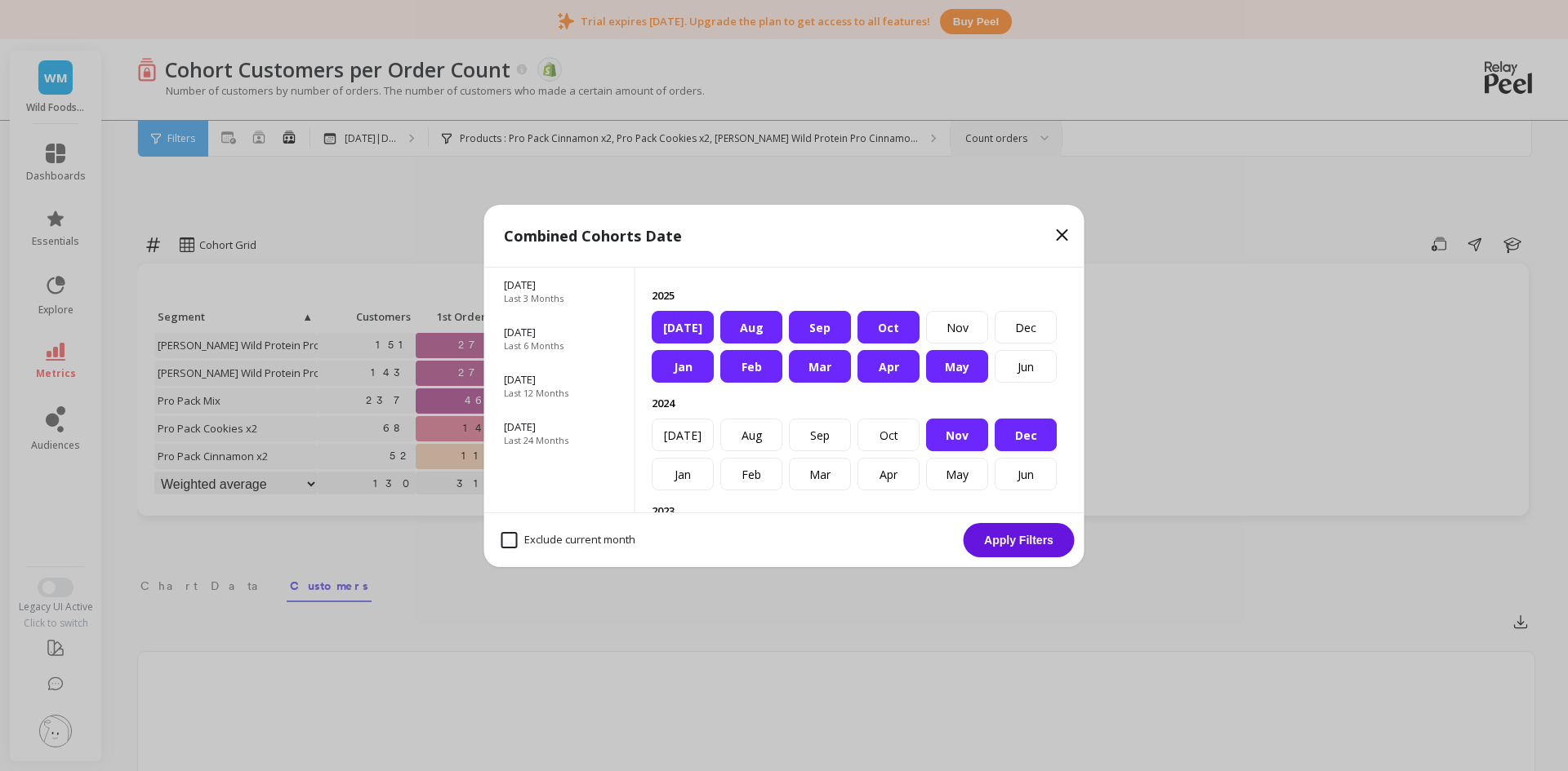
click at [682, 383] on div "Jan" at bounding box center [683, 366] width 62 height 33
click at [926, 452] on div "Nov" at bounding box center [957, 435] width 62 height 33
click at [995, 452] on div "Dec" at bounding box center [1026, 435] width 62 height 33
click at [762, 383] on div "Feb" at bounding box center [751, 366] width 62 height 33
click at [714, 344] on div "[DATE]" at bounding box center [683, 327] width 62 height 33
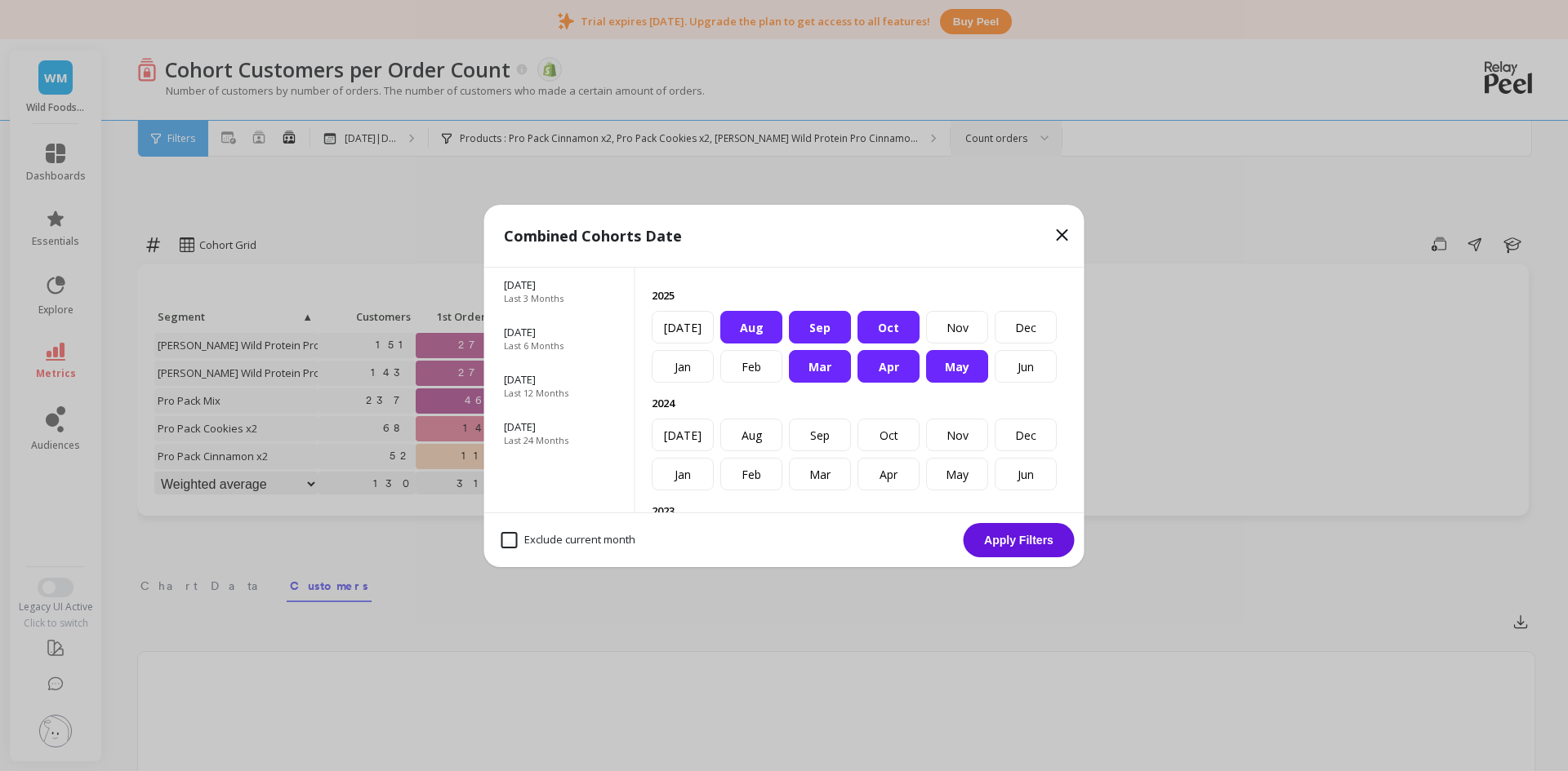
click at [782, 344] on div "Aug" at bounding box center [751, 327] width 62 height 33
click at [822, 383] on div "Mar" at bounding box center [820, 366] width 62 height 33
click at [884, 383] on div "Apr" at bounding box center [889, 366] width 62 height 33
click at [851, 344] on div "Sep" at bounding box center [820, 327] width 62 height 33
click at [920, 344] on div "Oct" at bounding box center [889, 327] width 62 height 33
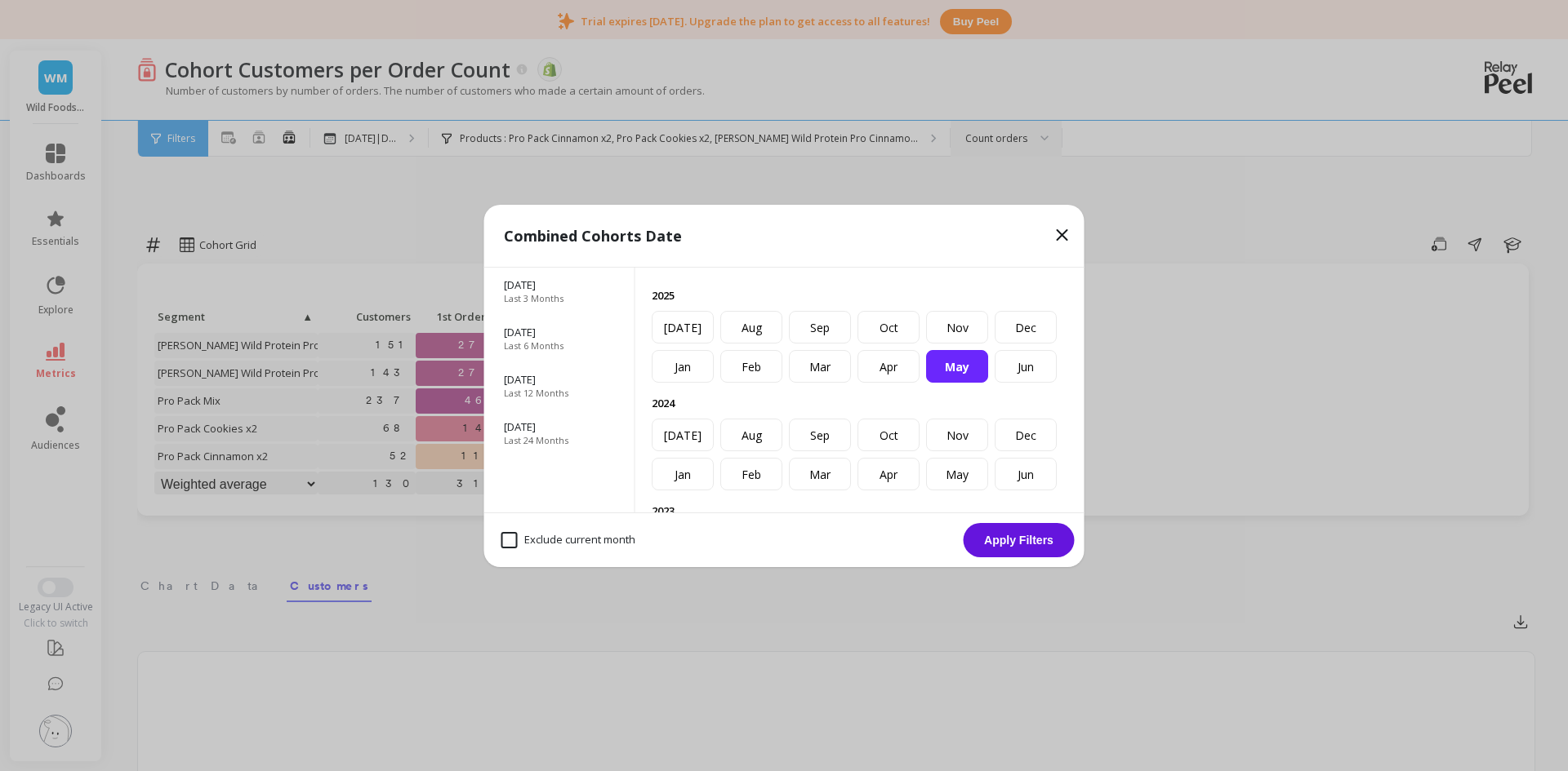
click at [964, 383] on div "May" at bounding box center [957, 366] width 62 height 33
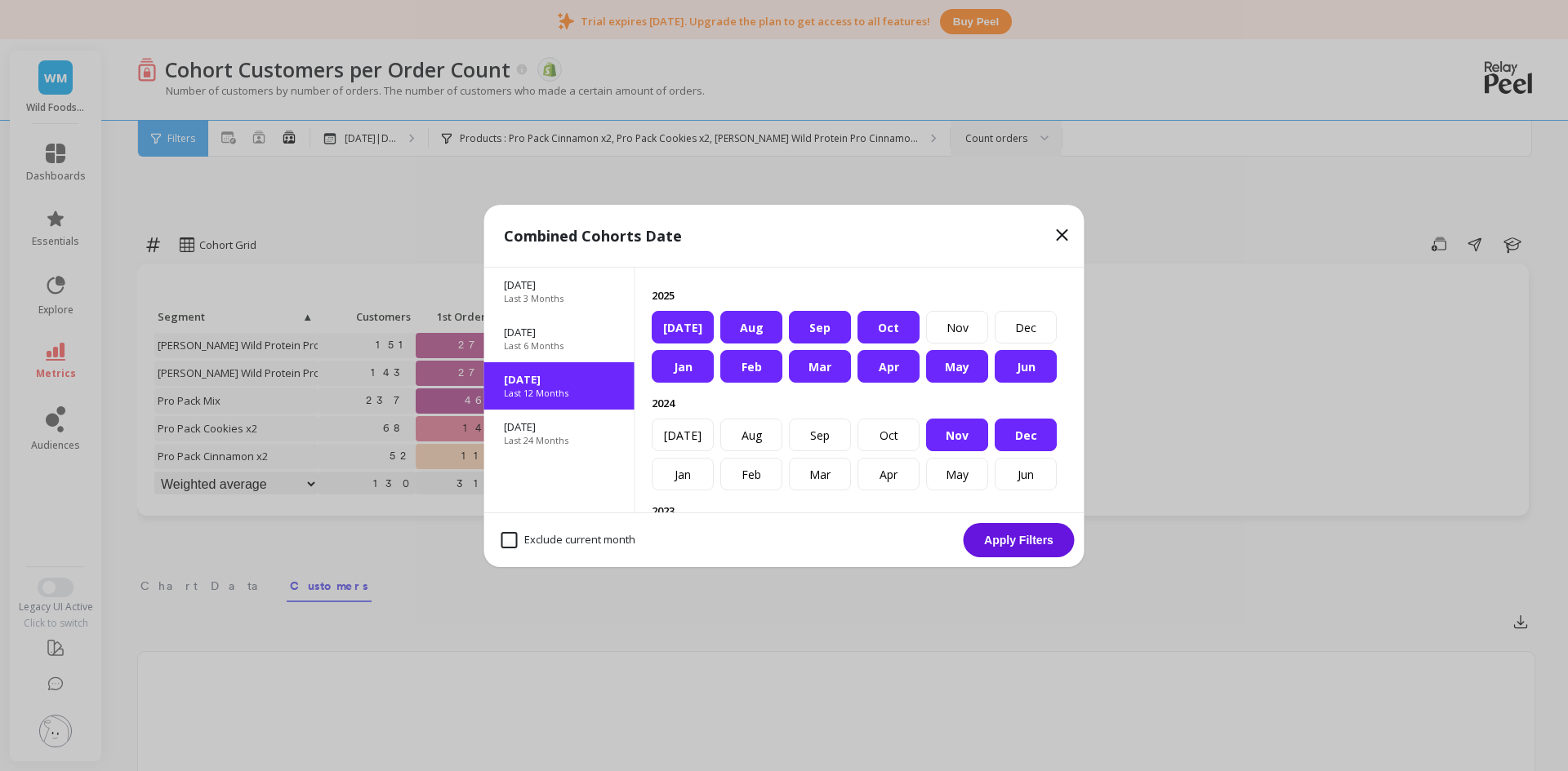
click at [995, 452] on div "Dec" at bounding box center [1026, 435] width 62 height 33
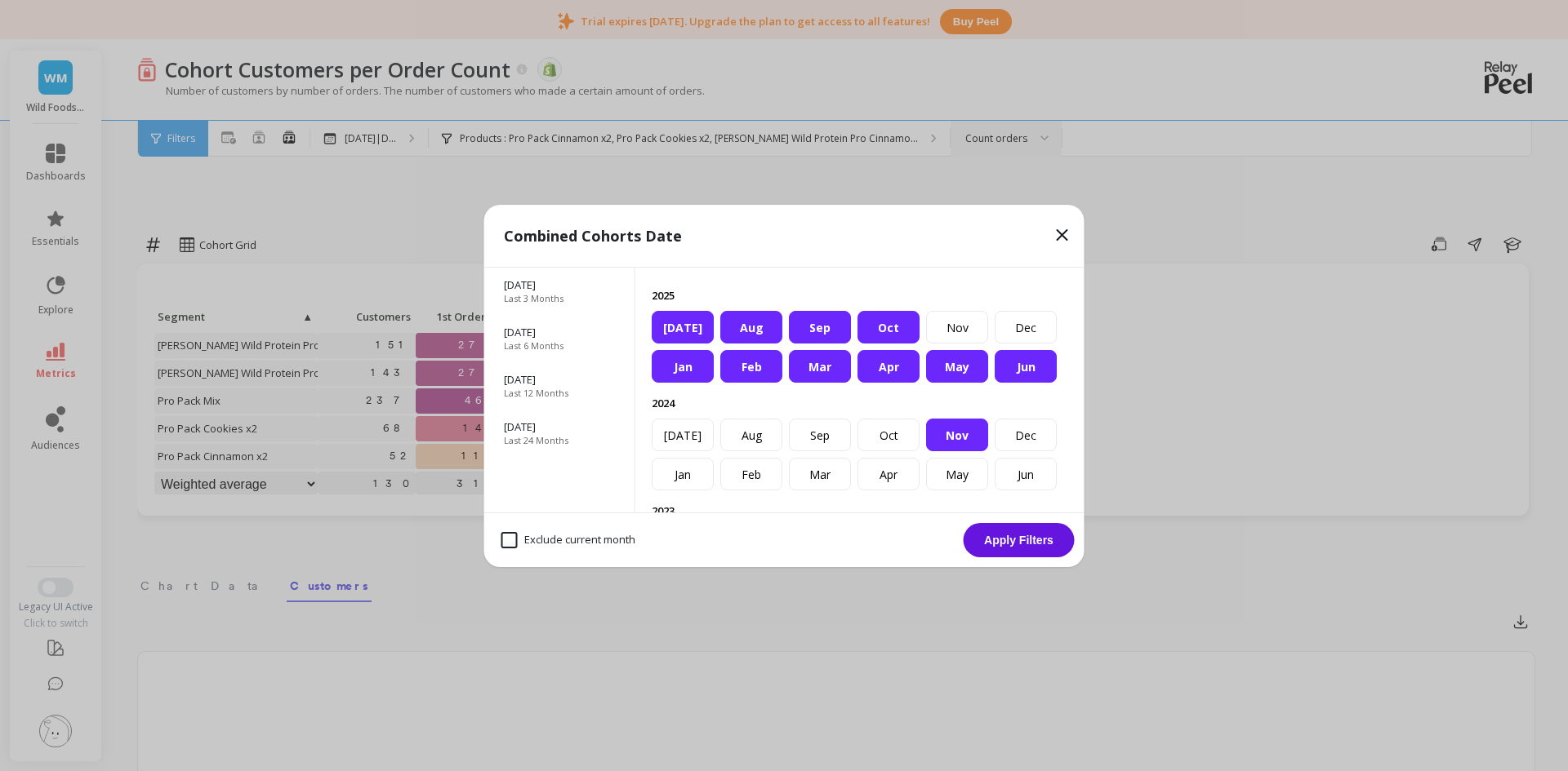
click at [953, 383] on div "May" at bounding box center [957, 366] width 62 height 33
click at [995, 380] on div "Jun" at bounding box center [1026, 366] width 62 height 33
click at [926, 452] on div "Nov" at bounding box center [957, 435] width 62 height 33
click at [694, 383] on div "Jan" at bounding box center [683, 366] width 62 height 33
click at [748, 383] on div "Feb" at bounding box center [751, 366] width 62 height 33
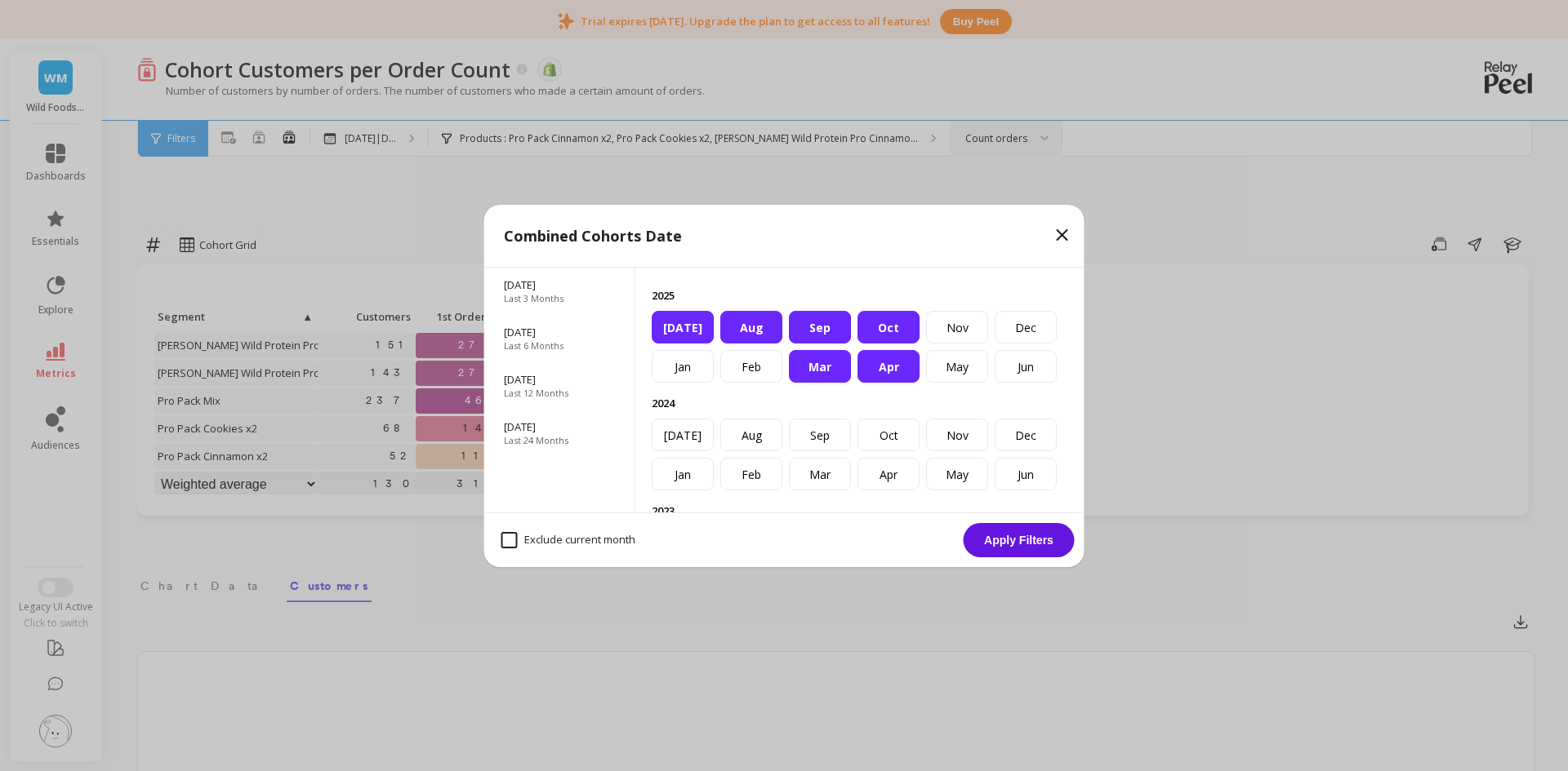
click at [811, 383] on div "Mar" at bounding box center [820, 366] width 62 height 33
click at [892, 383] on div "Apr" at bounding box center [889, 366] width 62 height 33
click at [884, 383] on div "Apr" at bounding box center [889, 366] width 62 height 33
click at [782, 344] on div "Aug" at bounding box center [751, 327] width 62 height 33
click at [714, 344] on div "[DATE]" at bounding box center [683, 327] width 62 height 33
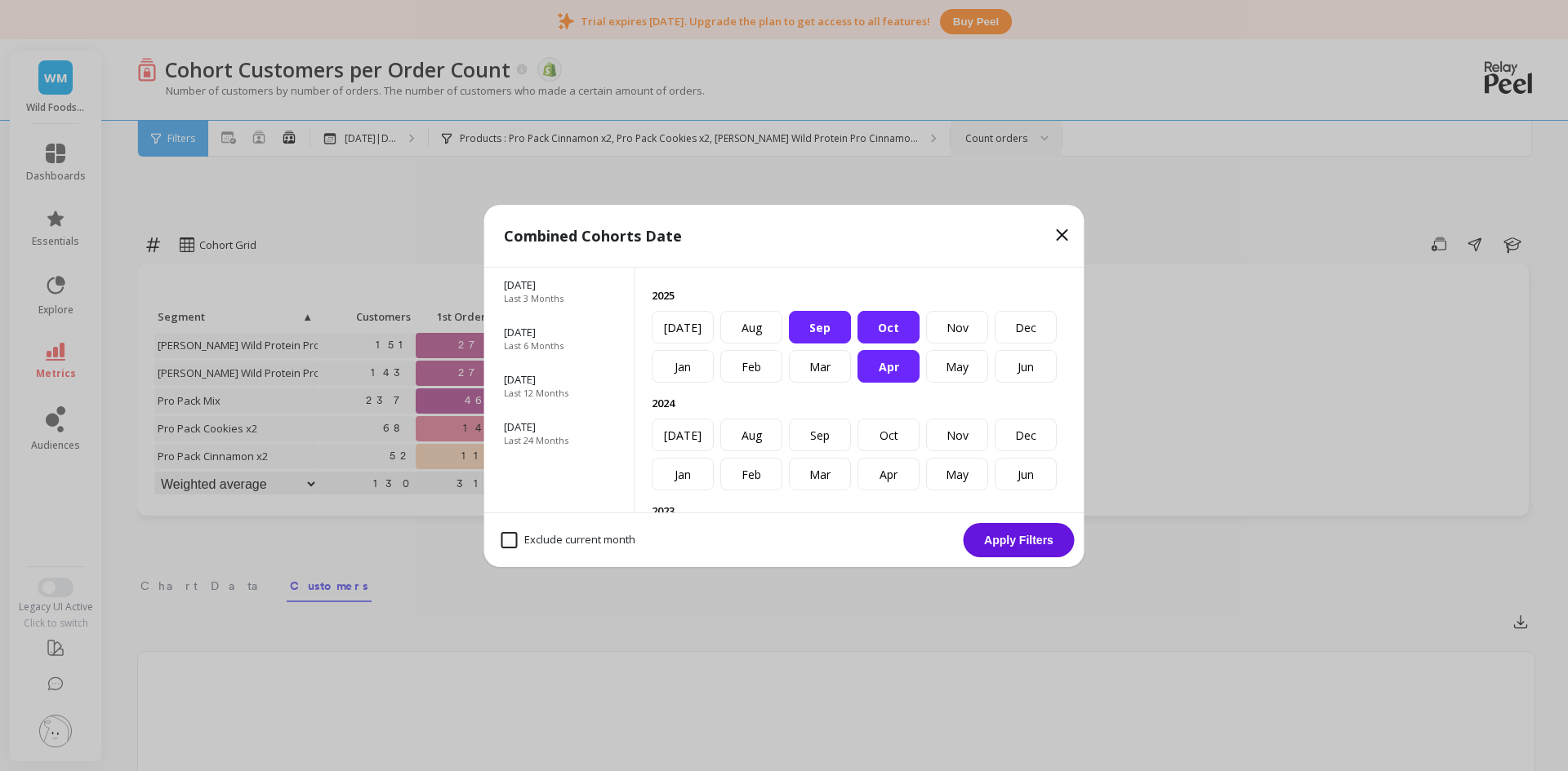
click at [851, 344] on div "Sep" at bounding box center [820, 327] width 62 height 33
click at [920, 344] on div "Oct" at bounding box center [889, 327] width 62 height 33
click at [952, 383] on div "May" at bounding box center [957, 366] width 62 height 33
click at [716, 369] on div "Jan Feb Mar Apr May Jun [DATE] Aug Sep Oct Nov Dec" at bounding box center [860, 347] width 417 height 72
click at [995, 371] on div "Jun" at bounding box center [1026, 366] width 62 height 33
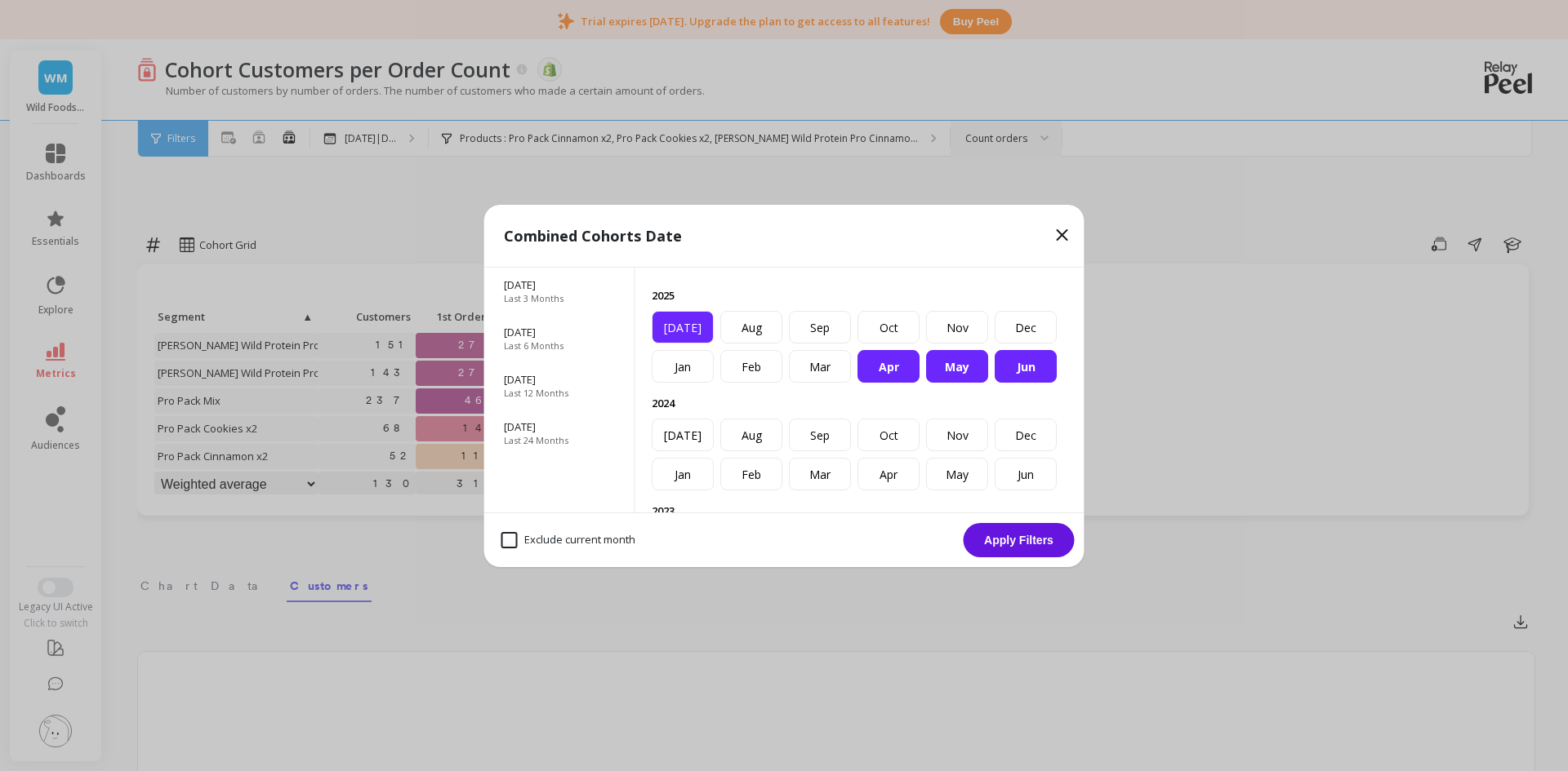
click at [714, 344] on div "[DATE]" at bounding box center [683, 327] width 62 height 33
click at [782, 344] on div "Aug" at bounding box center [751, 327] width 62 height 33
click at [851, 344] on div "Sep" at bounding box center [820, 327] width 62 height 33
click at [989, 539] on button "Apply Filters" at bounding box center [1019, 540] width 111 height 34
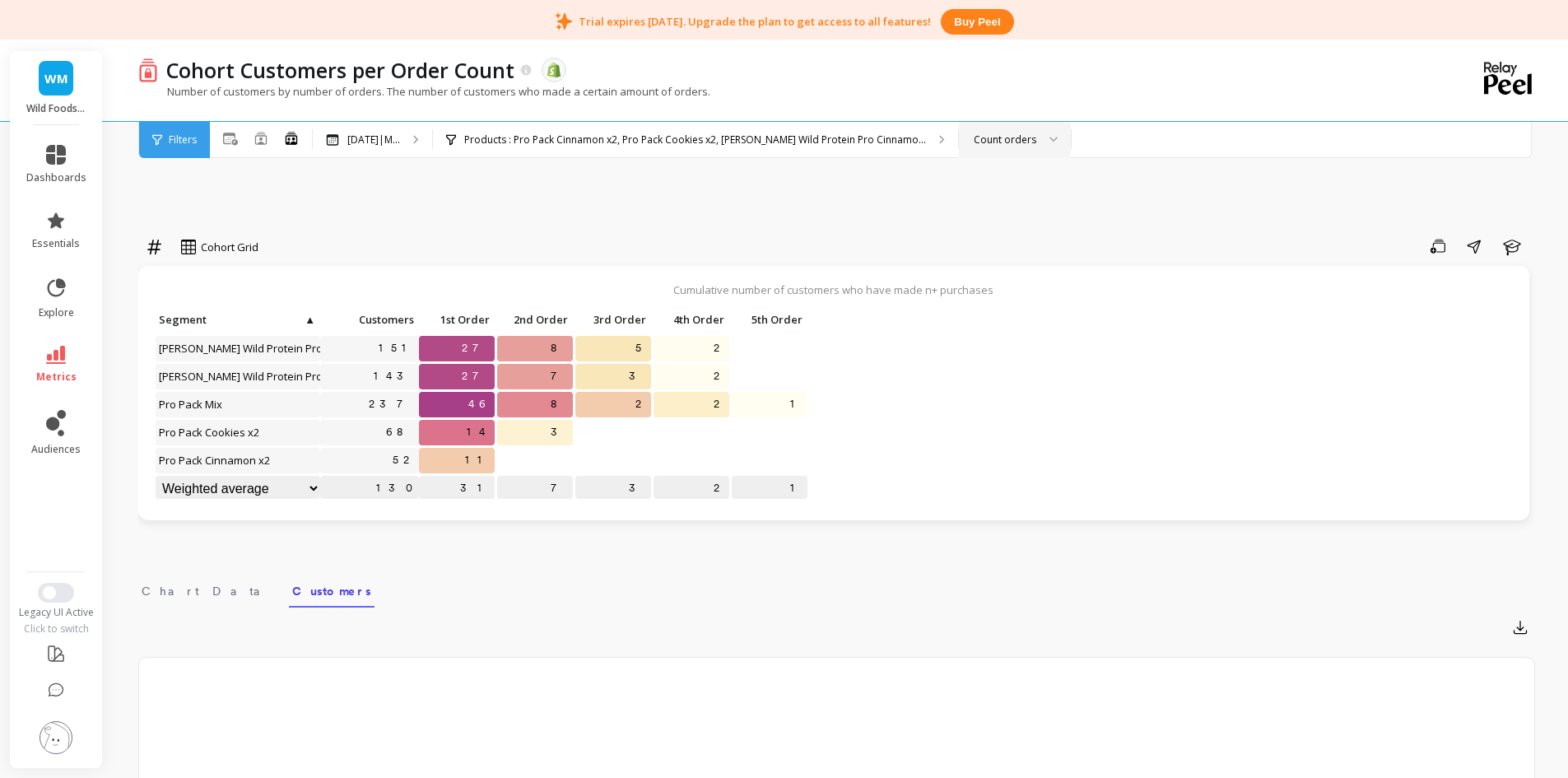
click at [305, 495] on select "Weighted average Weighted average excl. current month Sum [PERSON_NAME]" at bounding box center [237, 489] width 164 height 25
select select "sum"
click at [175, 586] on span "Chart Data" at bounding box center [207, 592] width 131 height 17
select select "sum"
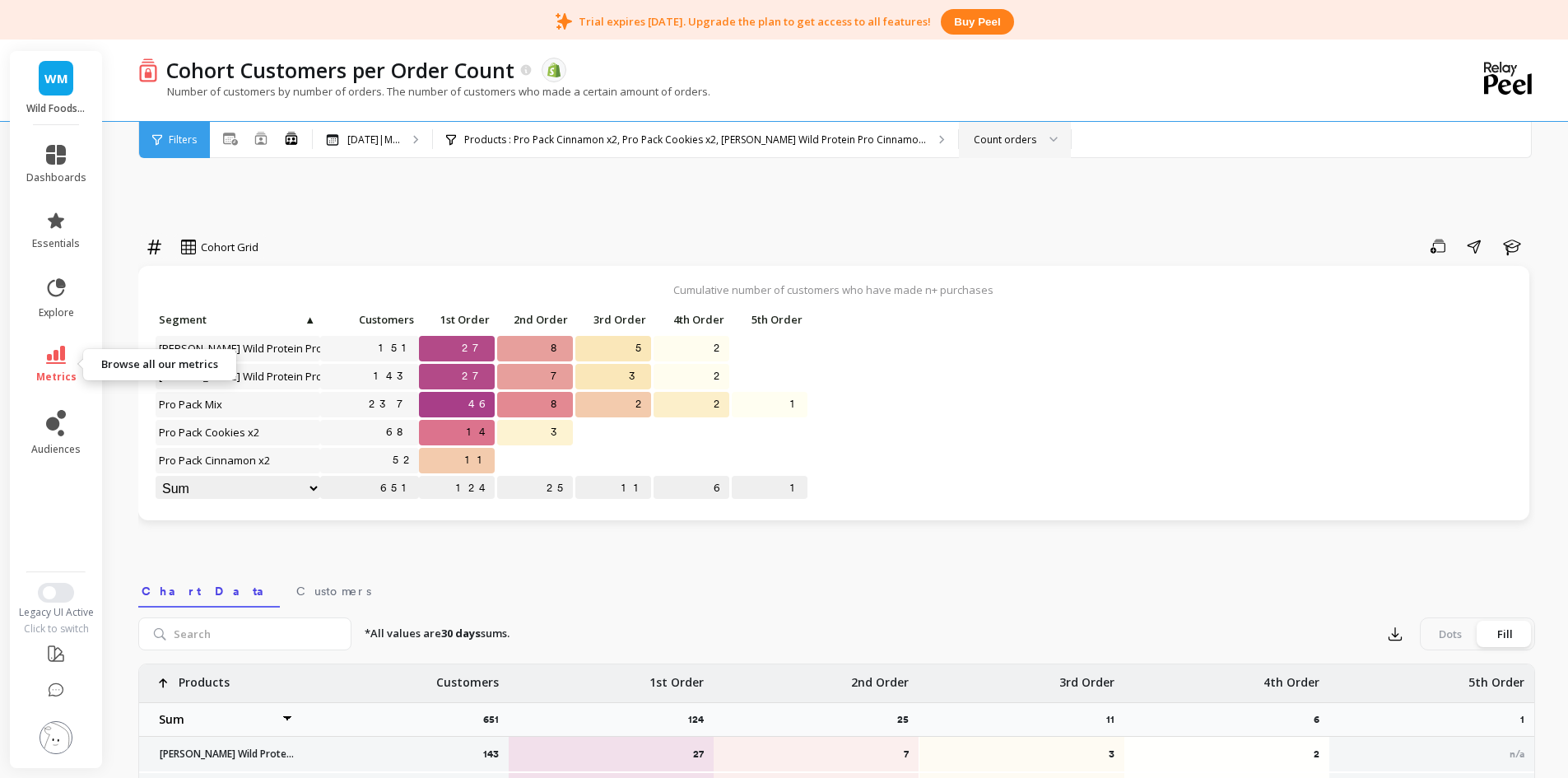
click at [51, 359] on icon at bounding box center [56, 354] width 19 height 18
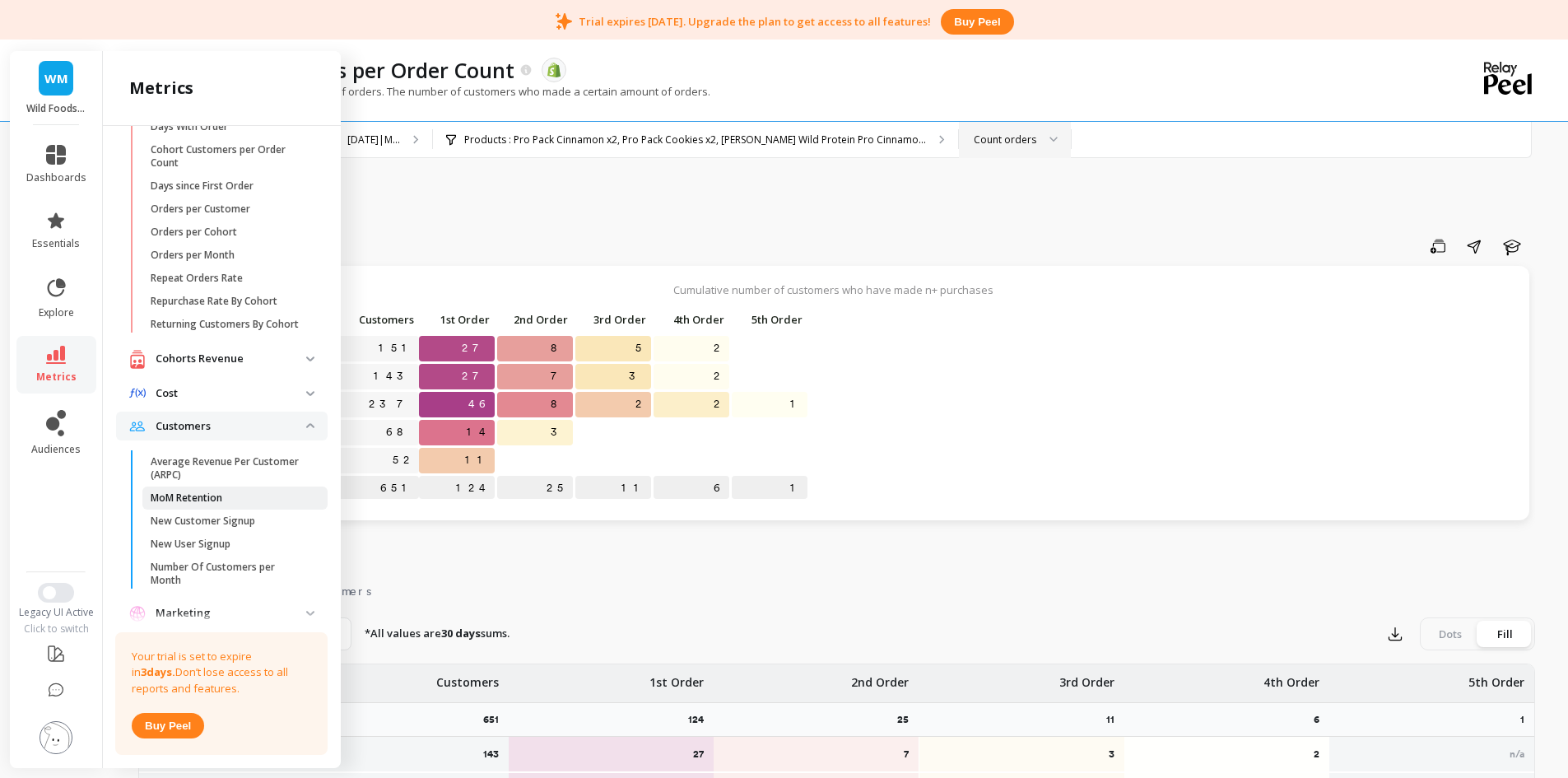
scroll to position [158, 0]
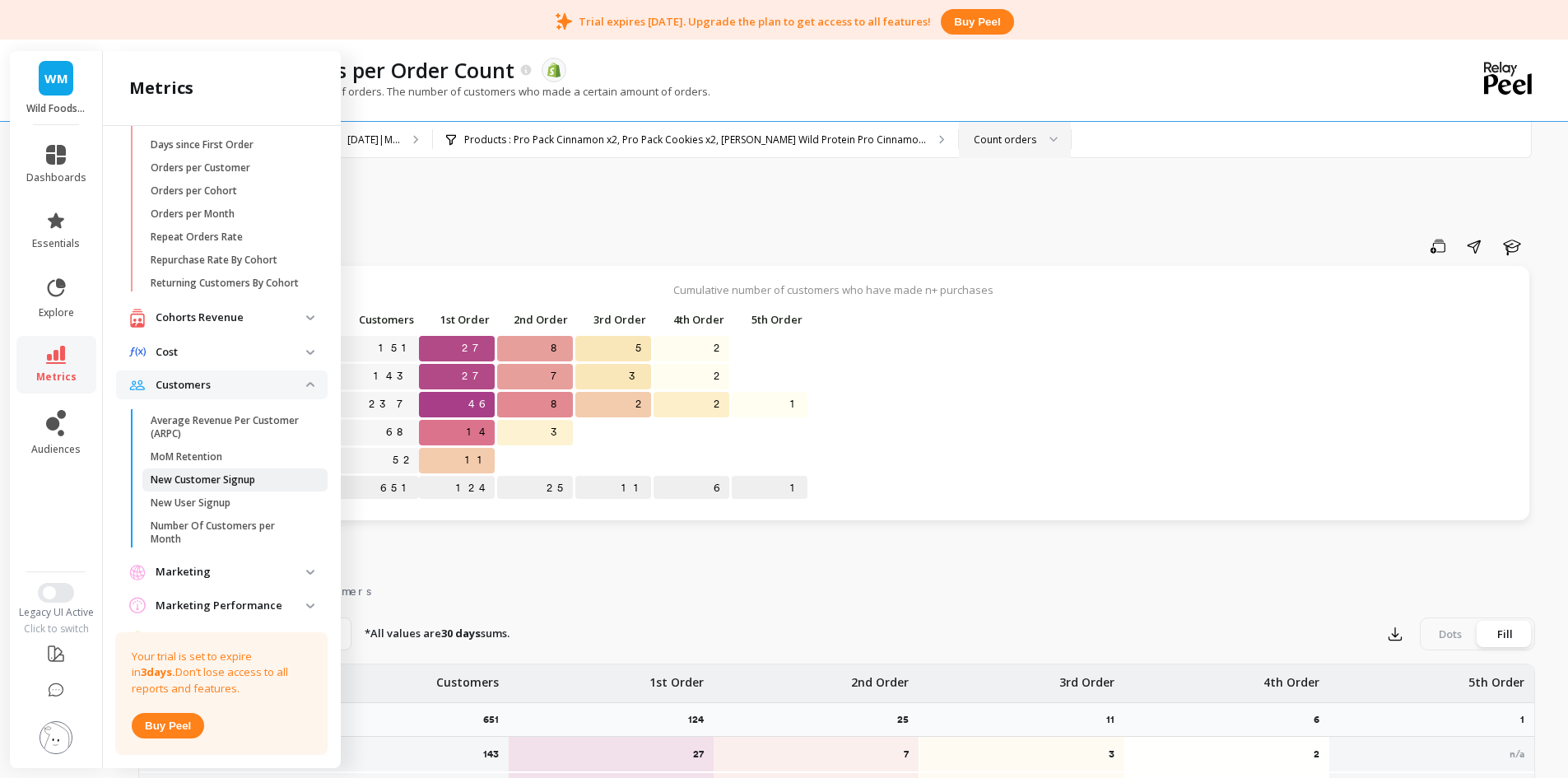
click at [253, 487] on p "New Customer Signup" at bounding box center [203, 480] width 105 height 14
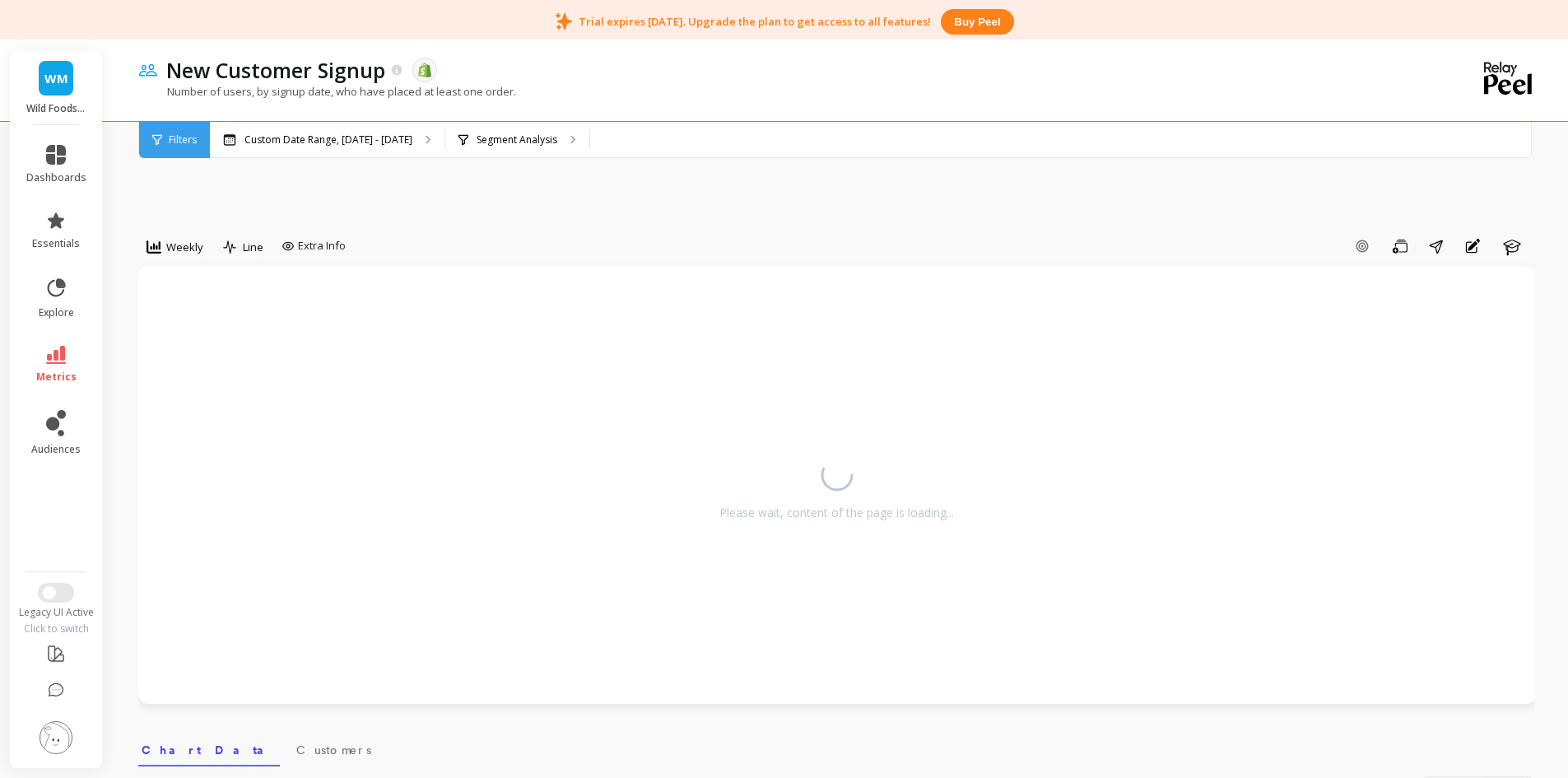
select select "sum"
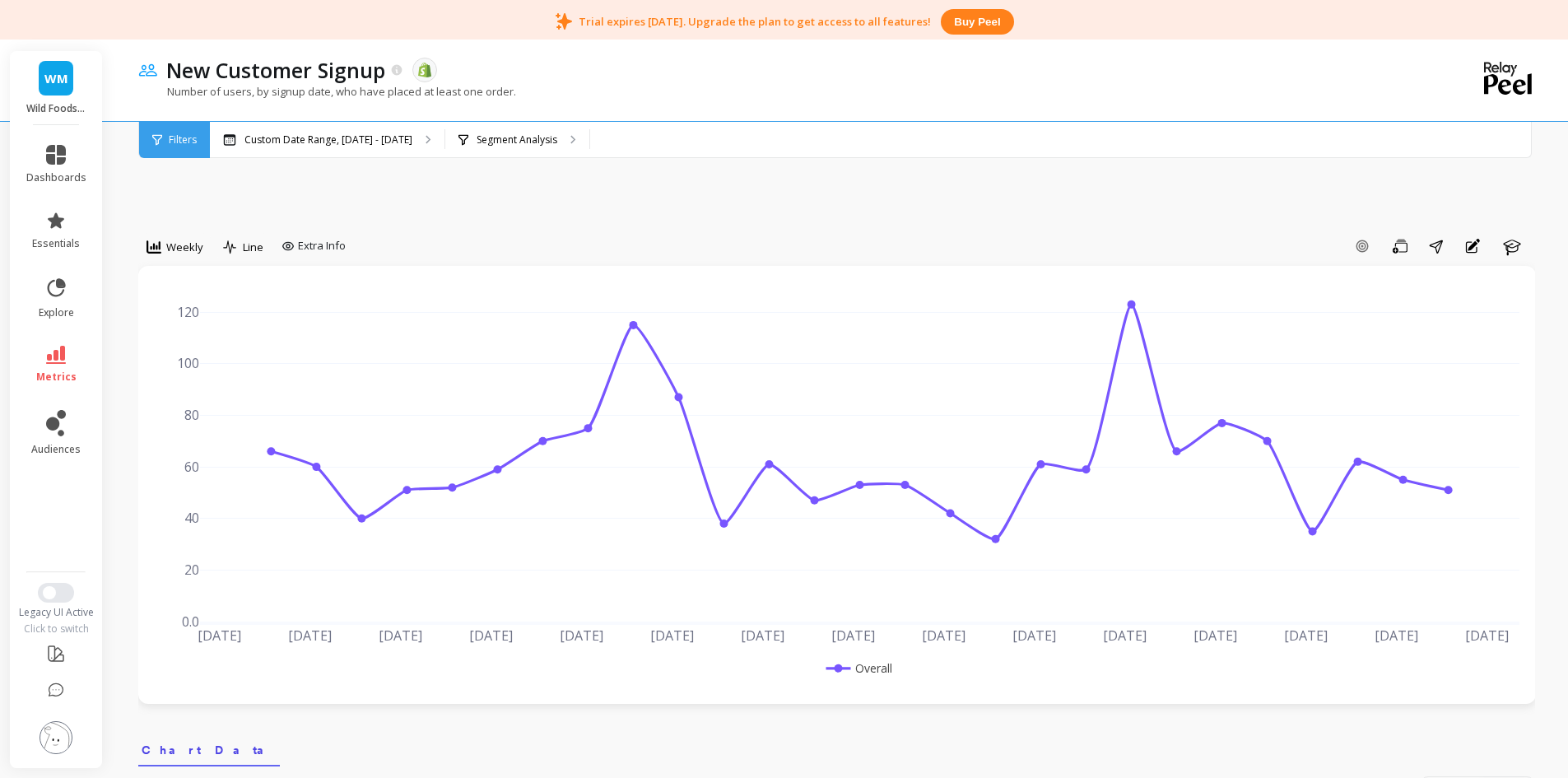
select select "sum"
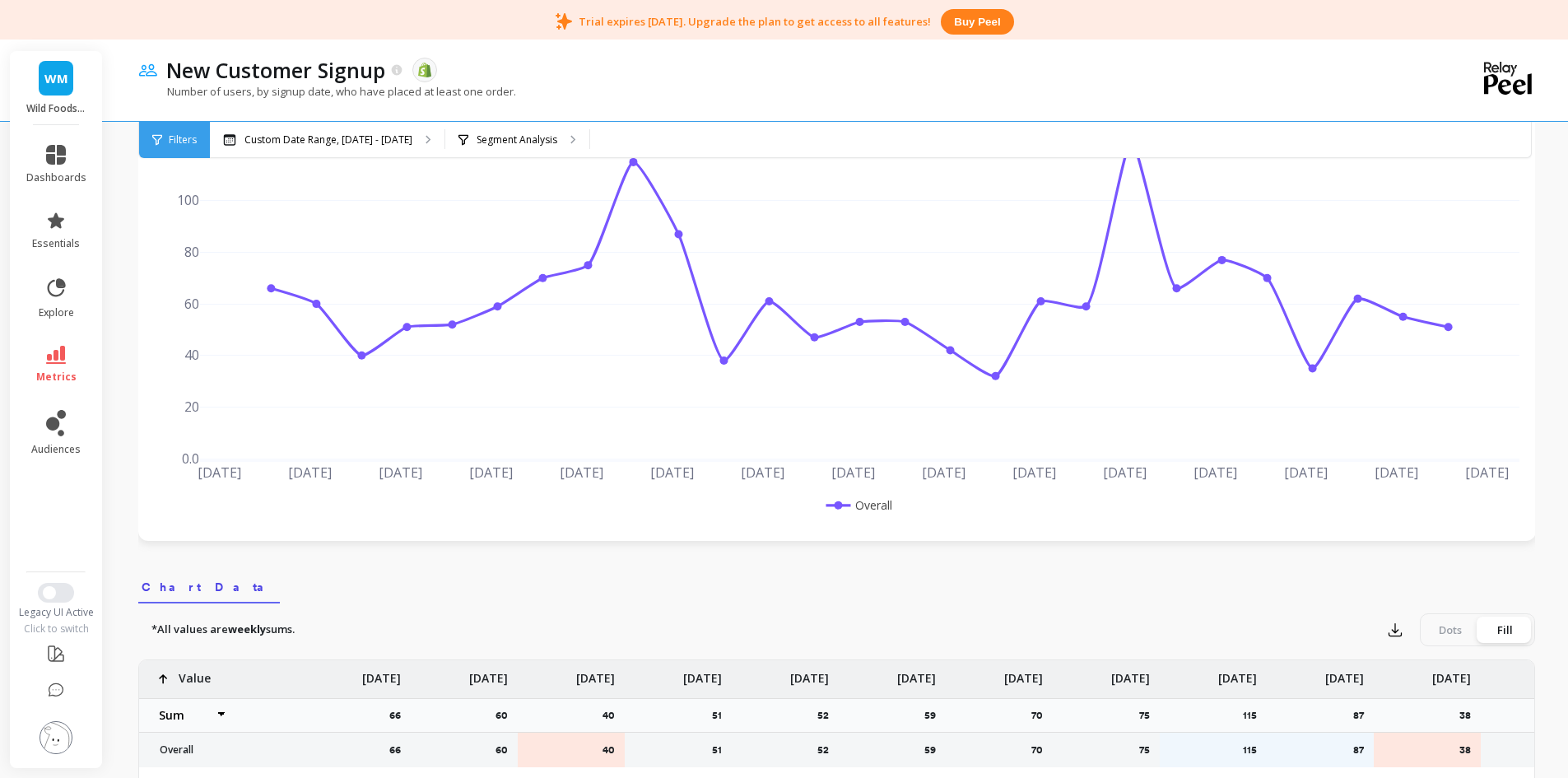
scroll to position [83, 0]
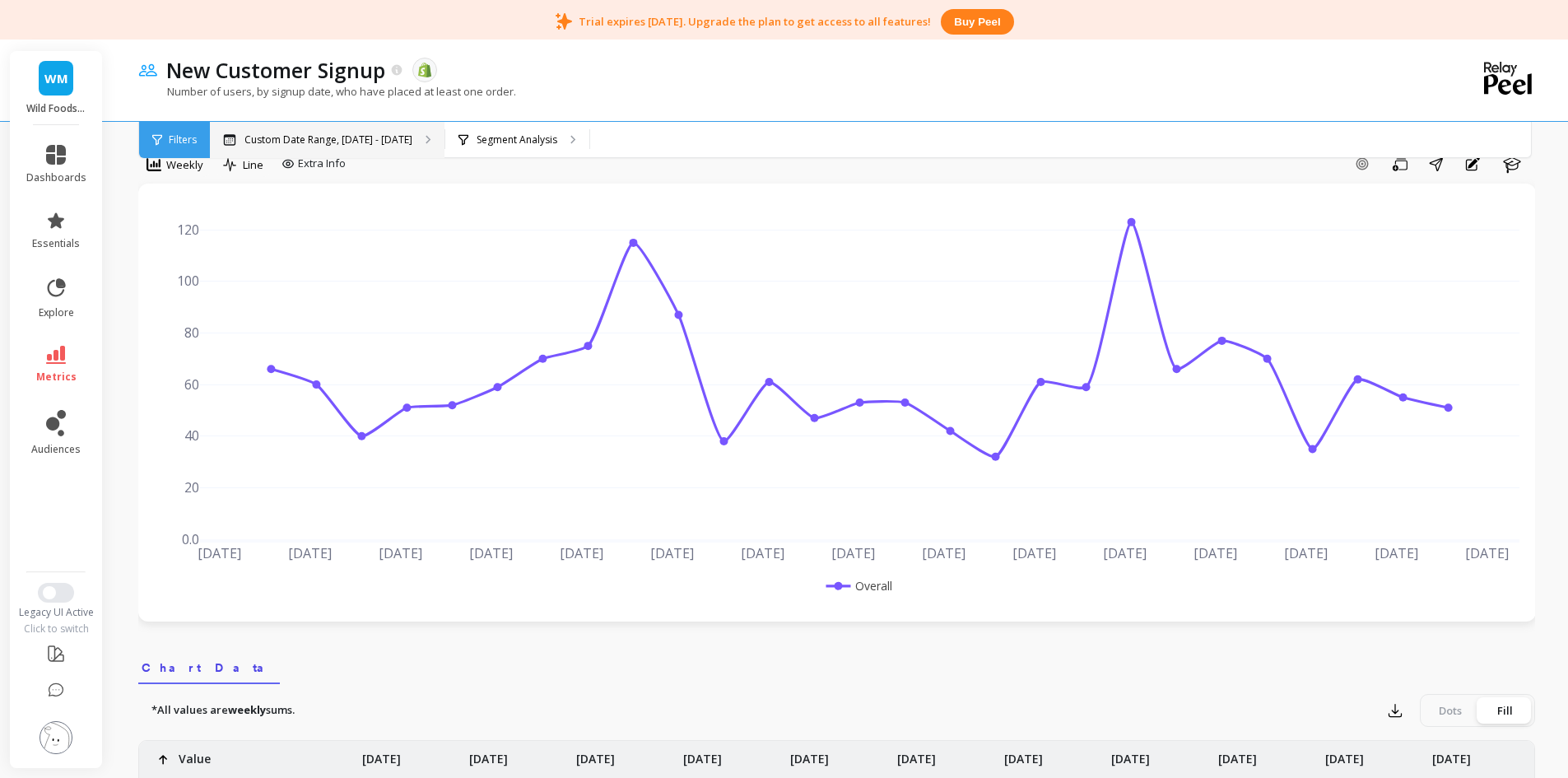
click at [326, 130] on div "Custom Date Range, [DATE] - [DATE]" at bounding box center [327, 139] width 234 height 36
select select "sum"
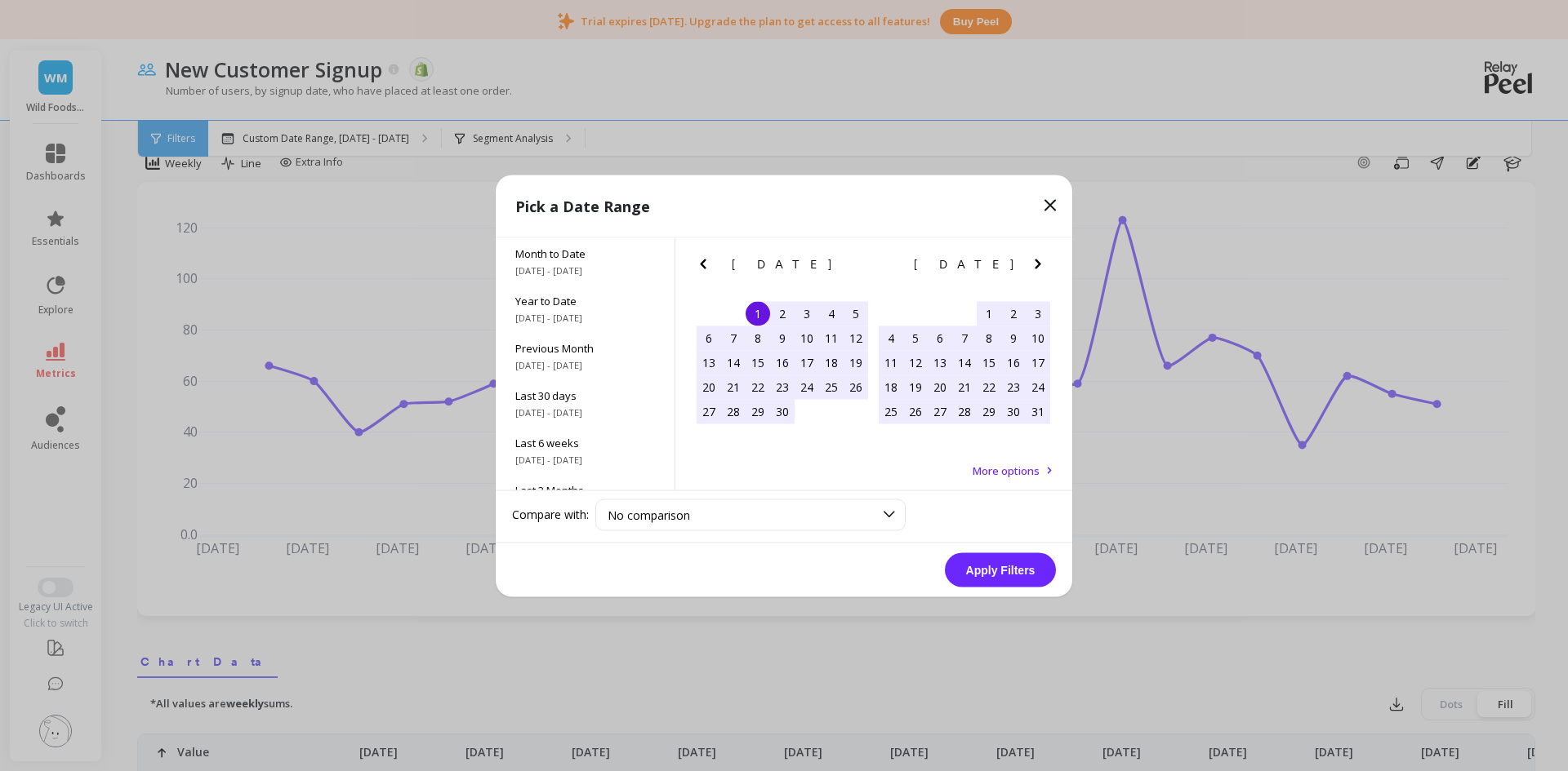
click at [1060, 202] on div "Pick a Date Range" at bounding box center [783, 206] width 576 height 63
select select "sum"
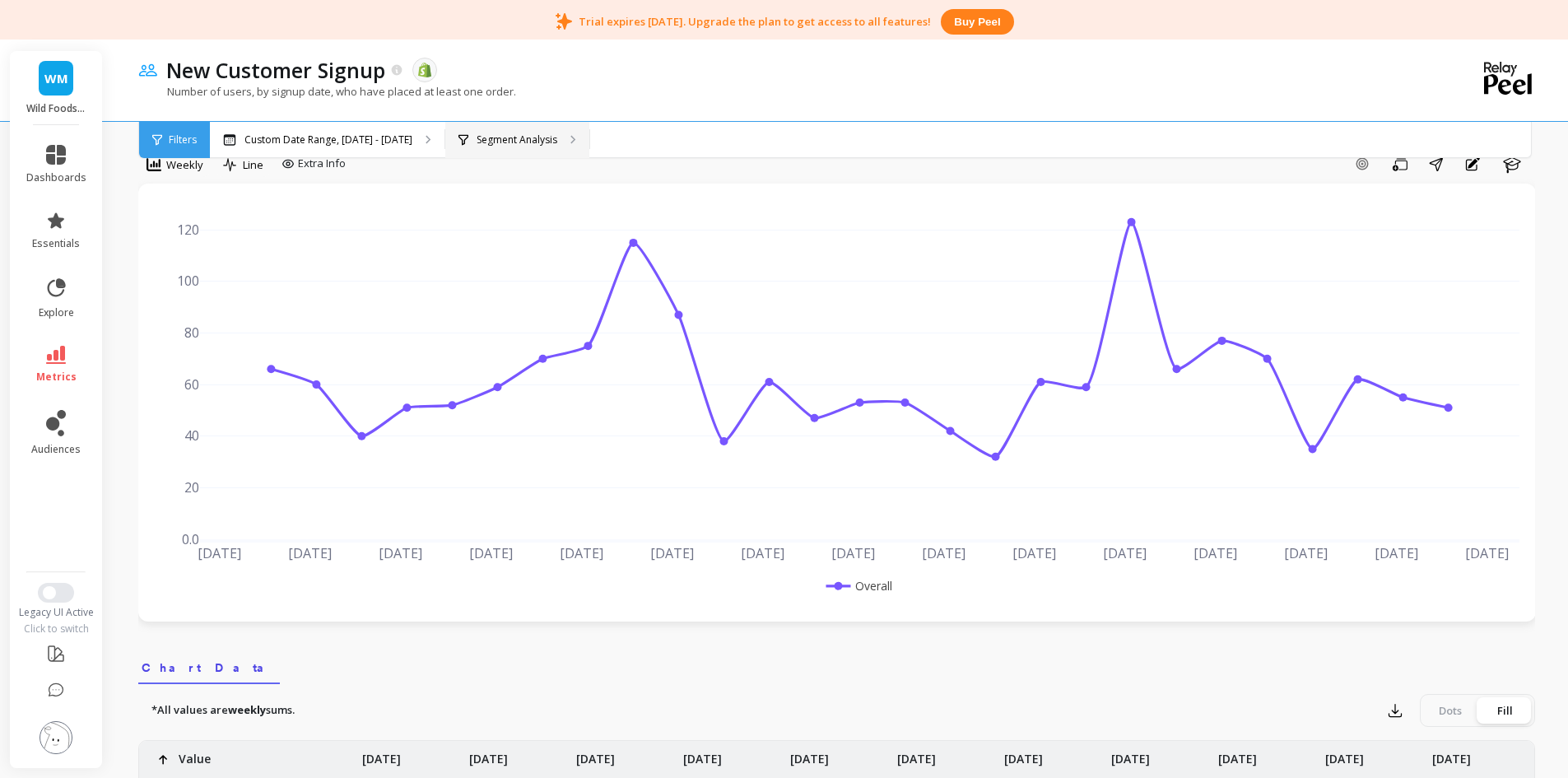
click at [562, 146] on div "Segment Analysis" at bounding box center [517, 139] width 144 height 36
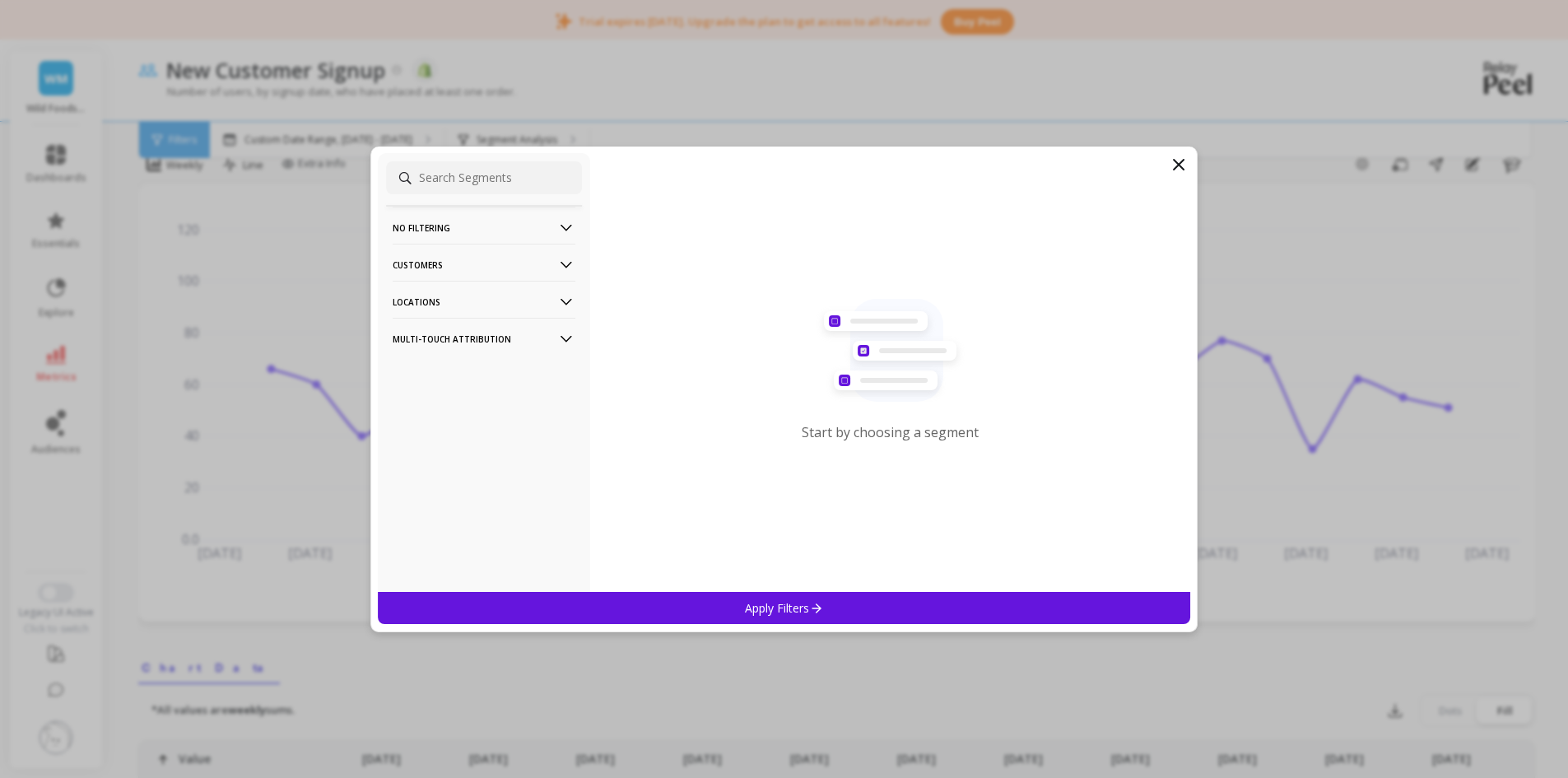
click at [494, 269] on p "Customers" at bounding box center [484, 265] width 183 height 42
click at [494, 262] on p "Customers" at bounding box center [484, 265] width 183 height 42
click at [481, 228] on p "No filtering" at bounding box center [484, 228] width 183 height 42
click at [1174, 162] on icon at bounding box center [1178, 164] width 19 height 19
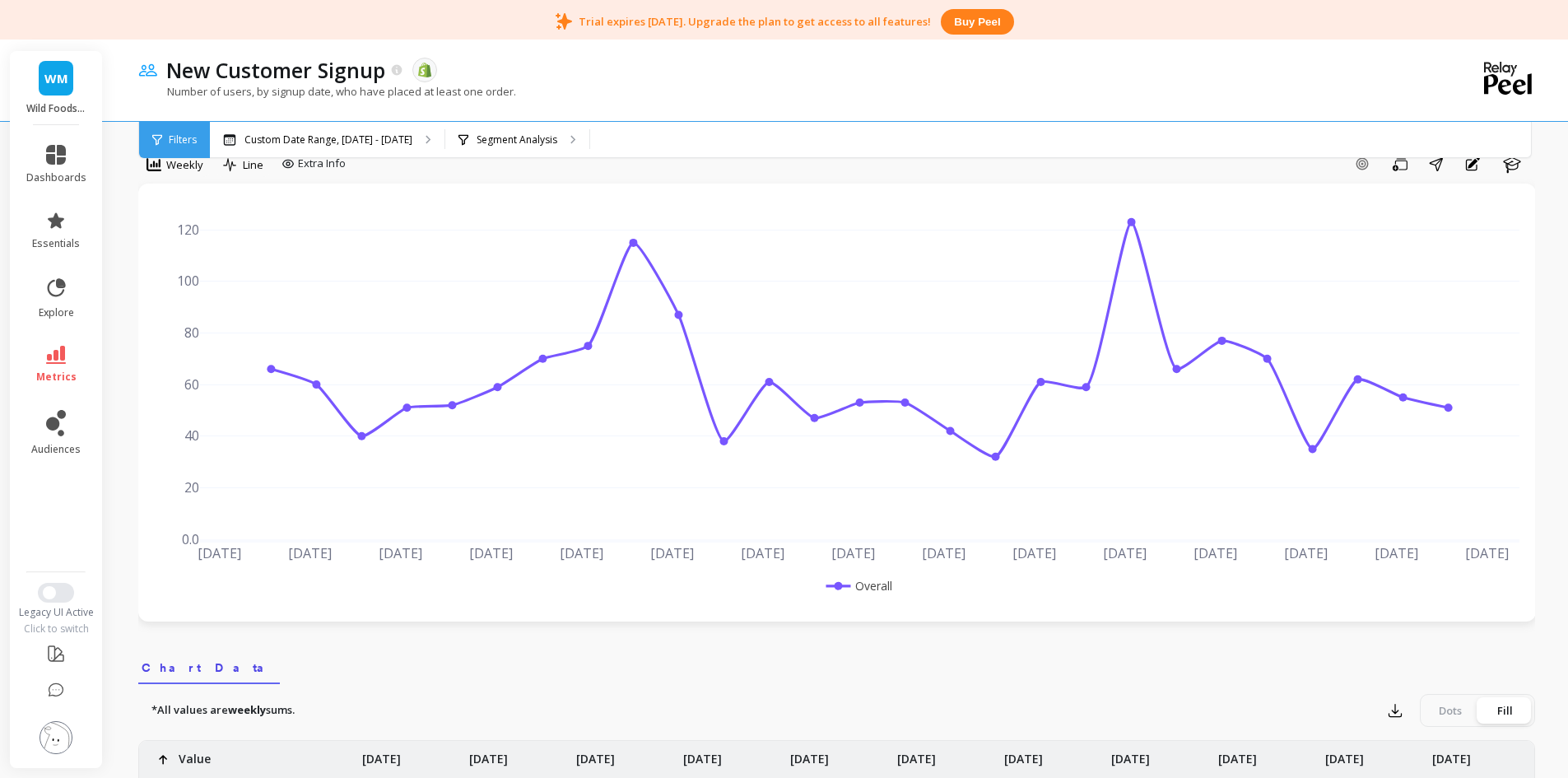
click at [51, 346] on icon at bounding box center [56, 354] width 19 height 18
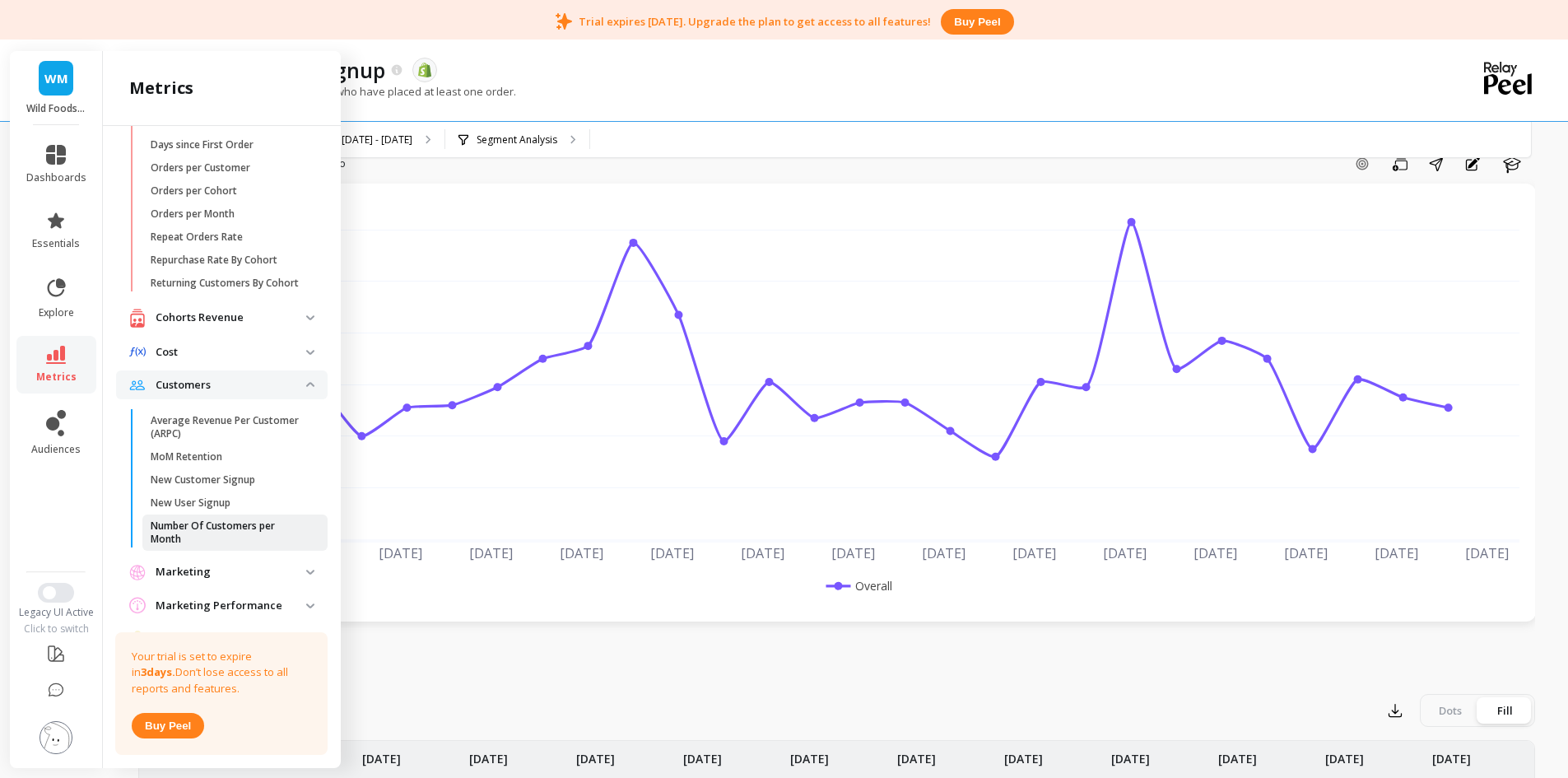
scroll to position [323, 0]
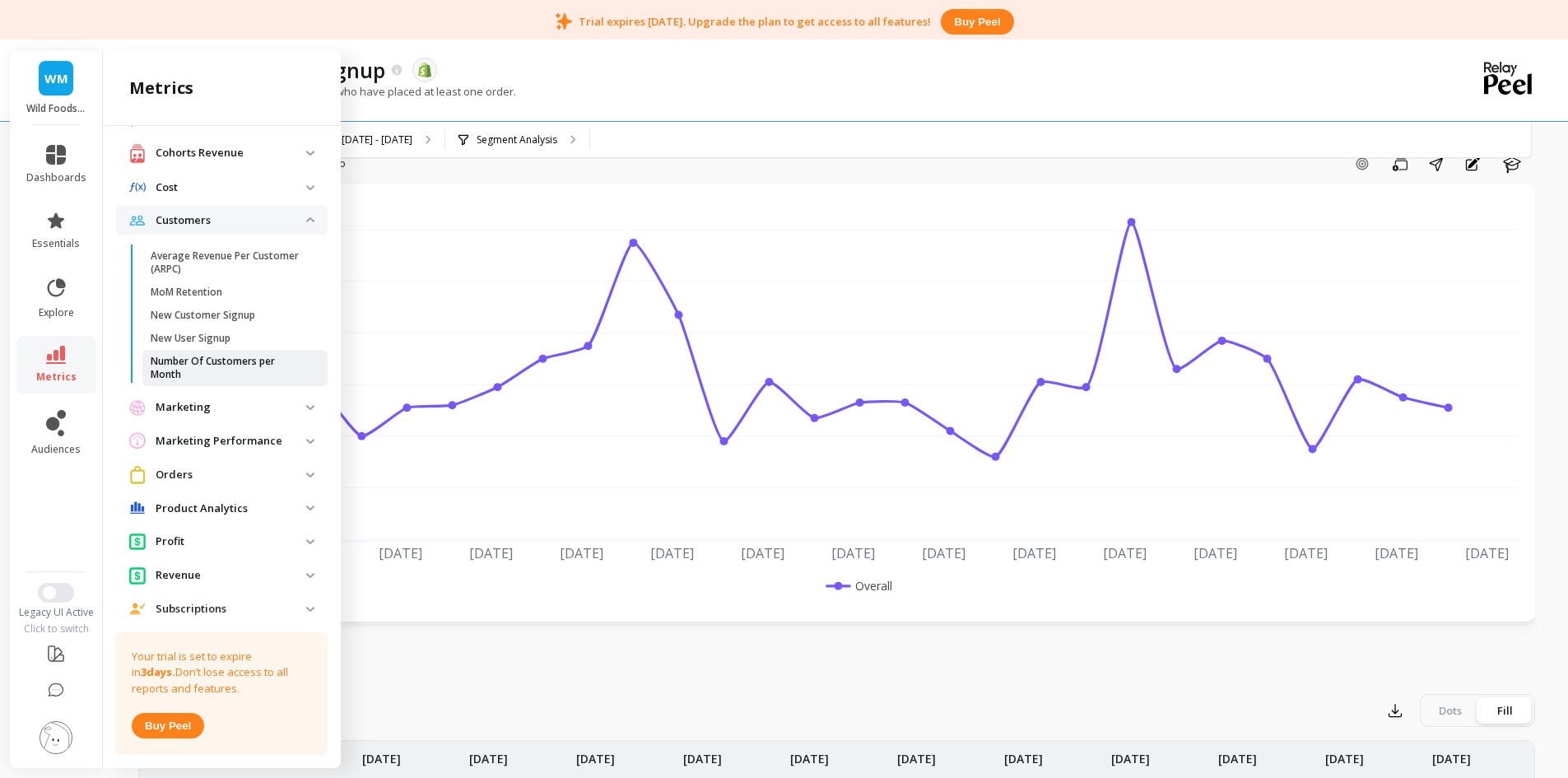
click at [188, 373] on p "Number Of Customers per Month" at bounding box center [229, 368] width 157 height 26
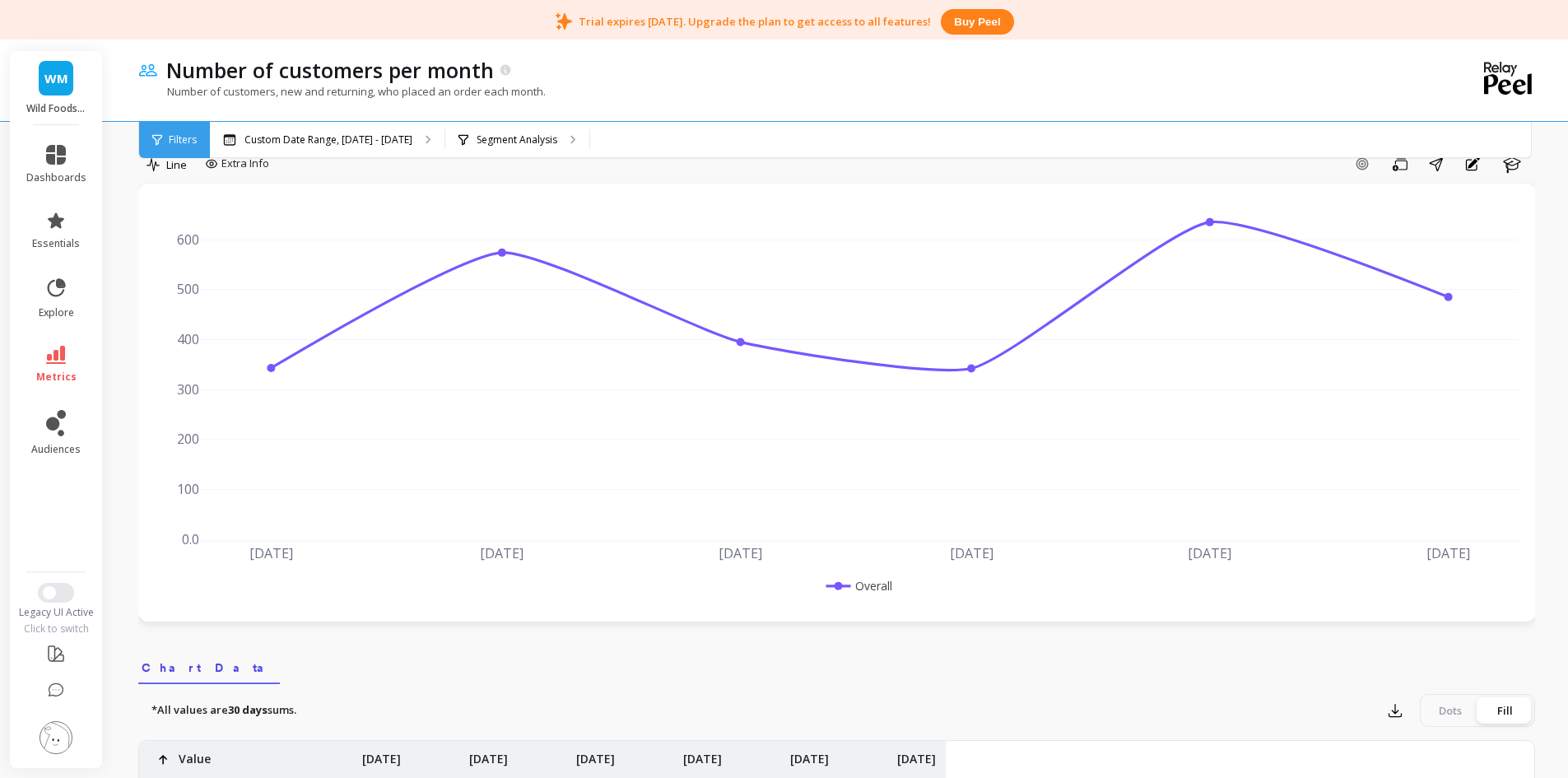
select select "sum"
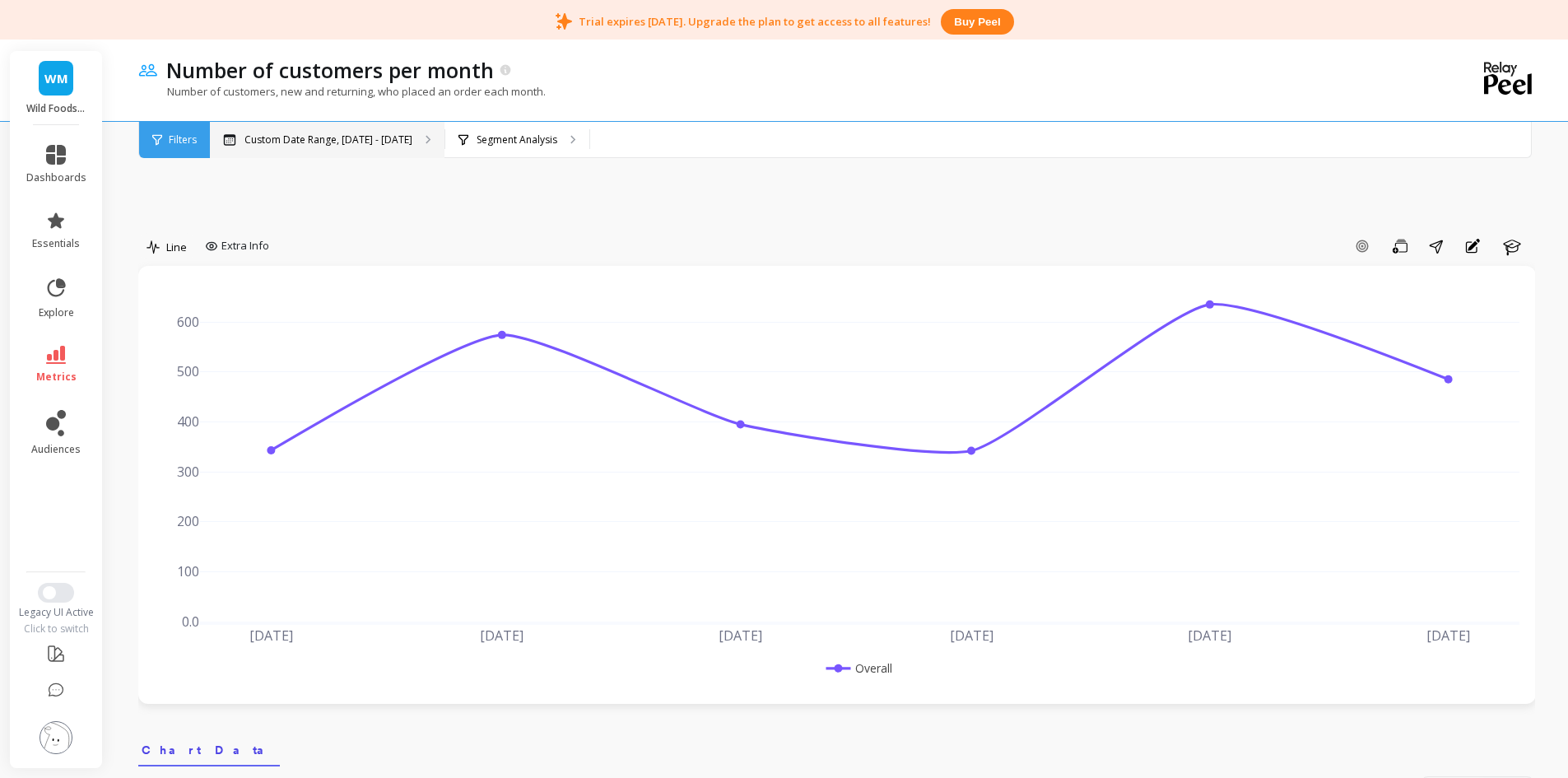
click at [336, 138] on p "Custom Date Range, [DATE] - [DATE]" at bounding box center [328, 140] width 168 height 14
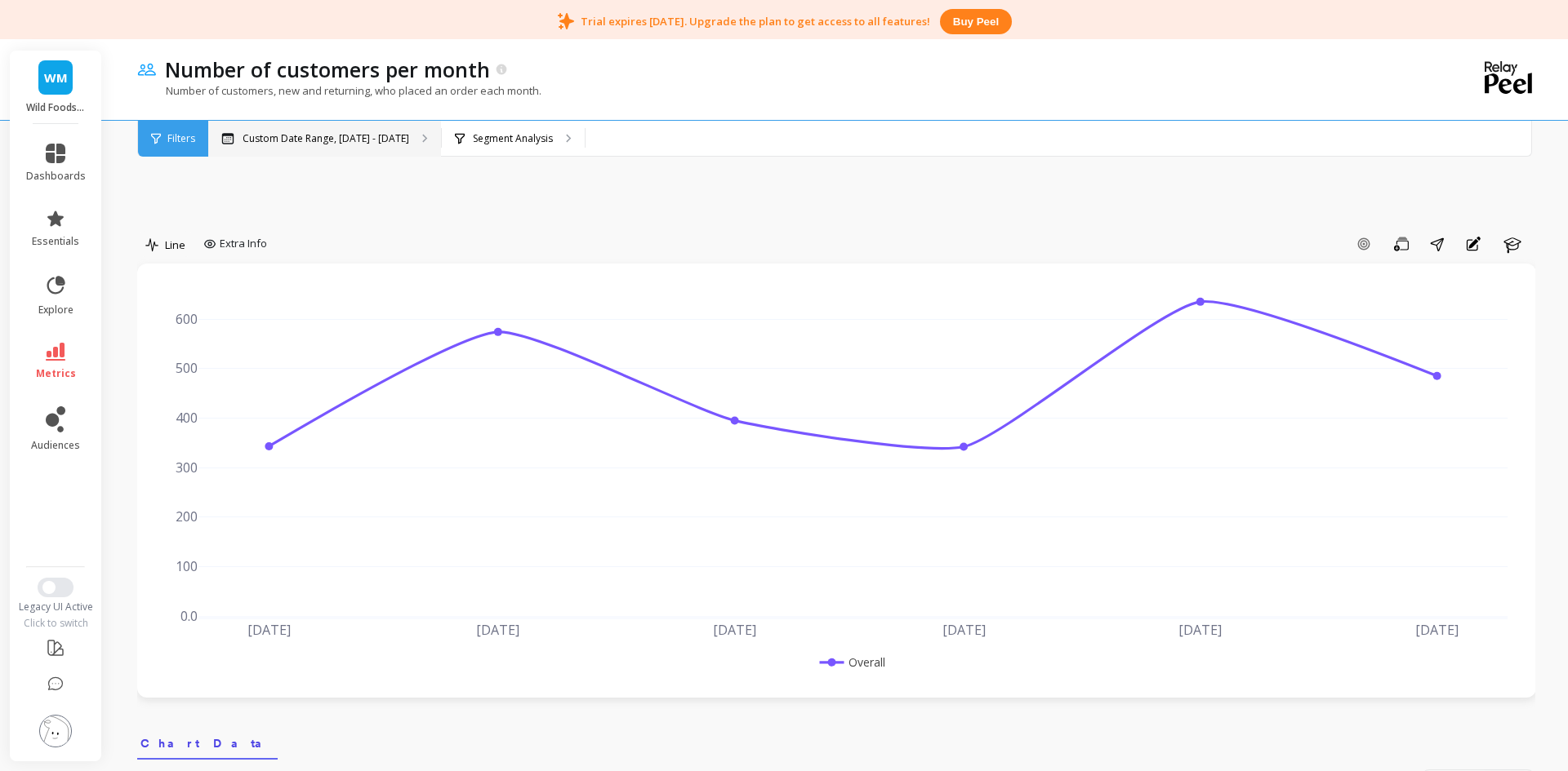
select select "sum"
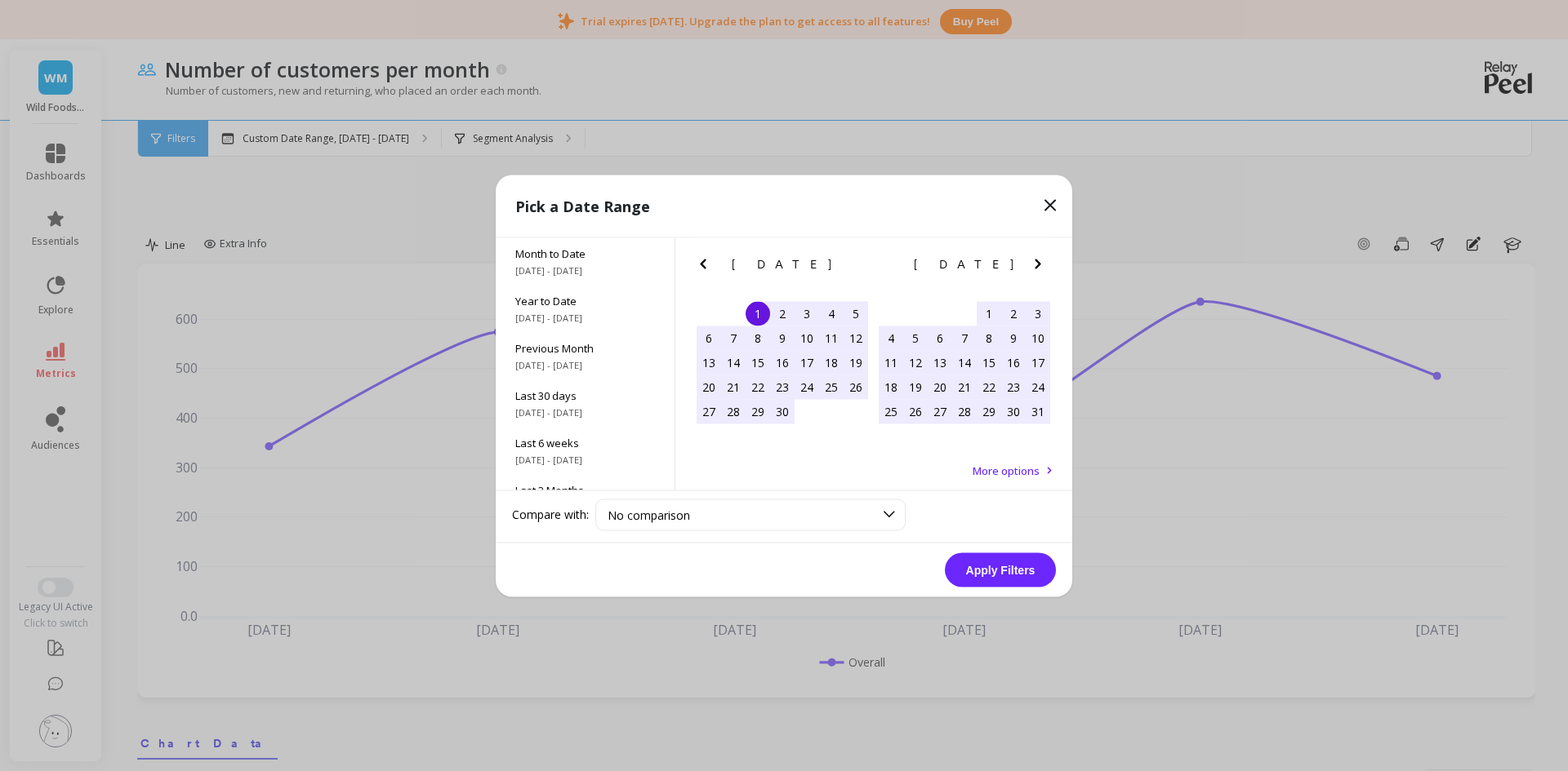
select select "sum"
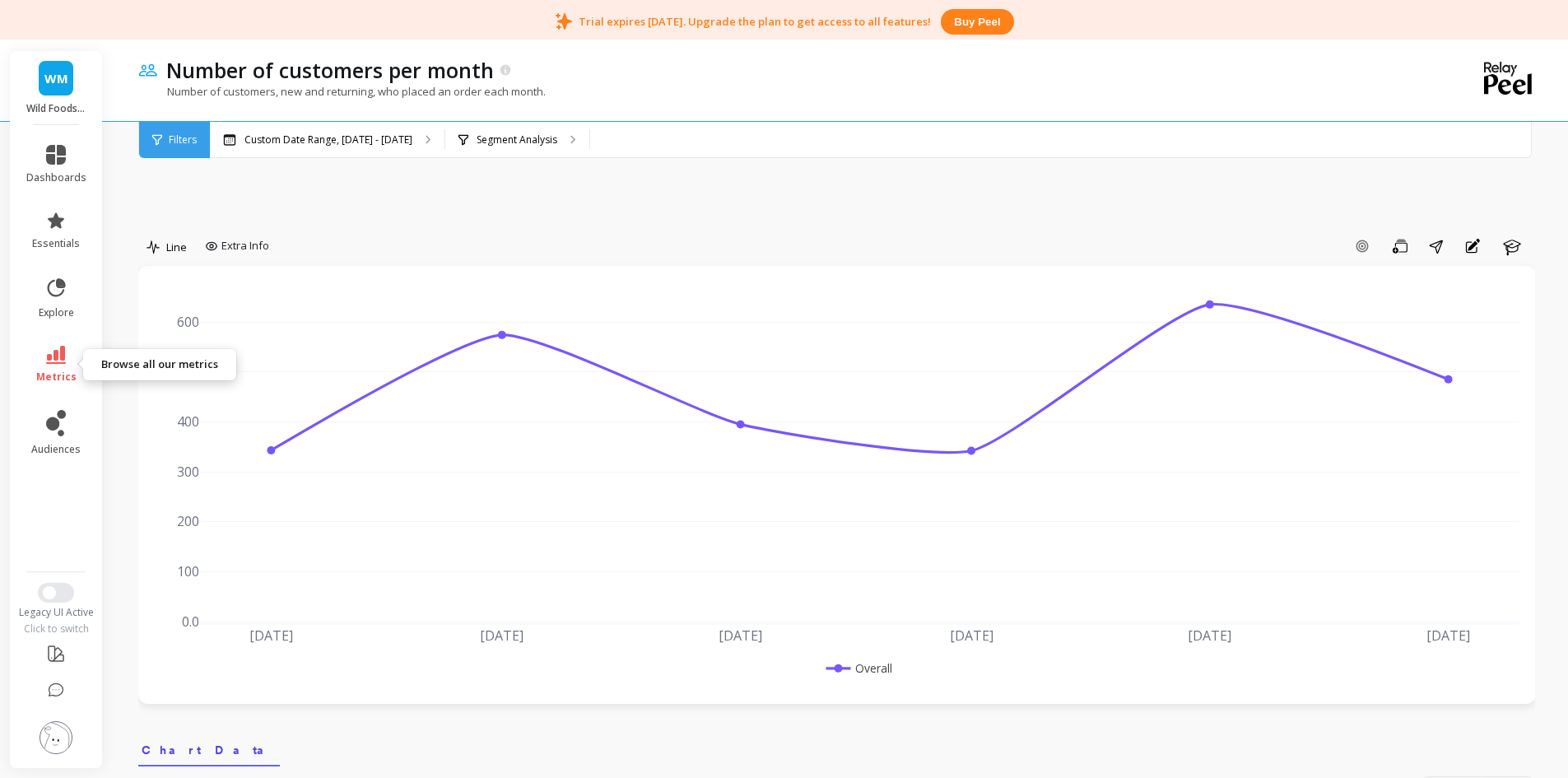
click at [54, 355] on icon at bounding box center [56, 354] width 19 height 18
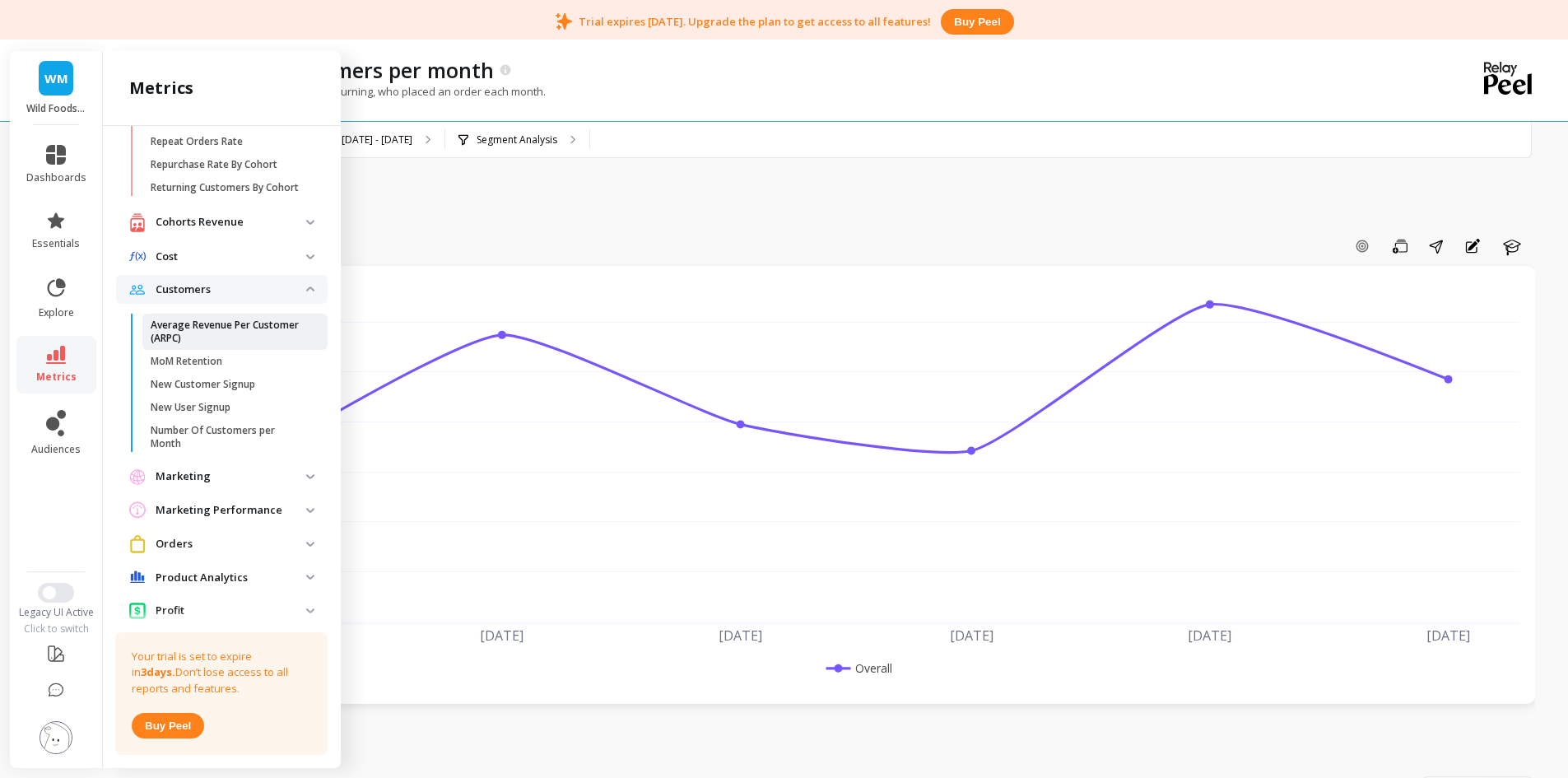
scroll to position [240, 0]
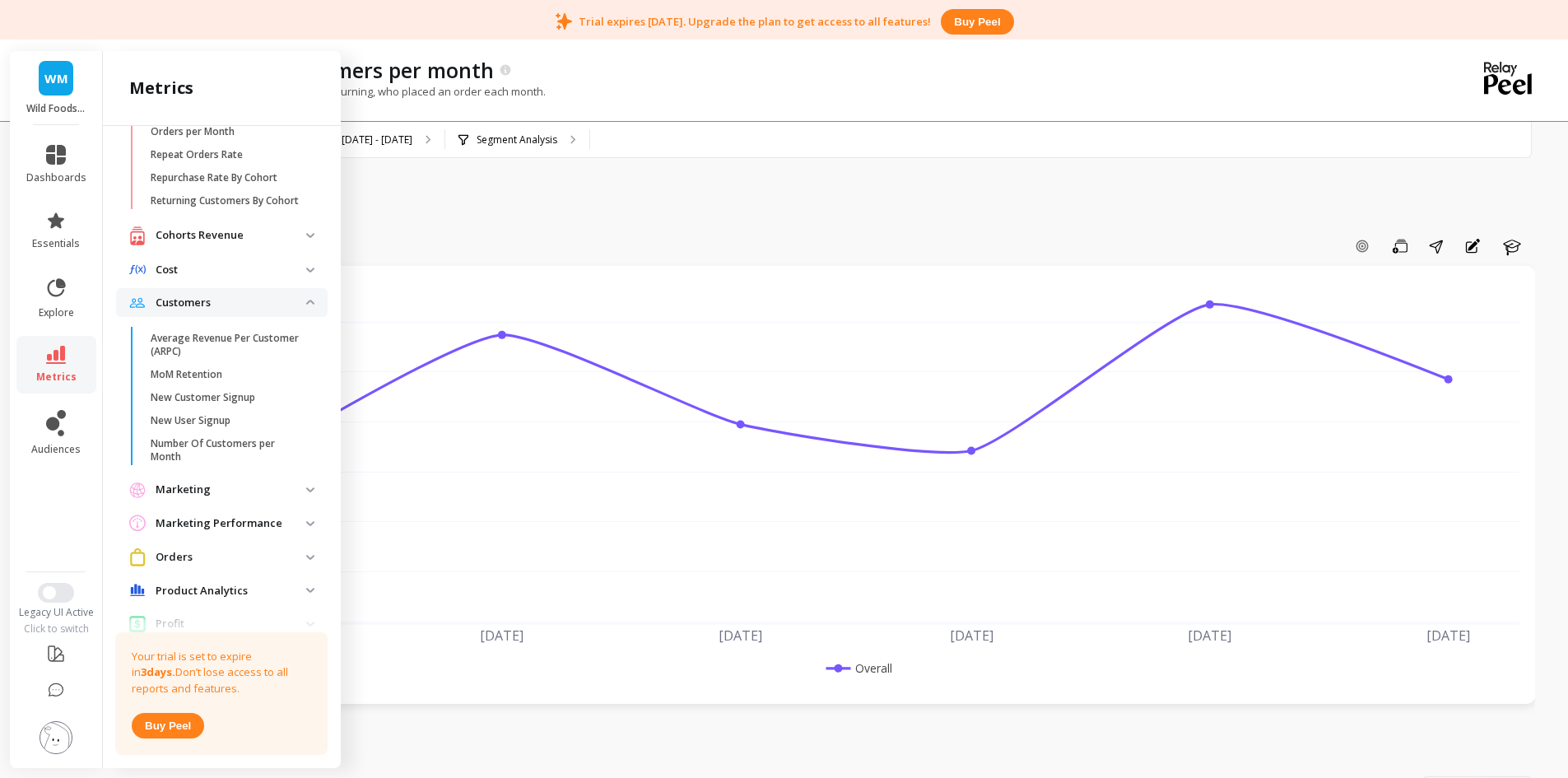
click at [277, 311] on p "Customers" at bounding box center [230, 303] width 151 height 17
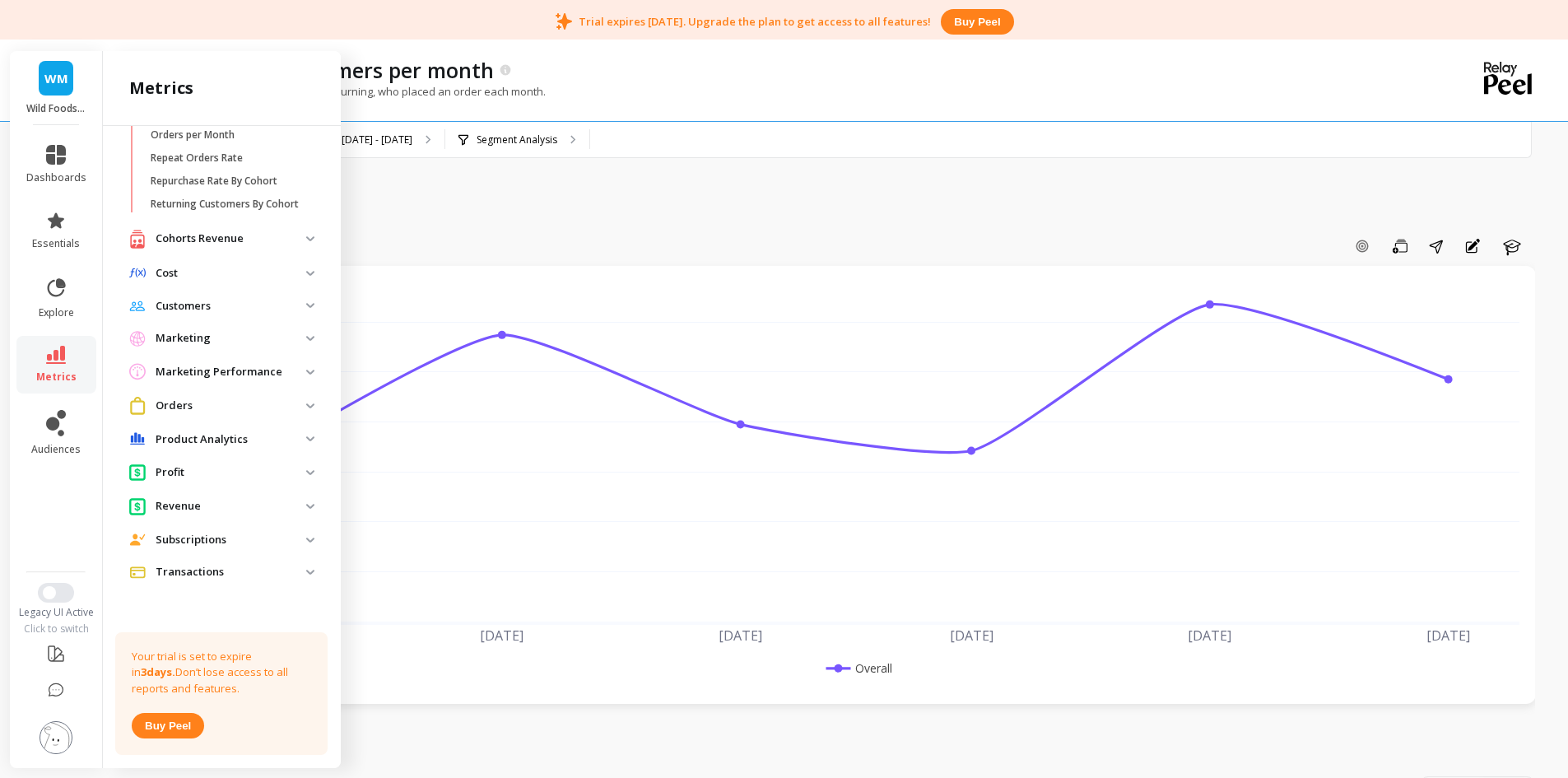
click at [245, 281] on p "Cost" at bounding box center [230, 273] width 151 height 17
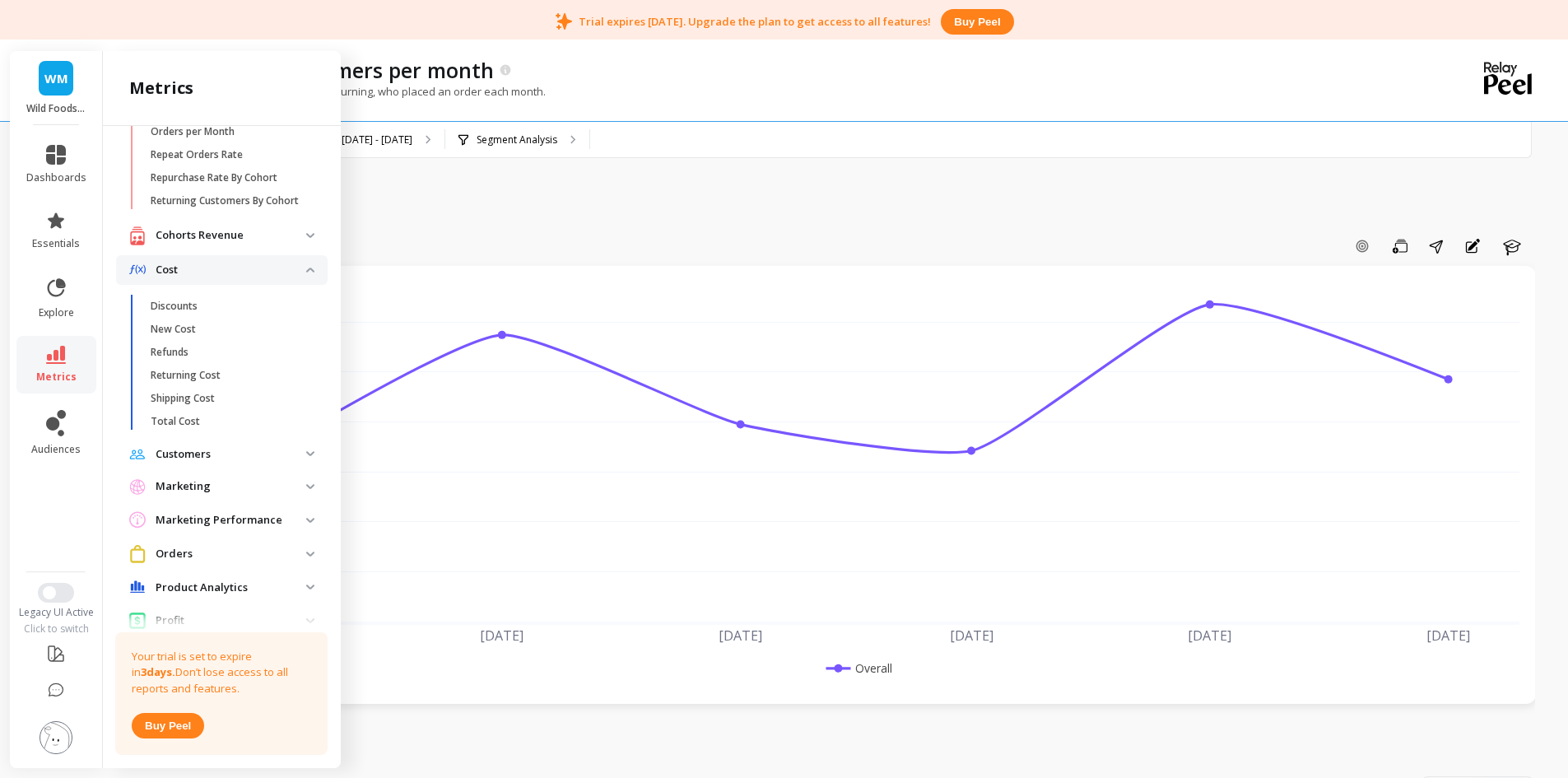
click at [243, 278] on p "Cost" at bounding box center [230, 270] width 151 height 17
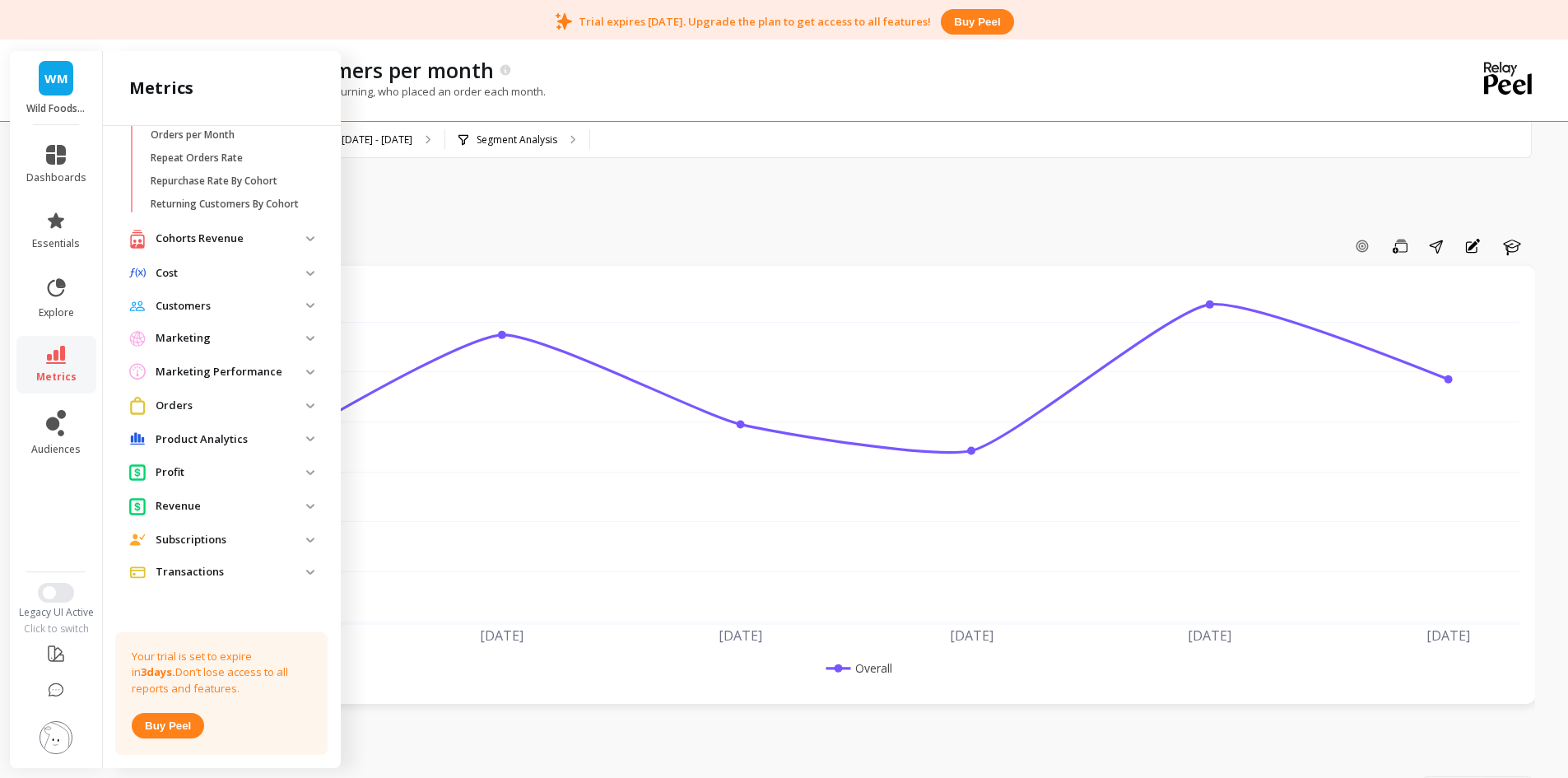
click at [239, 247] on p "Cohorts Revenue" at bounding box center [230, 239] width 151 height 17
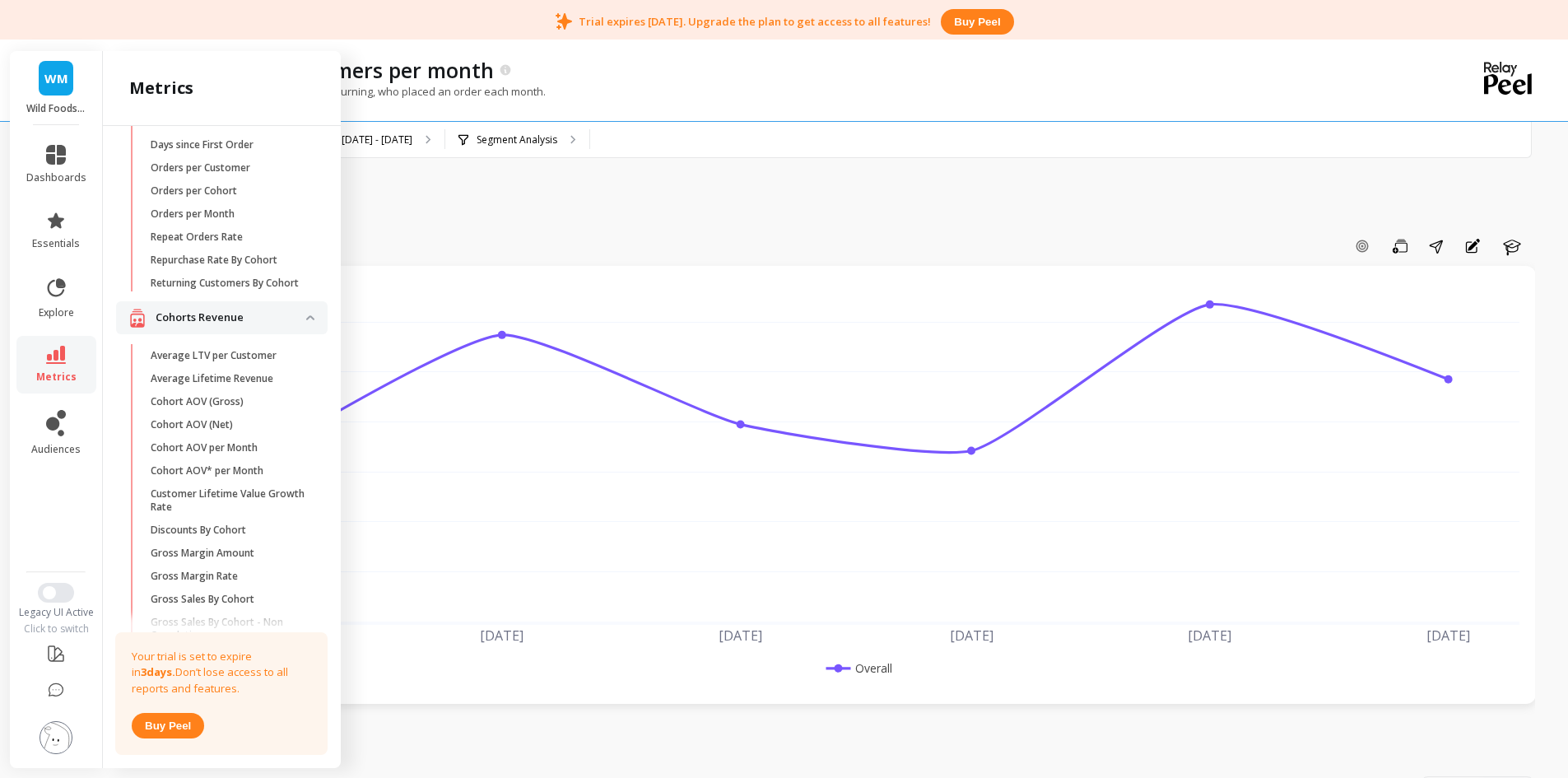
click at [202, 301] on ul "Cohort Customers per Count Of Days With Order Cohort Customers per Order Count …" at bounding box center [224, 181] width 205 height 240
click at [197, 324] on p "Cohorts Revenue" at bounding box center [230, 318] width 151 height 17
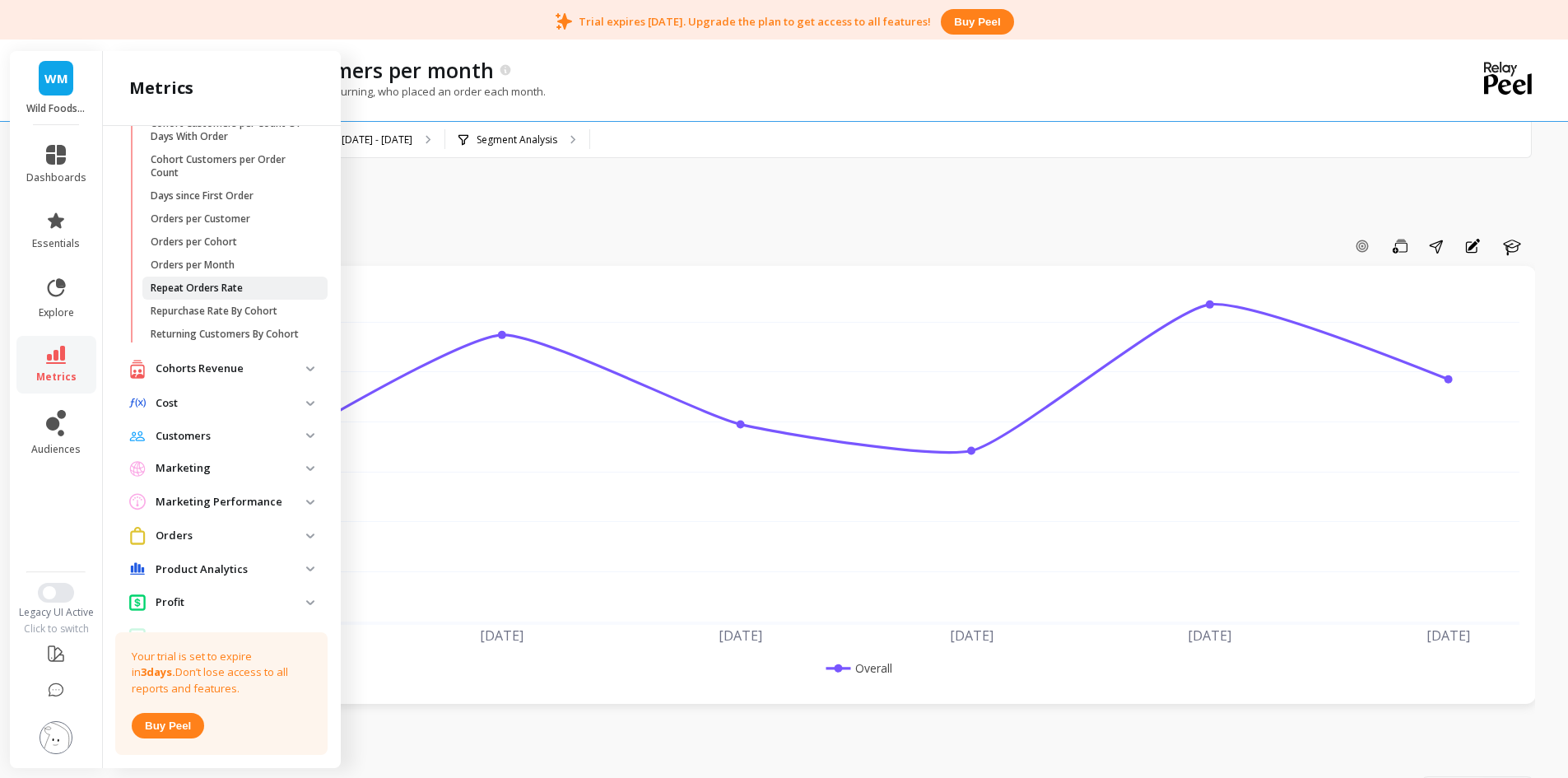
scroll to position [0, 0]
